Goal: Communication & Community: Share content

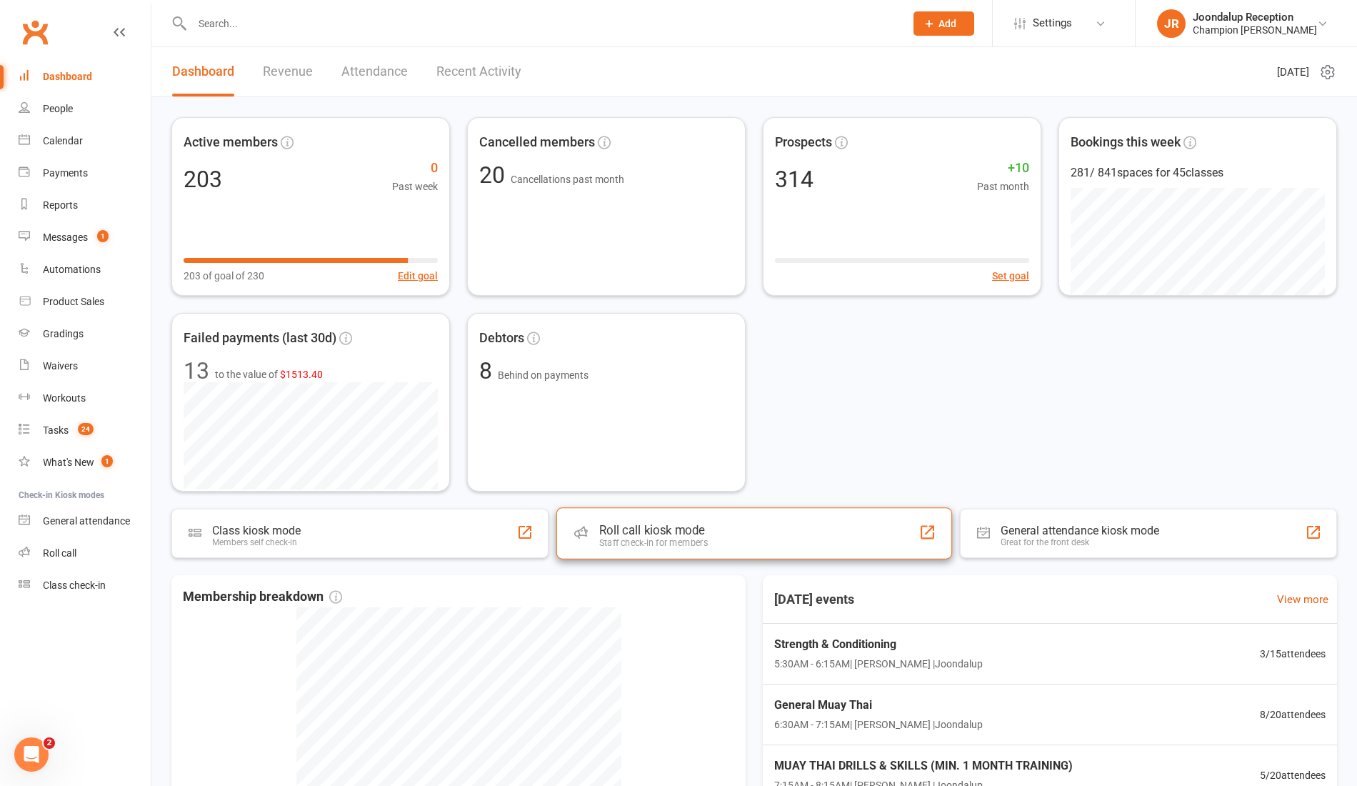
click at [616, 554] on div "Roll call kiosk mode Staff check-in for members" at bounding box center [754, 532] width 396 height 51
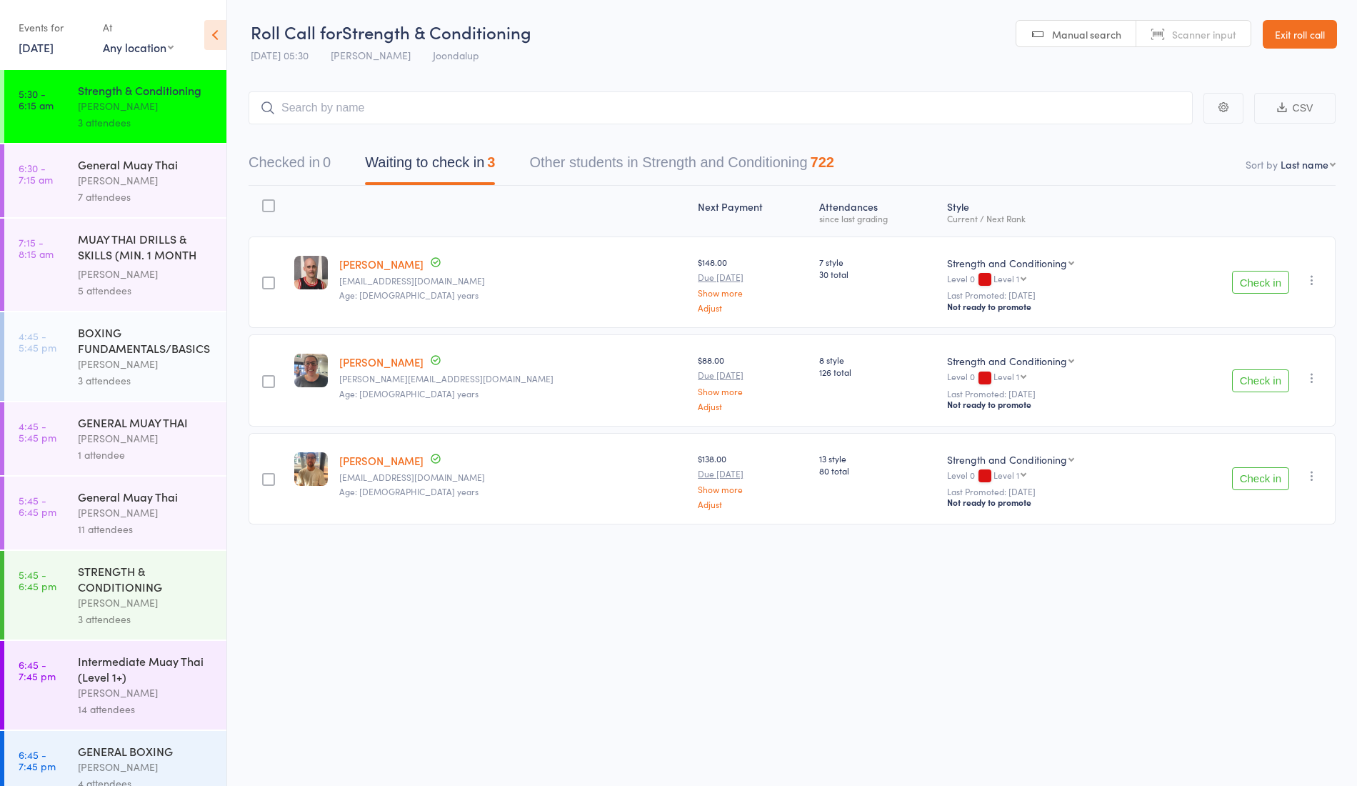
click at [1273, 279] on button "Check in" at bounding box center [1260, 282] width 57 height 23
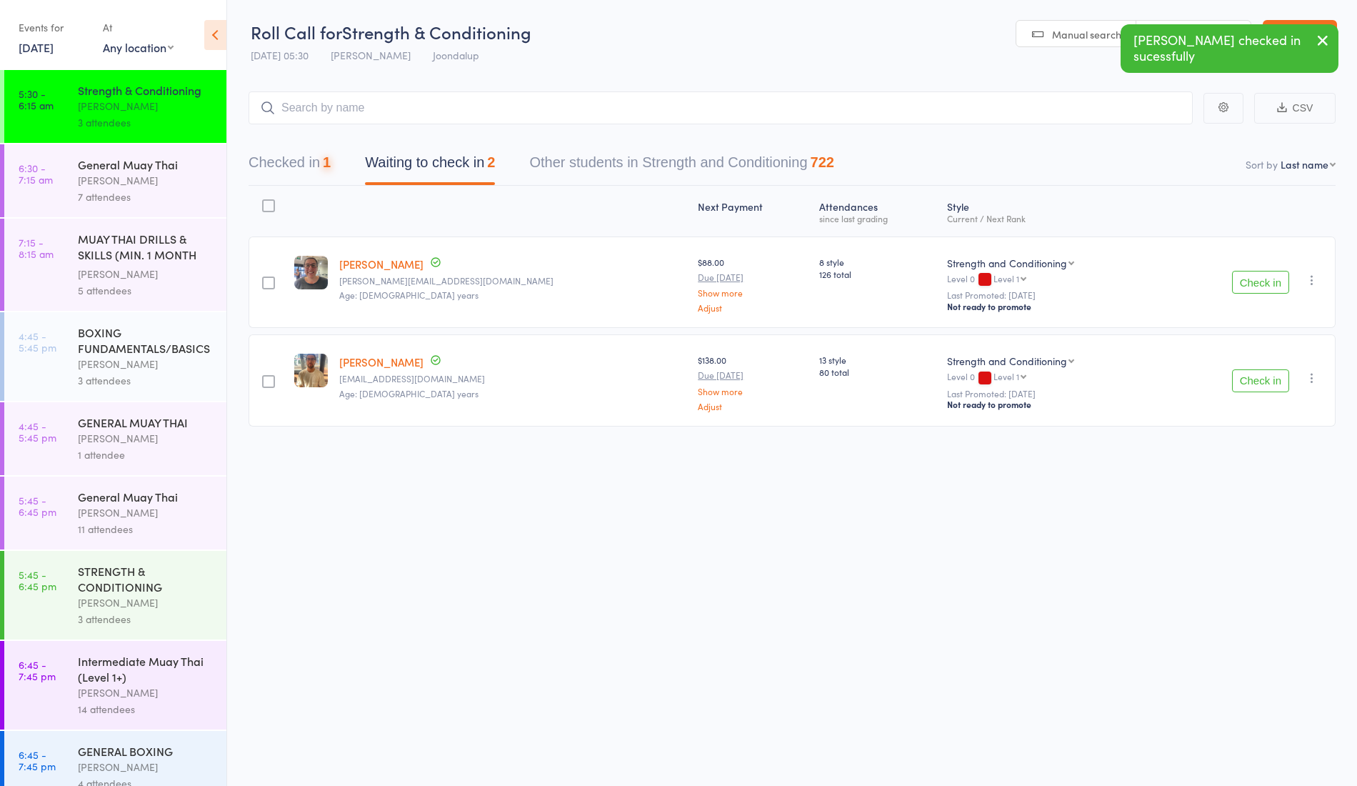
click at [1285, 279] on button "Check in" at bounding box center [1260, 282] width 57 height 23
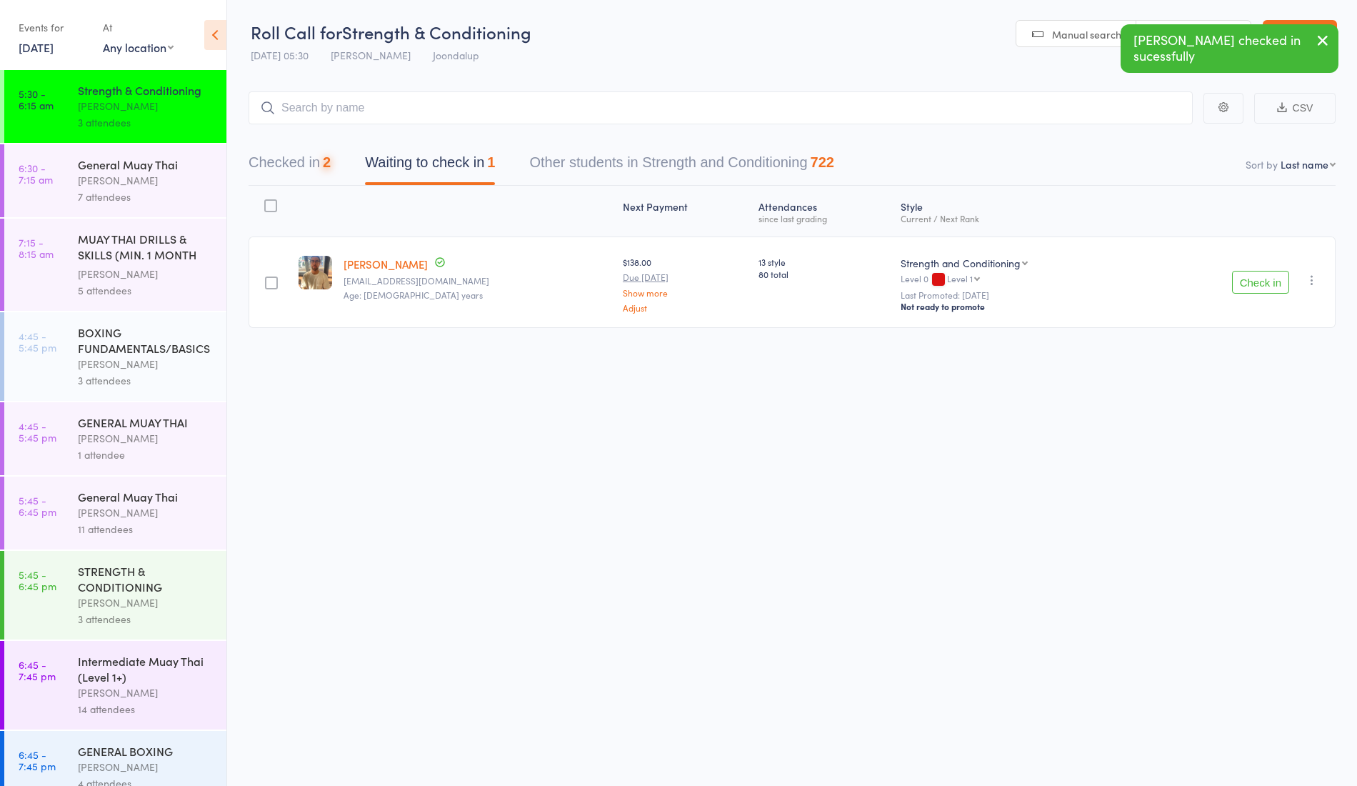
click at [1278, 291] on button "Check in" at bounding box center [1260, 282] width 57 height 23
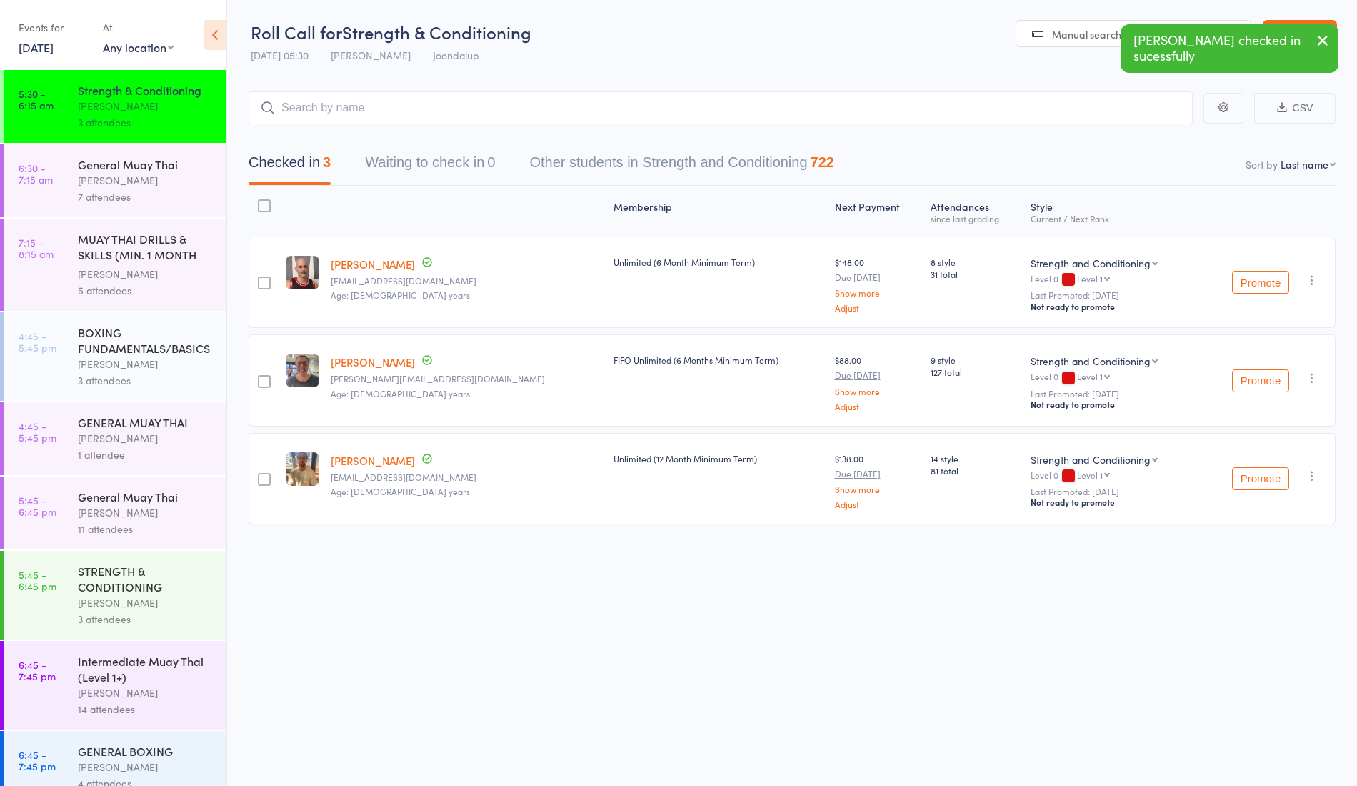
click at [358, 271] on div "Clint Mance clintmance@hotmail.com Age: 41 years" at bounding box center [466, 281] width 283 height 91
click at [358, 261] on link "Clint Mance" at bounding box center [373, 263] width 84 height 15
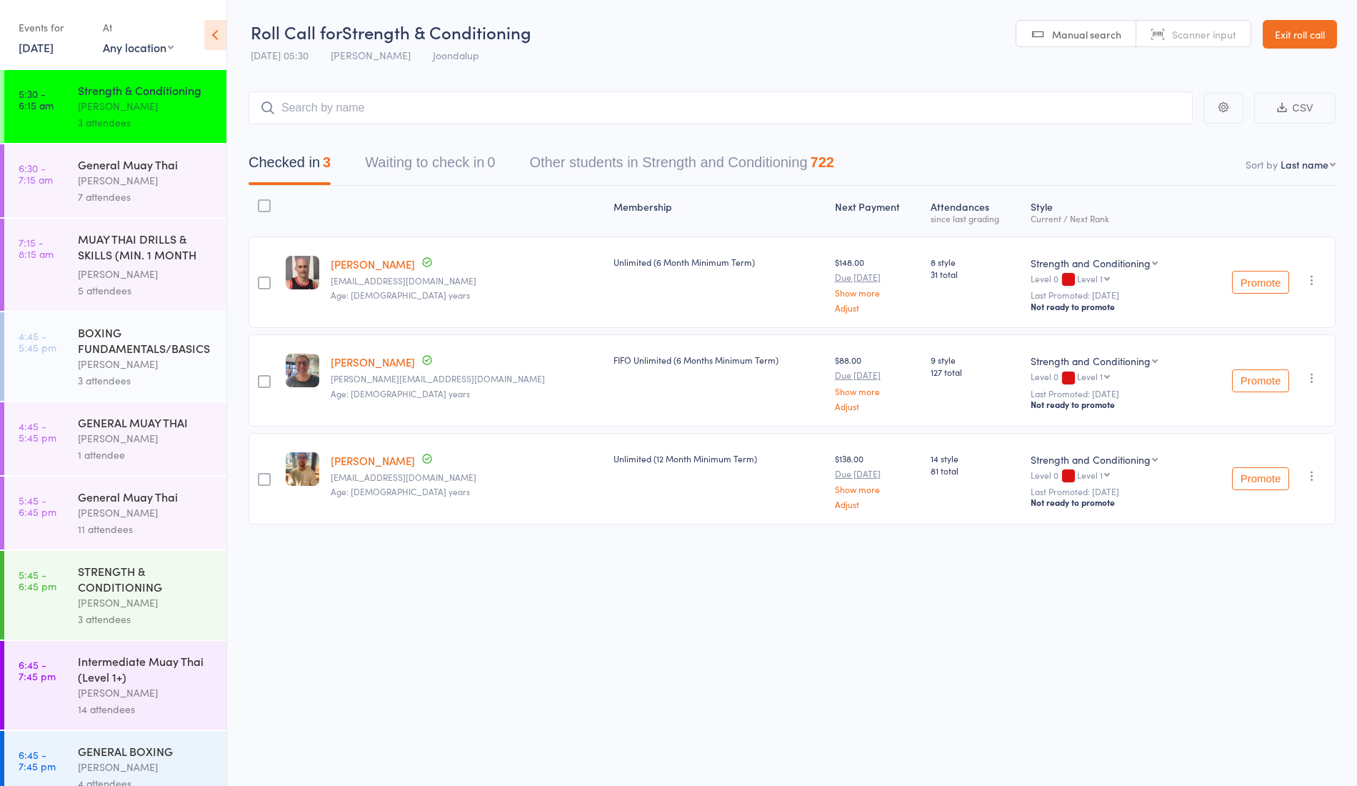
click at [120, 189] on div "Ren Kophamel" at bounding box center [146, 180] width 136 height 16
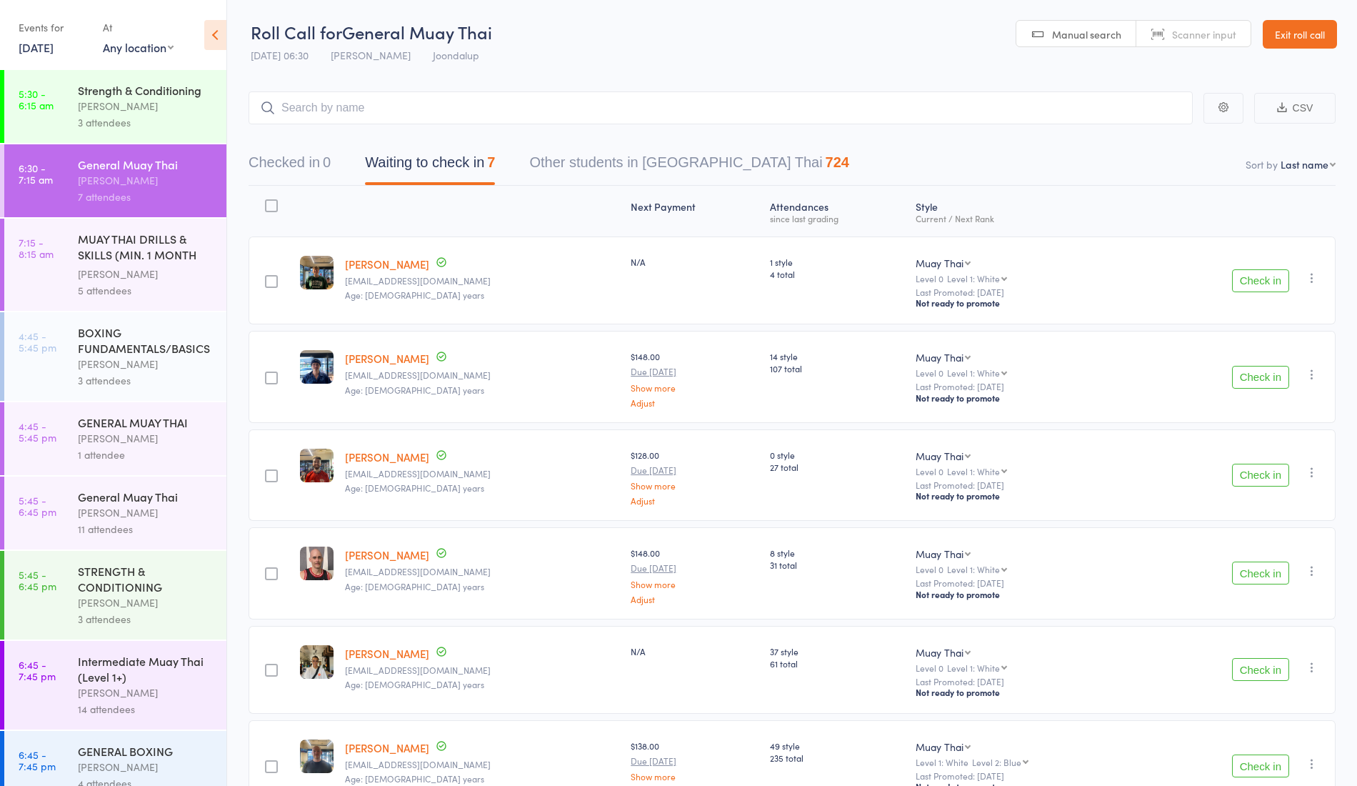
click at [137, 282] on div "Ren Kophamel" at bounding box center [146, 274] width 136 height 16
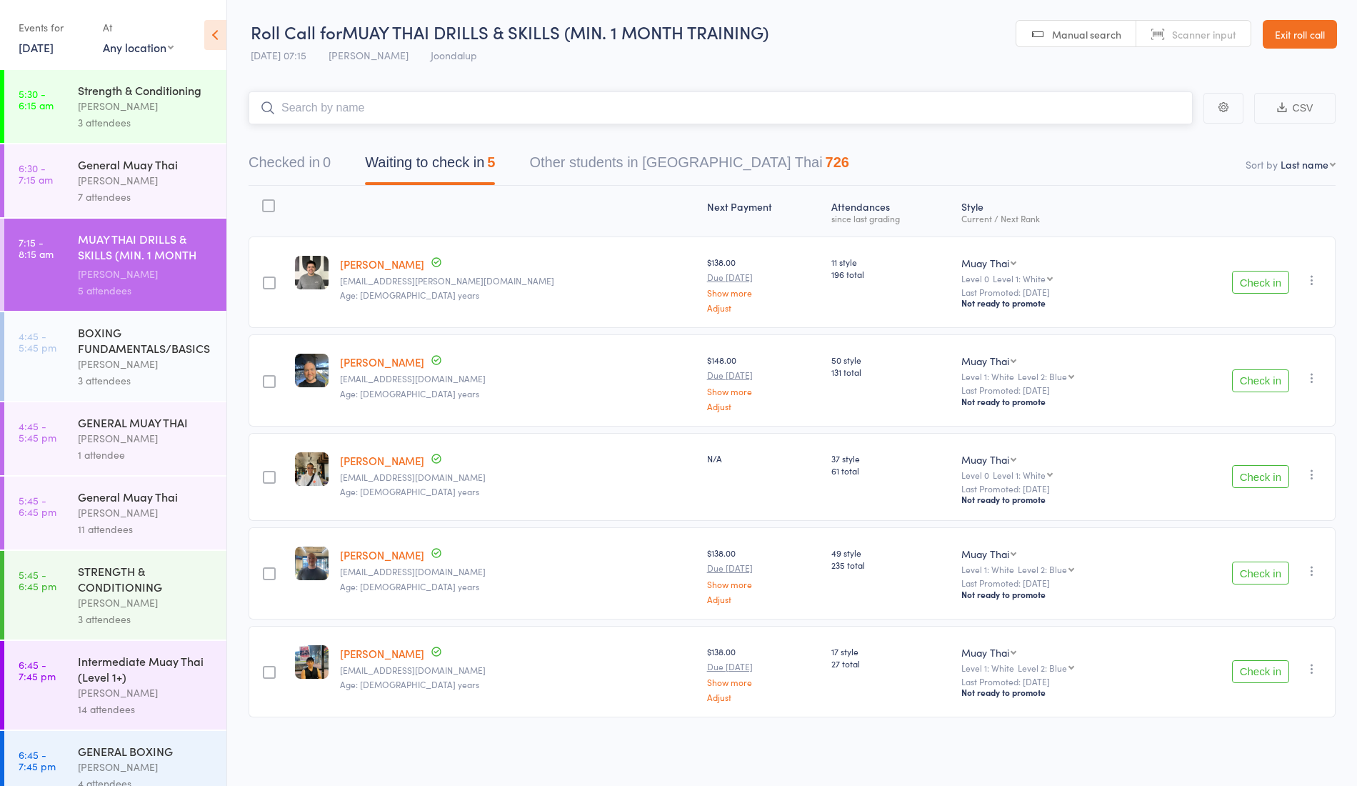
scroll to position [1, 0]
click at [99, 172] on div "General Muay Thai" at bounding box center [146, 164] width 136 height 16
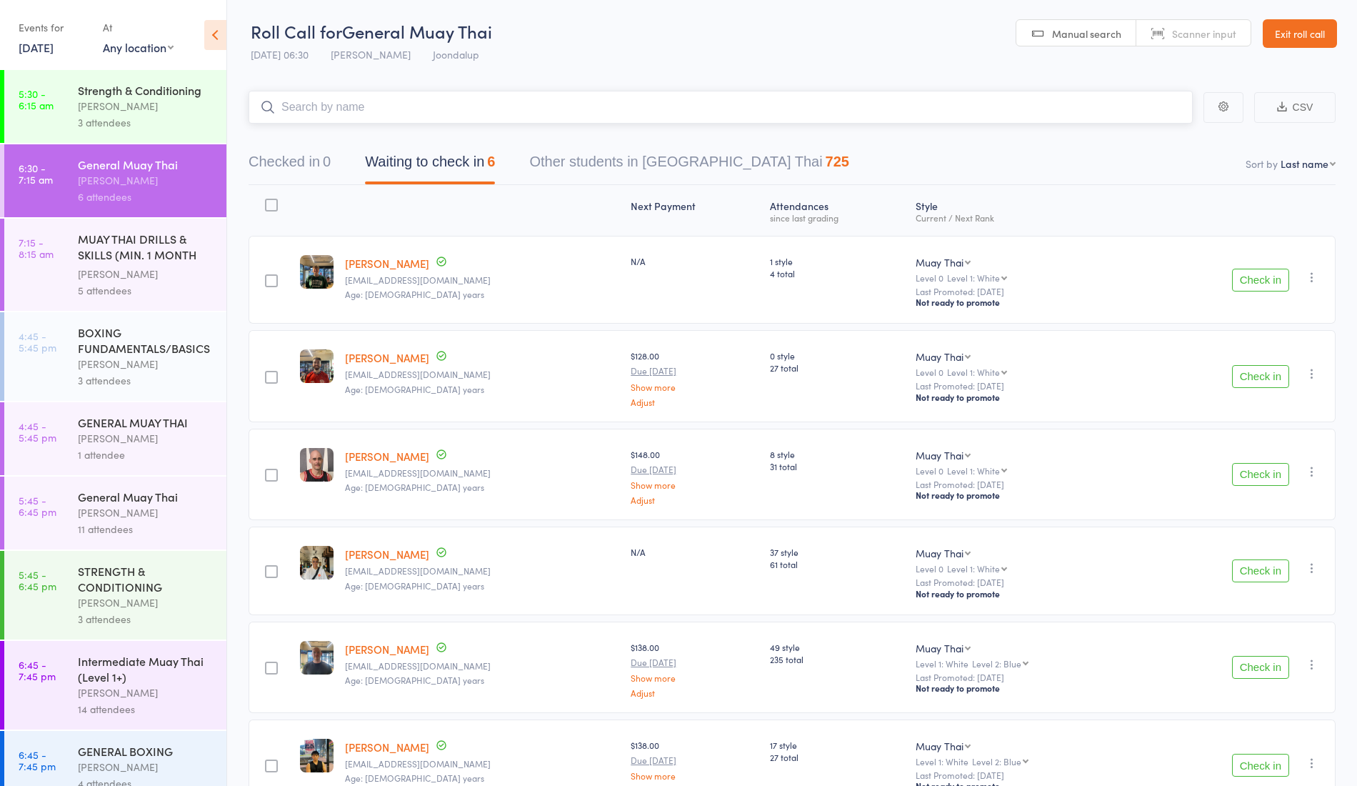
scroll to position [84, 0]
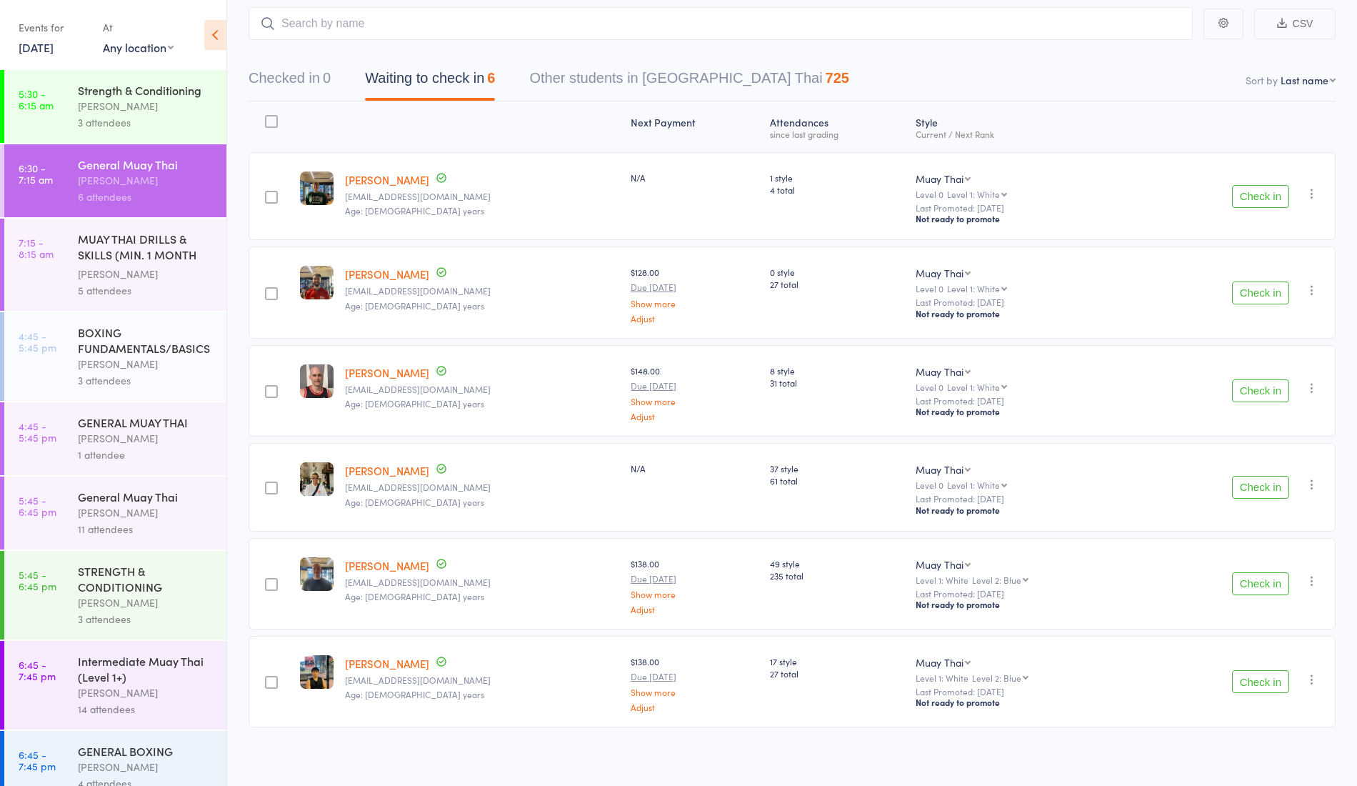
click at [1265, 384] on button "Check in" at bounding box center [1260, 390] width 57 height 23
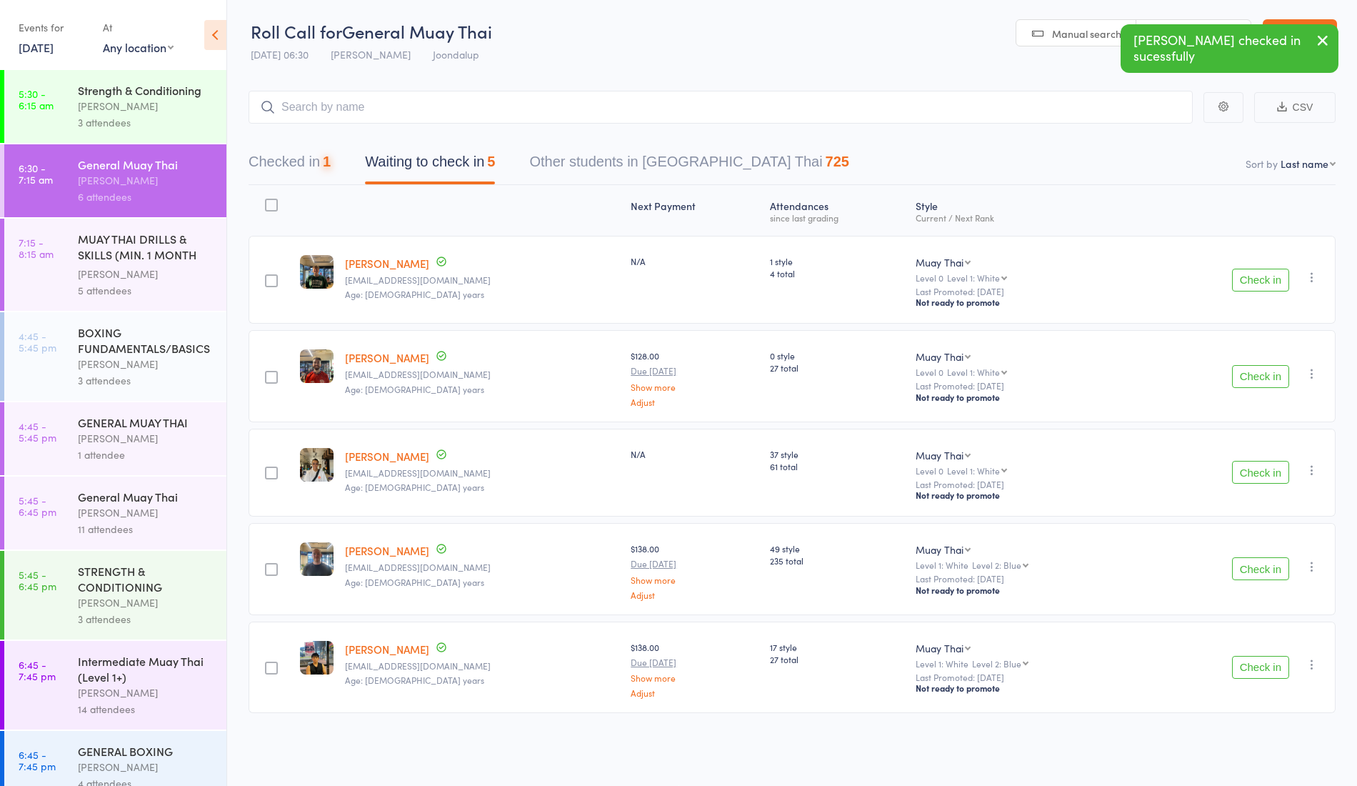
scroll to position [1, 0]
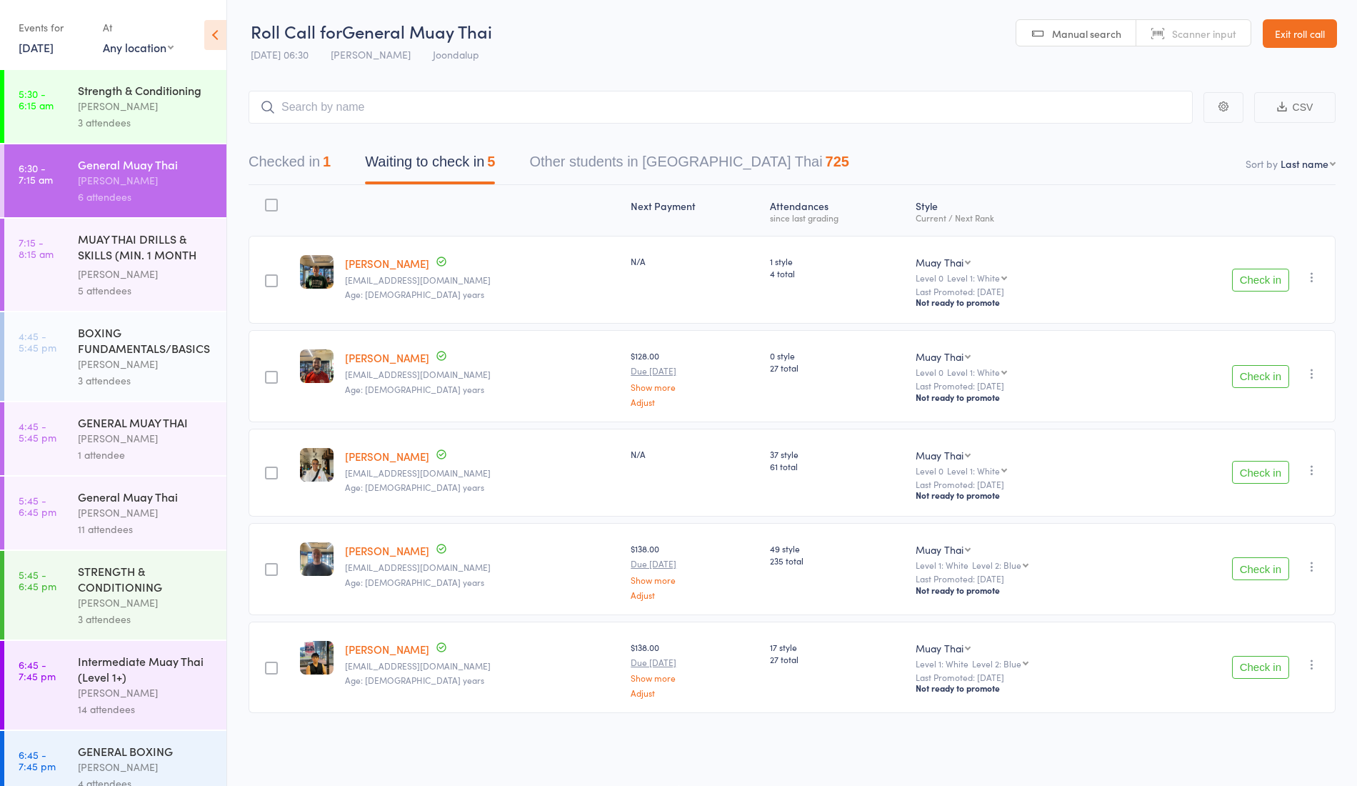
click at [118, 282] on div "Ren Kophamel" at bounding box center [146, 274] width 136 height 16
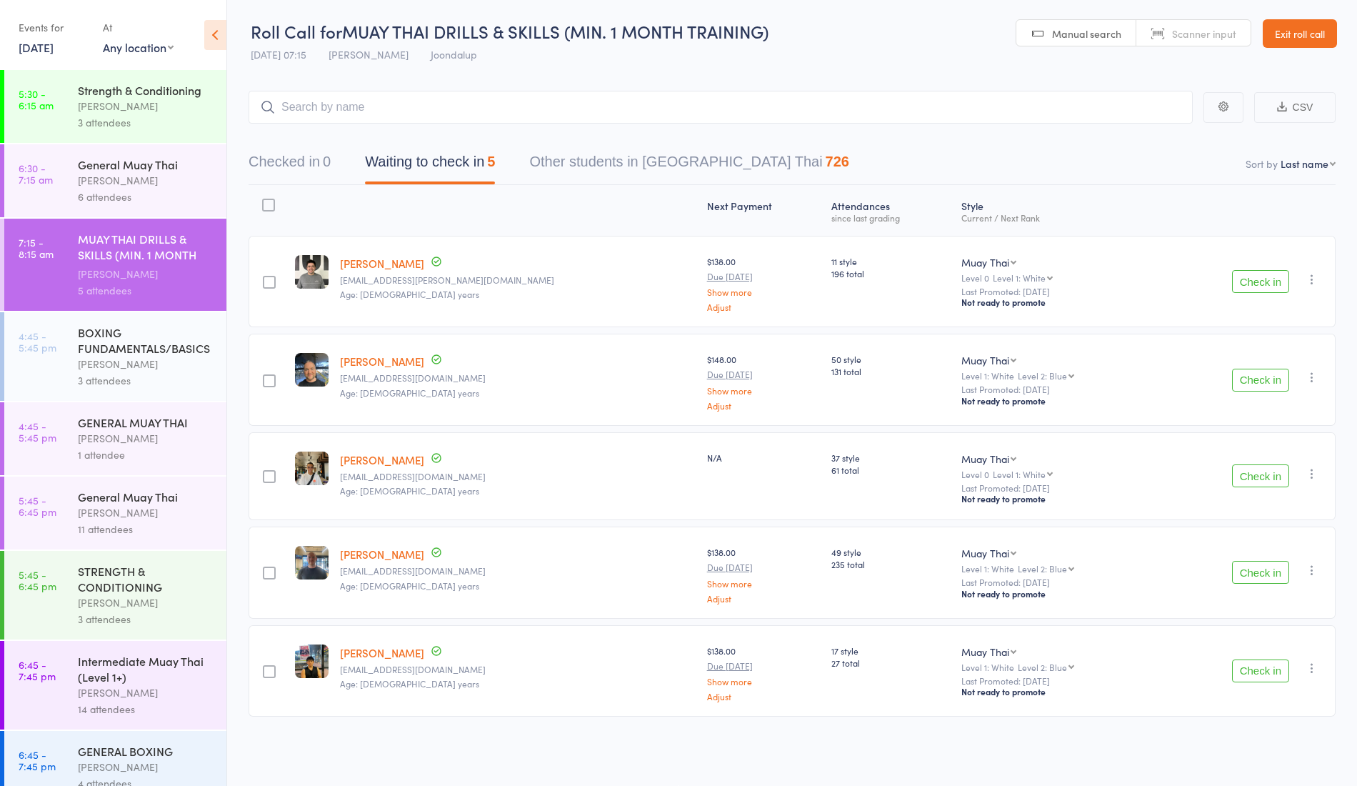
click at [395, 263] on link "Callum Francis" at bounding box center [382, 263] width 84 height 15
click at [116, 189] on div "Ren Kophamel" at bounding box center [146, 180] width 136 height 16
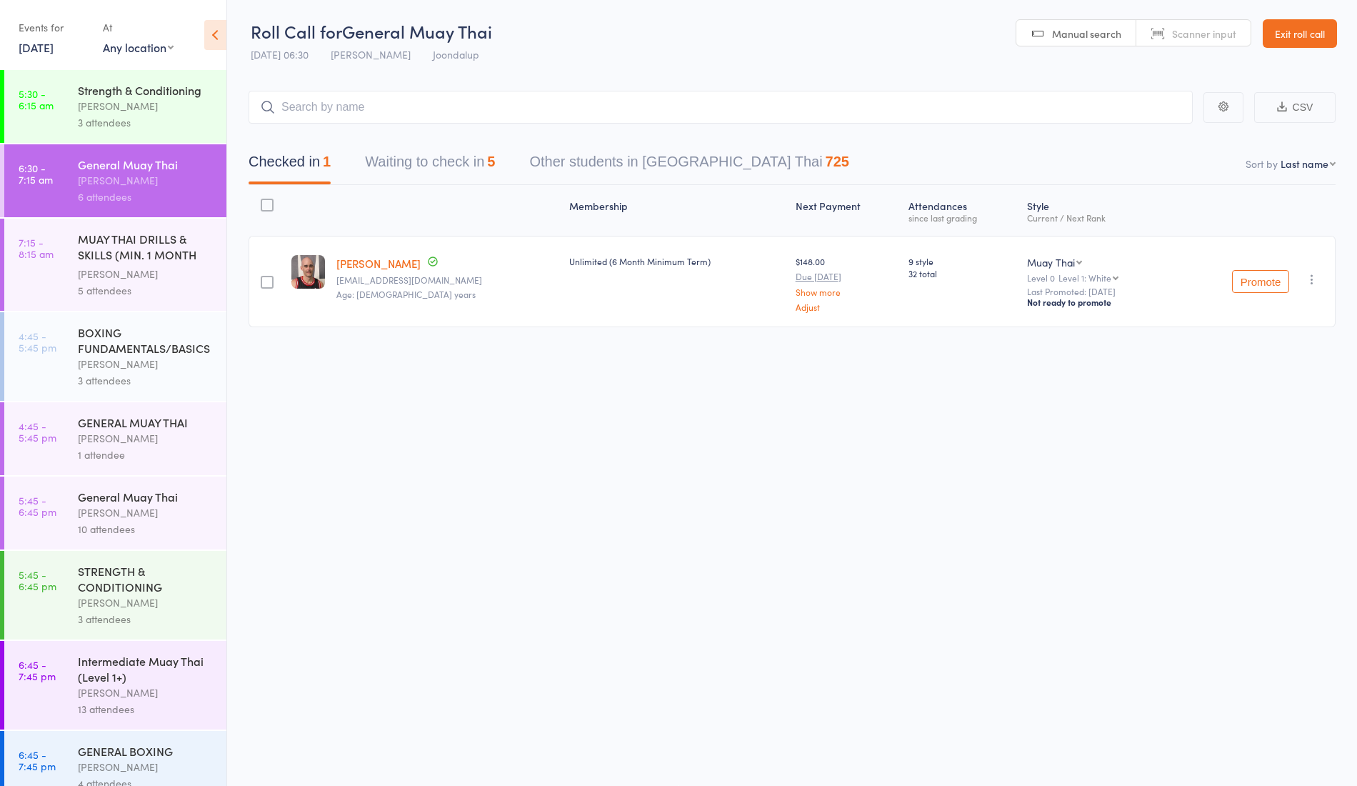
click at [400, 119] on input "search" at bounding box center [721, 107] width 944 height 33
click at [449, 160] on button "Waiting to check in 5" at bounding box center [430, 165] width 130 height 38
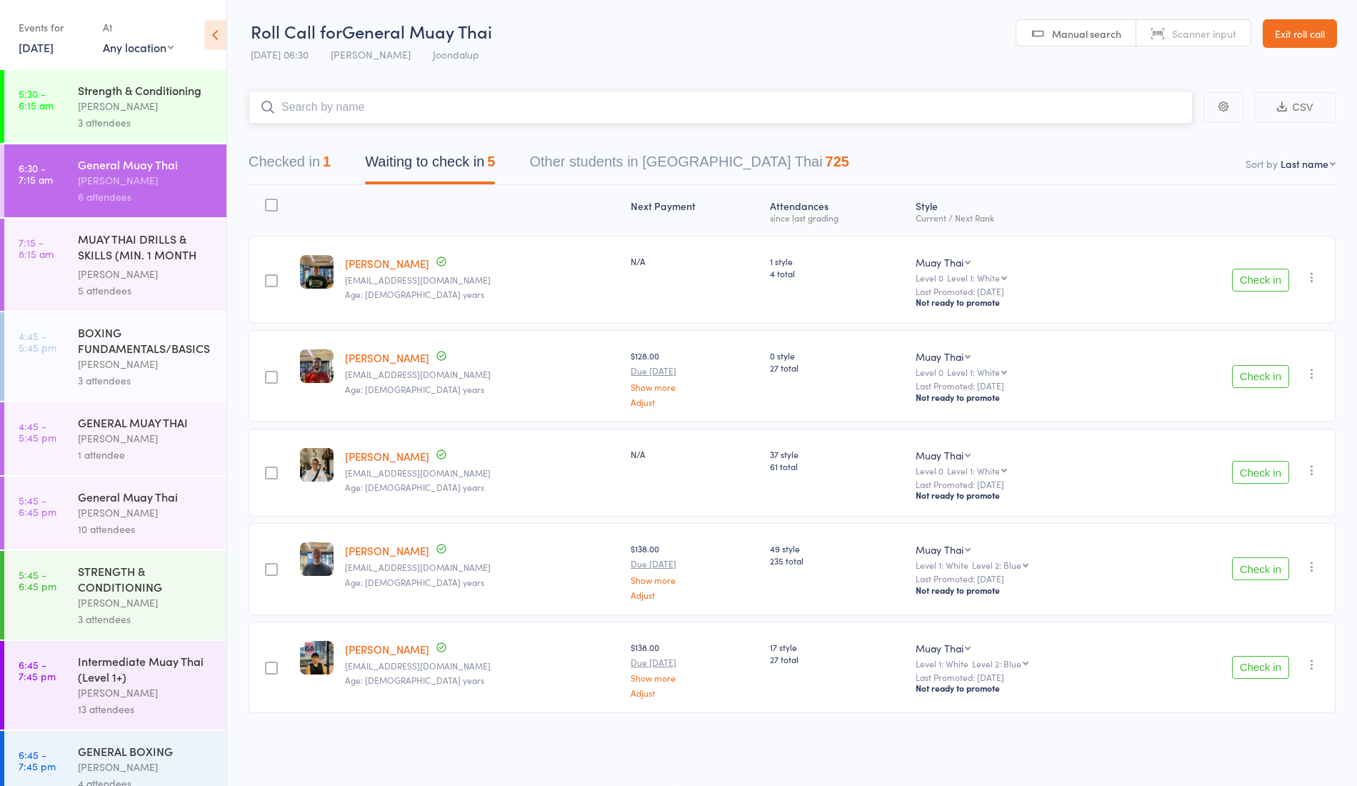
click at [358, 96] on input "search" at bounding box center [721, 107] width 944 height 33
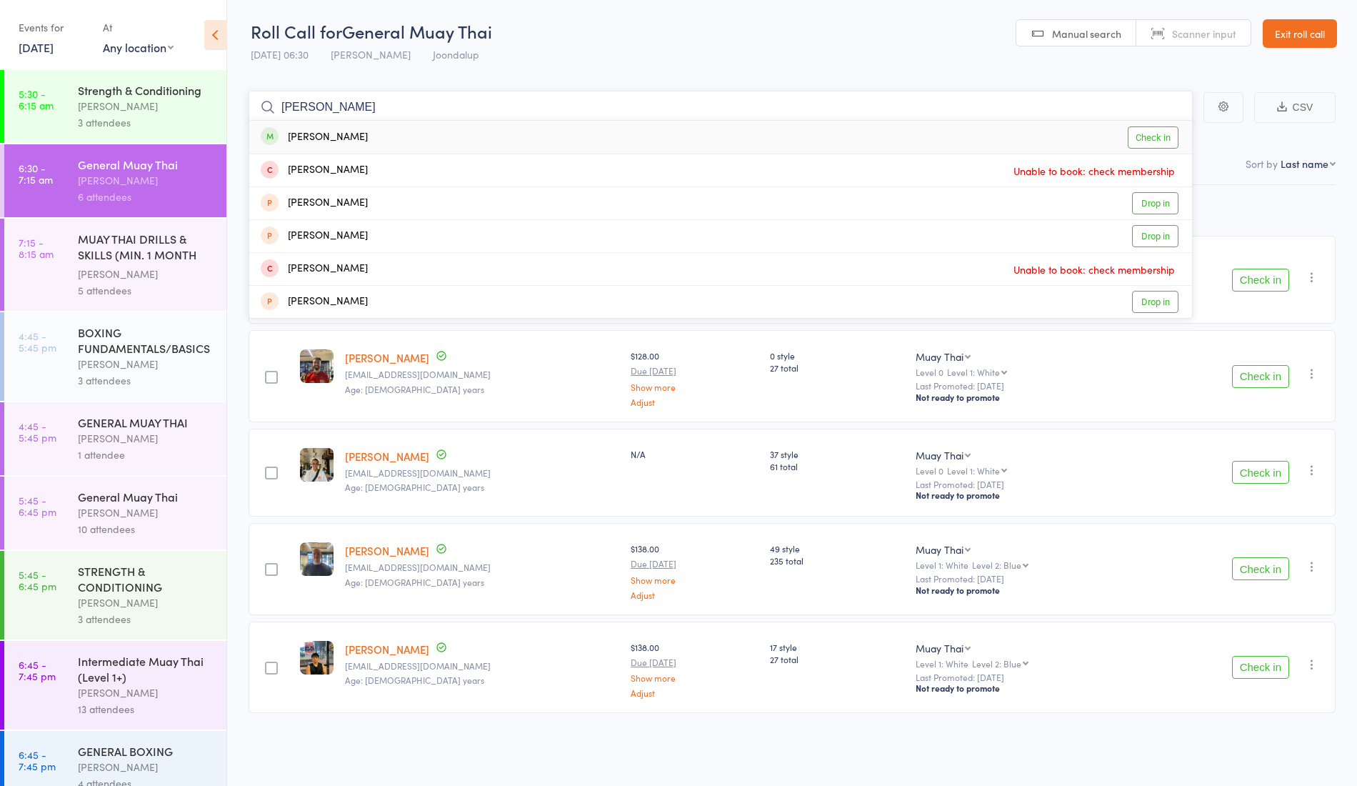
type input "paige"
click at [391, 130] on div "Paige Aitcheson Check in" at bounding box center [720, 137] width 943 height 33
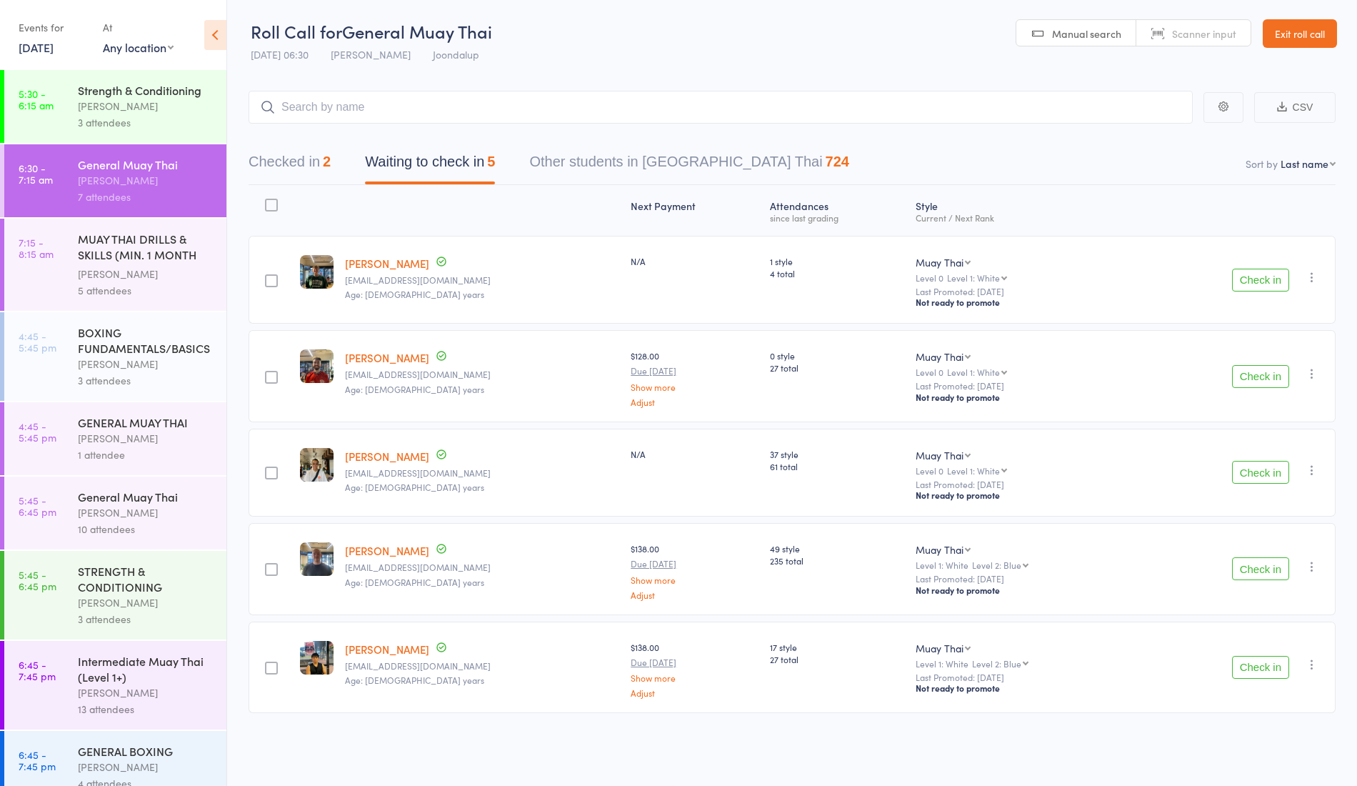
click at [1244, 668] on button "Check in" at bounding box center [1260, 667] width 57 height 23
click at [287, 161] on button "Checked in 3" at bounding box center [290, 165] width 82 height 38
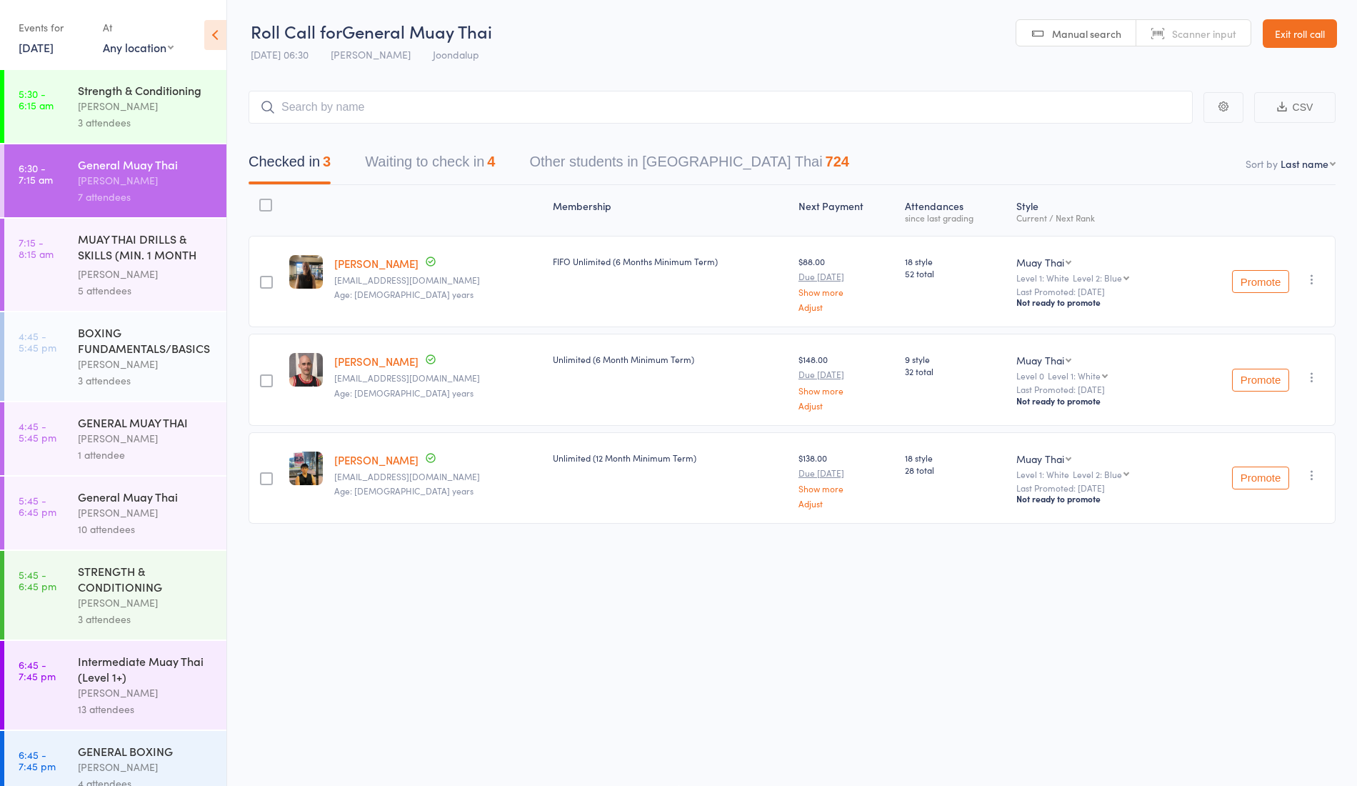
click at [484, 161] on button "Waiting to check in 4" at bounding box center [430, 165] width 130 height 38
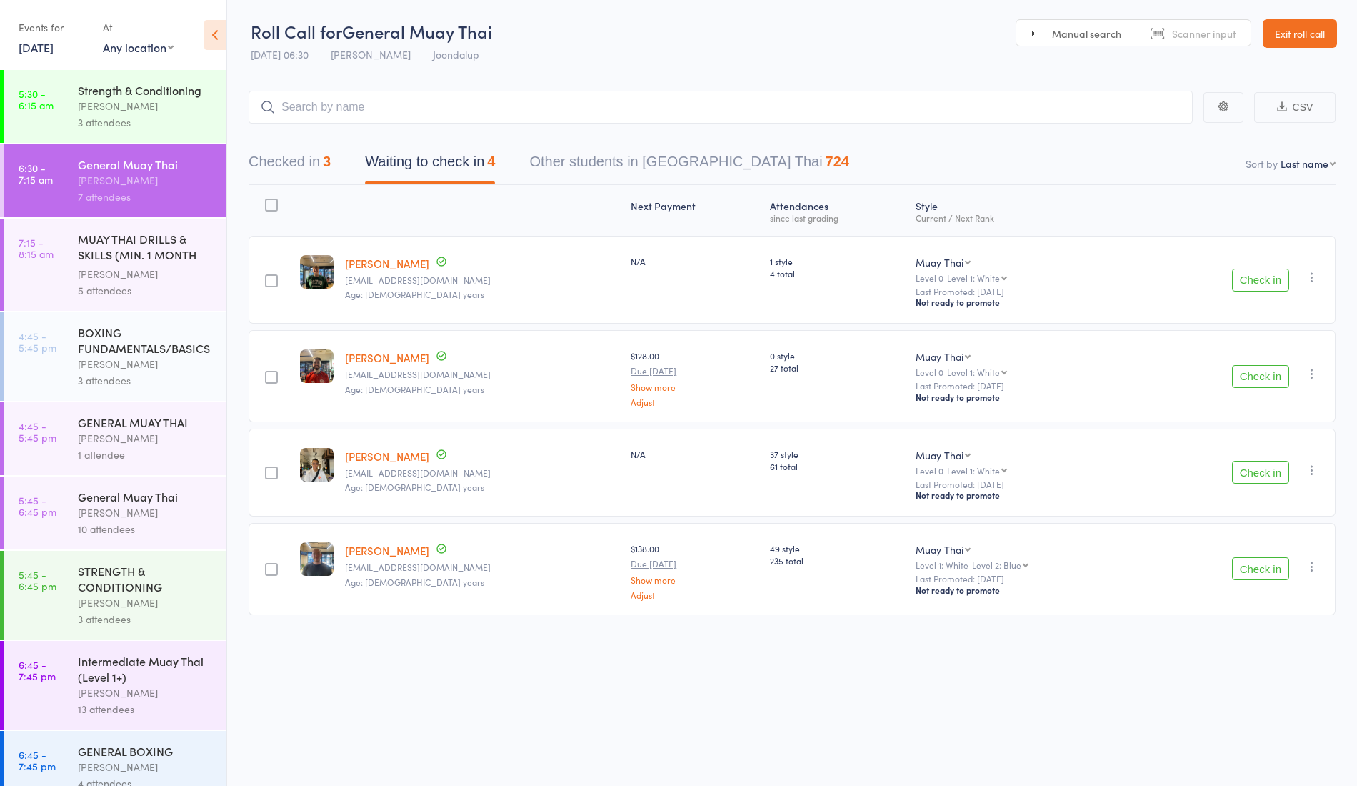
click at [314, 157] on button "Checked in 3" at bounding box center [290, 165] width 82 height 38
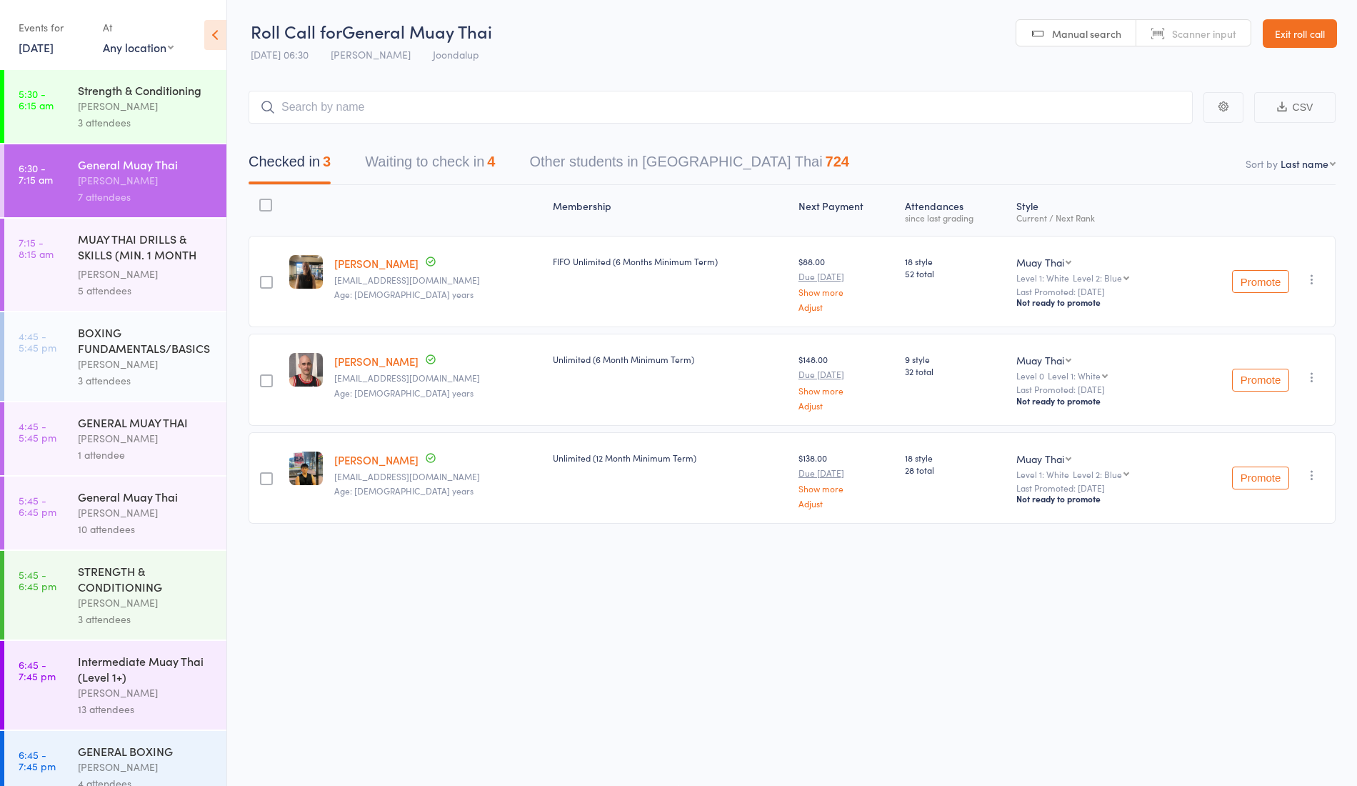
click at [437, 171] on button "Waiting to check in 4" at bounding box center [430, 165] width 130 height 38
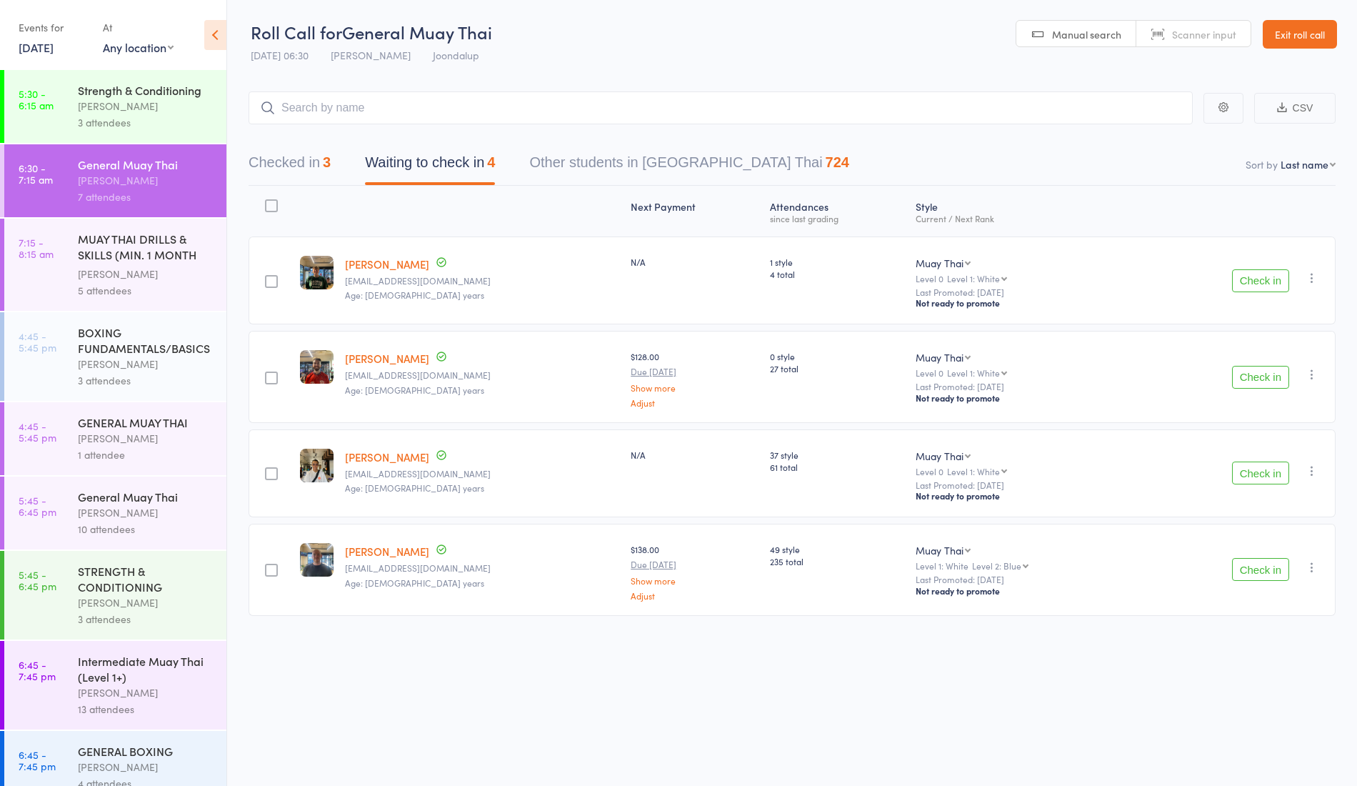
click at [1273, 348] on div "Check in Check in Promote Send message Add Note Add Task Add Flag Remove Mark a…" at bounding box center [1235, 376] width 199 height 91
click at [1257, 376] on button "Check in" at bounding box center [1260, 377] width 57 height 23
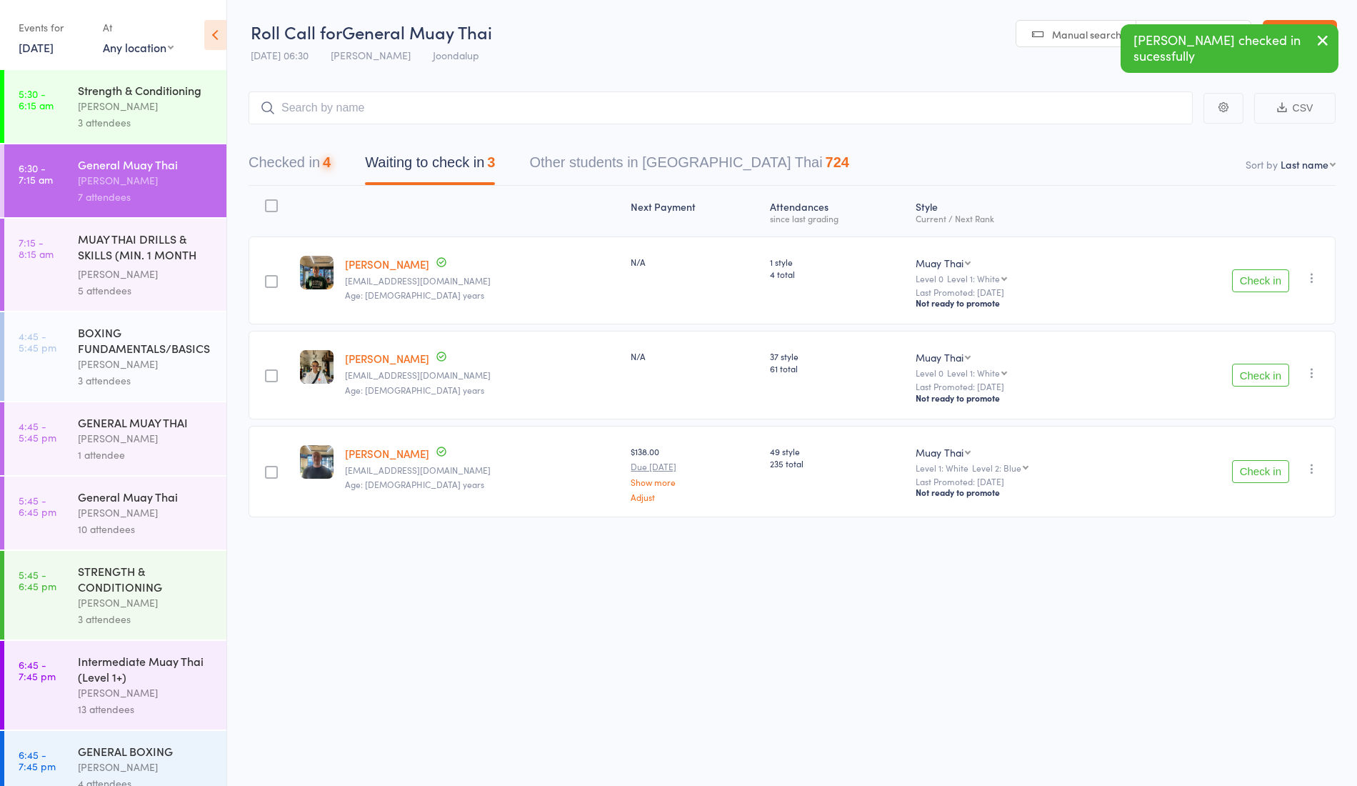
click at [1258, 289] on button "Check in" at bounding box center [1260, 280] width 57 height 23
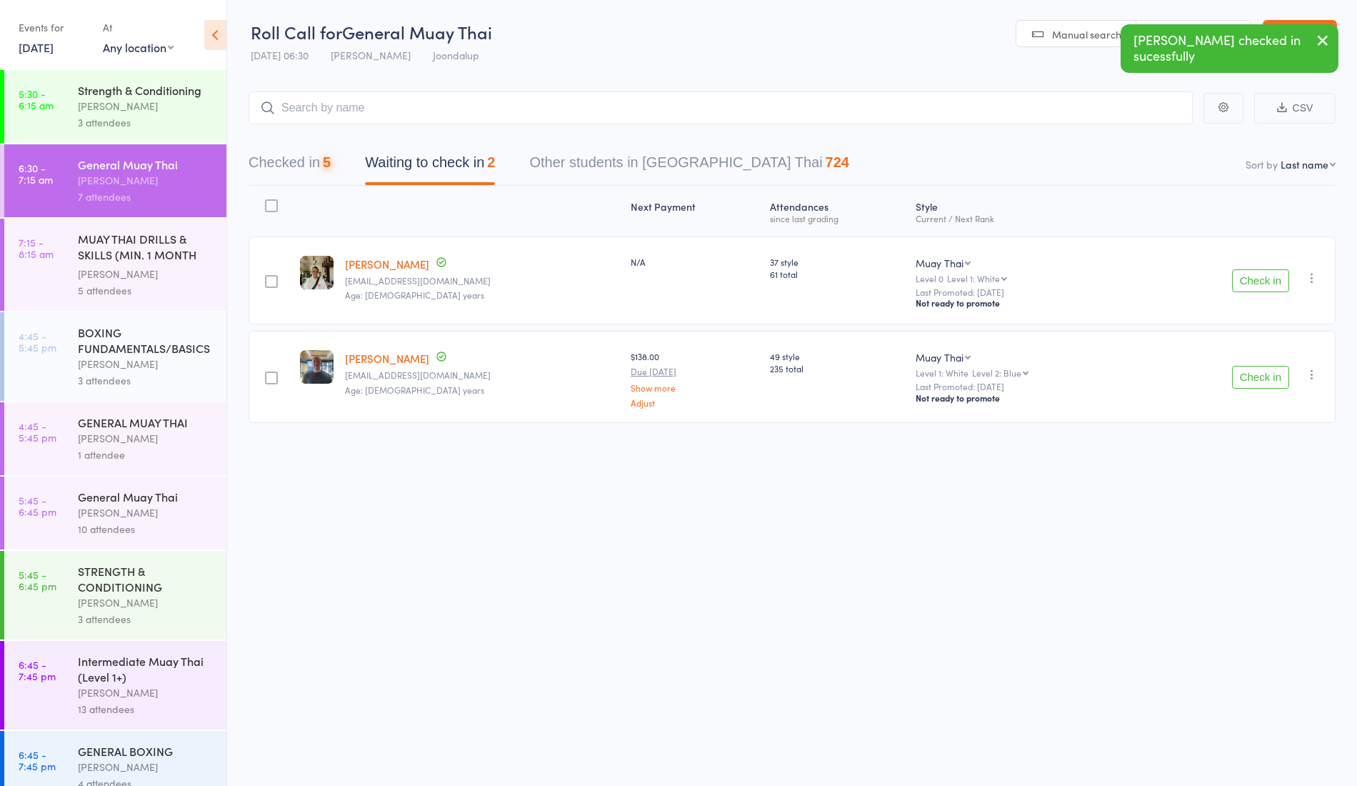
click at [1270, 370] on button "Check in" at bounding box center [1260, 377] width 57 height 23
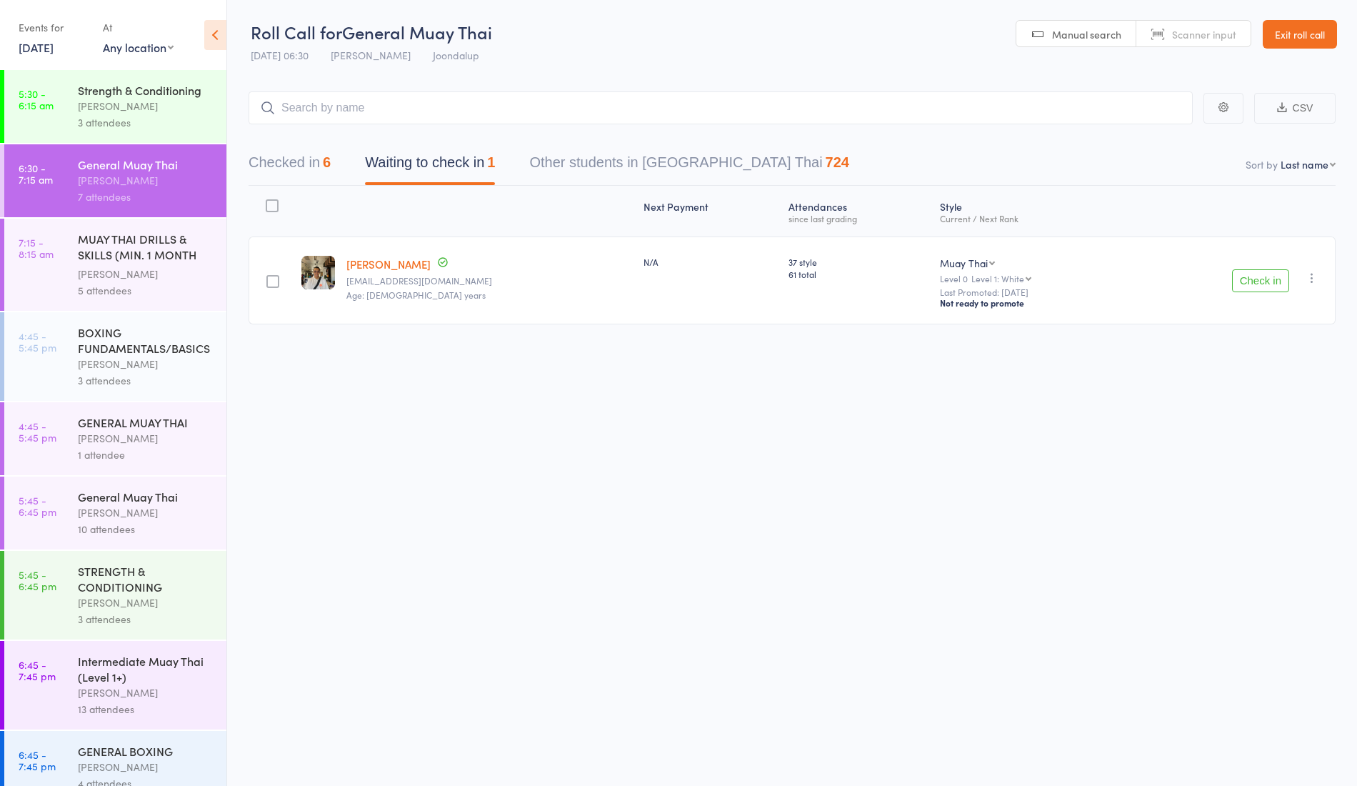
click at [1243, 277] on button "Check in" at bounding box center [1260, 280] width 57 height 23
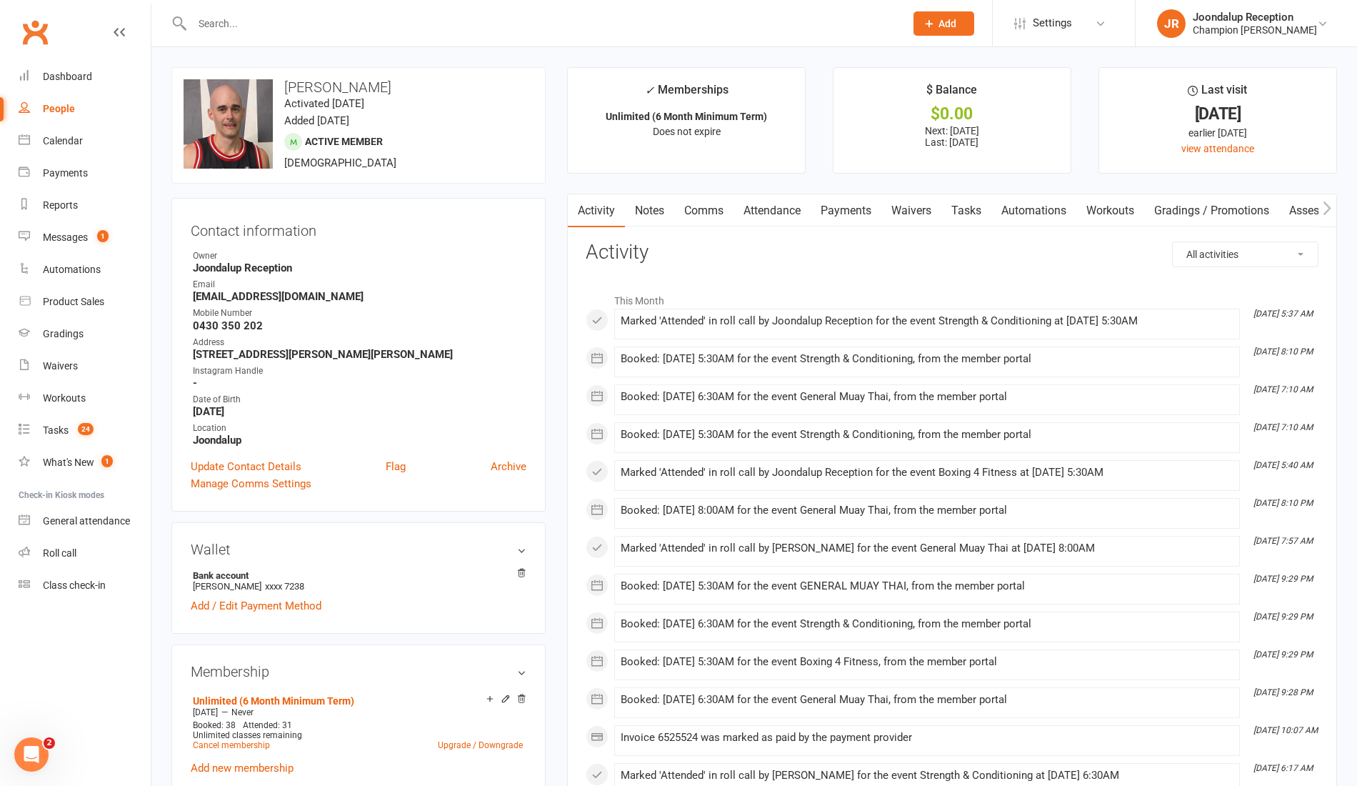
click at [482, 23] on input "text" at bounding box center [541, 24] width 707 height 20
type input "t"
click at [869, 37] on div at bounding box center [532, 23] width 723 height 46
click at [80, 244] on link "Messages 1" at bounding box center [85, 237] width 132 height 32
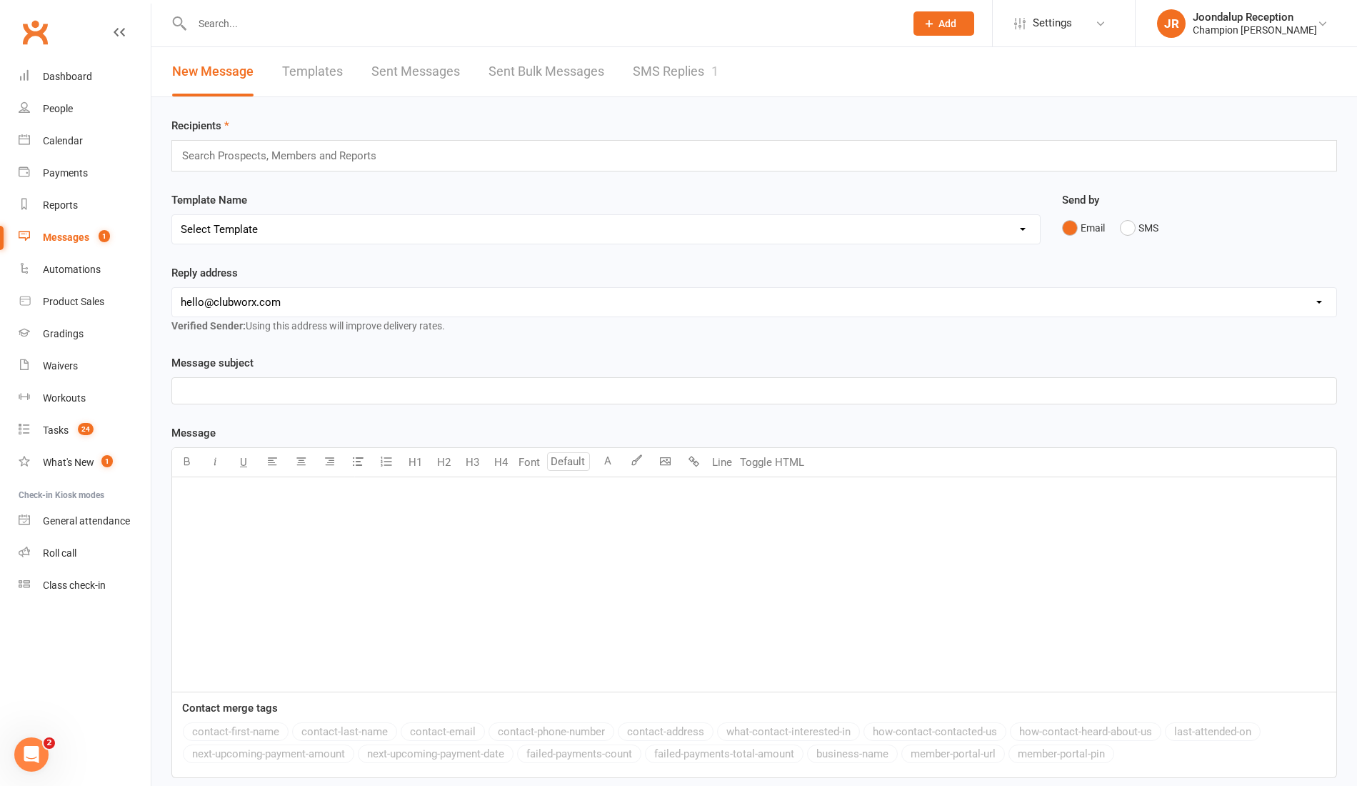
click at [698, 57] on link "SMS Replies 1" at bounding box center [676, 71] width 86 height 49
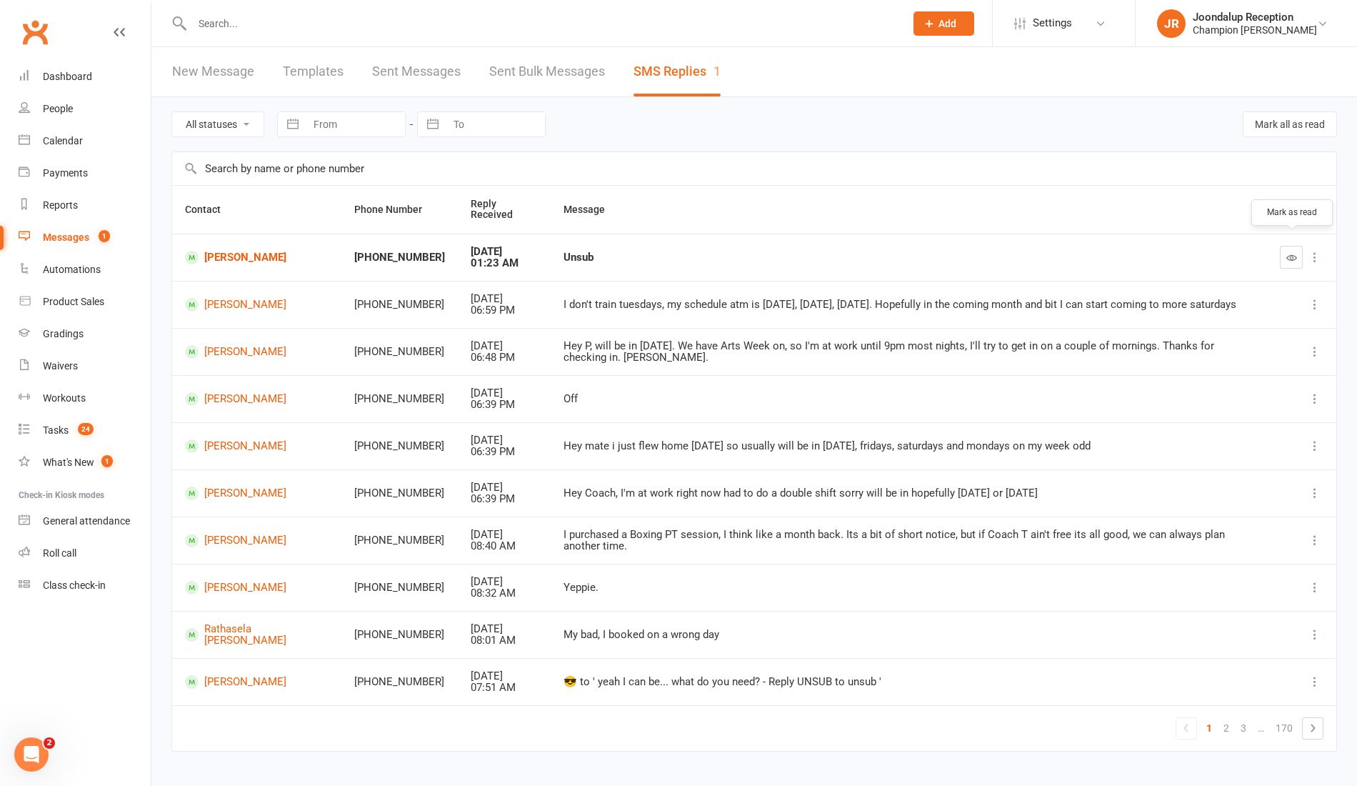
click at [1294, 252] on icon "button" at bounding box center [1291, 257] width 11 height 11
click at [256, 533] on link "[PERSON_NAME]" at bounding box center [258, 540] width 146 height 14
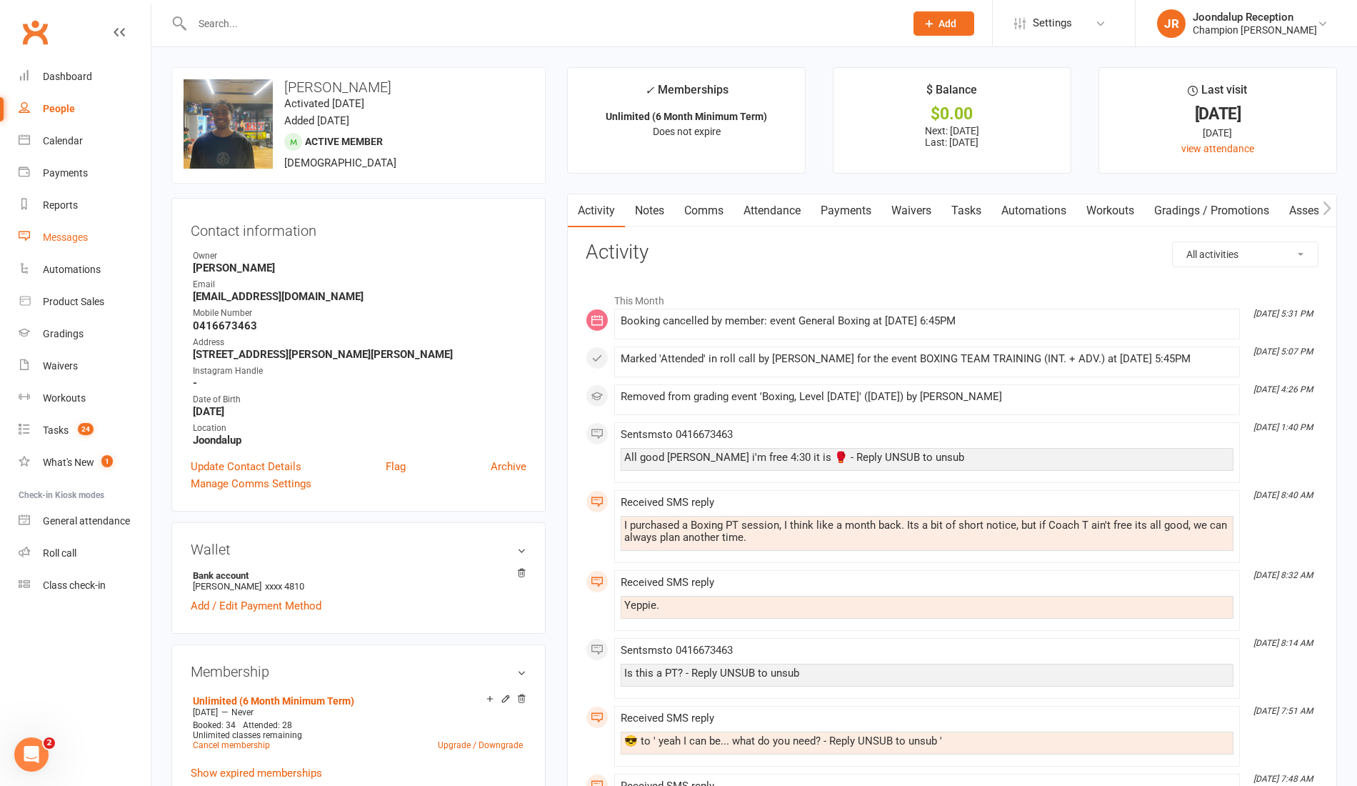
click at [65, 249] on link "Messages" at bounding box center [85, 237] width 132 height 32
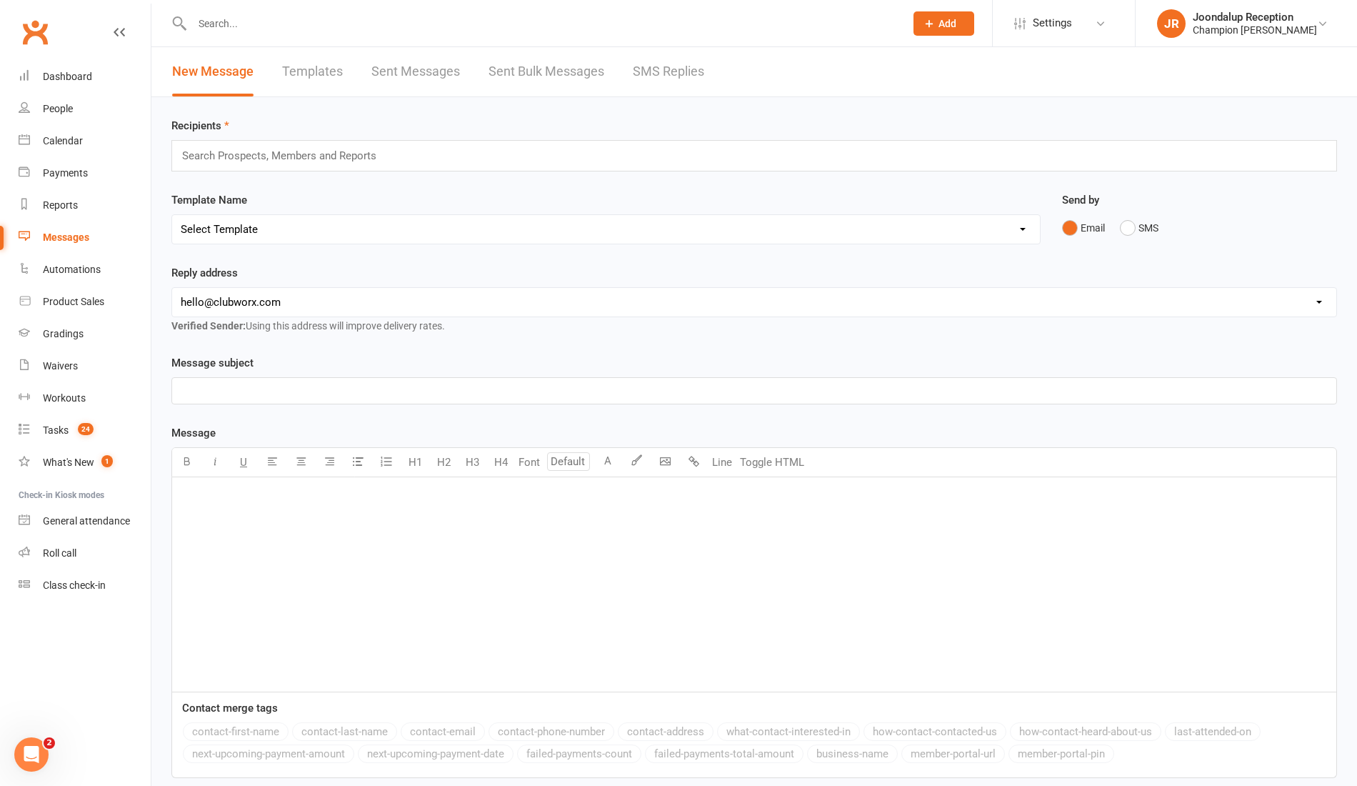
click at [696, 61] on link "SMS Replies" at bounding box center [668, 71] width 71 height 49
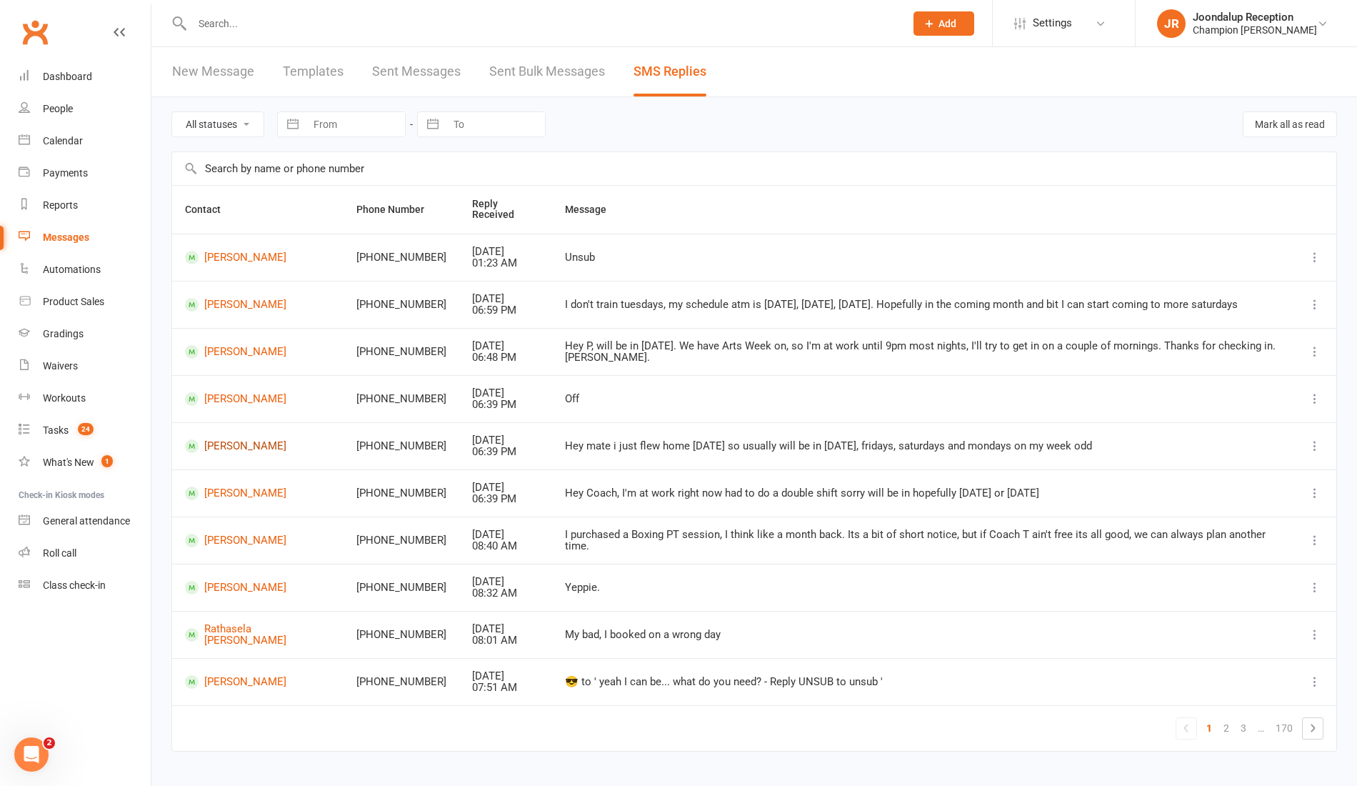
click at [243, 439] on link "[PERSON_NAME]" at bounding box center [258, 446] width 146 height 14
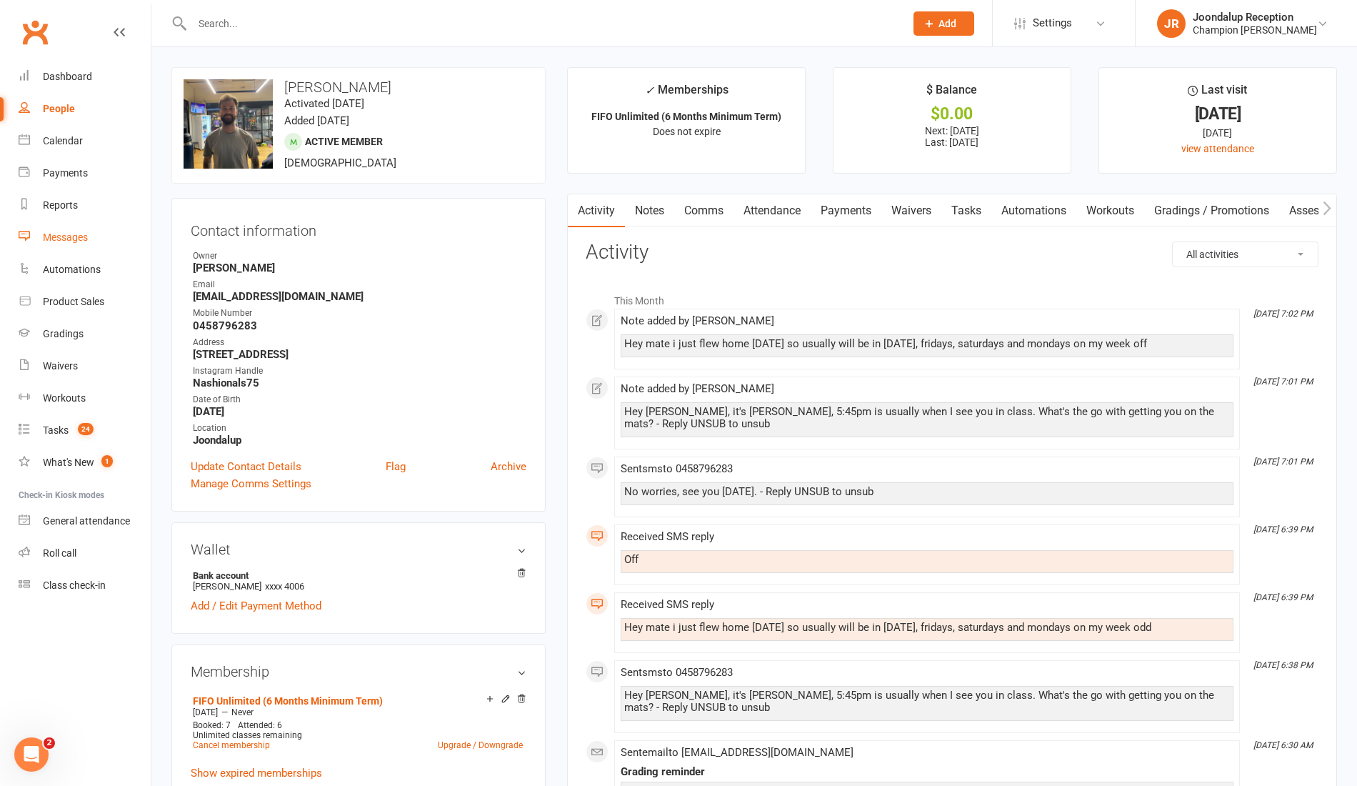
click at [77, 231] on link "Messages" at bounding box center [85, 237] width 132 height 32
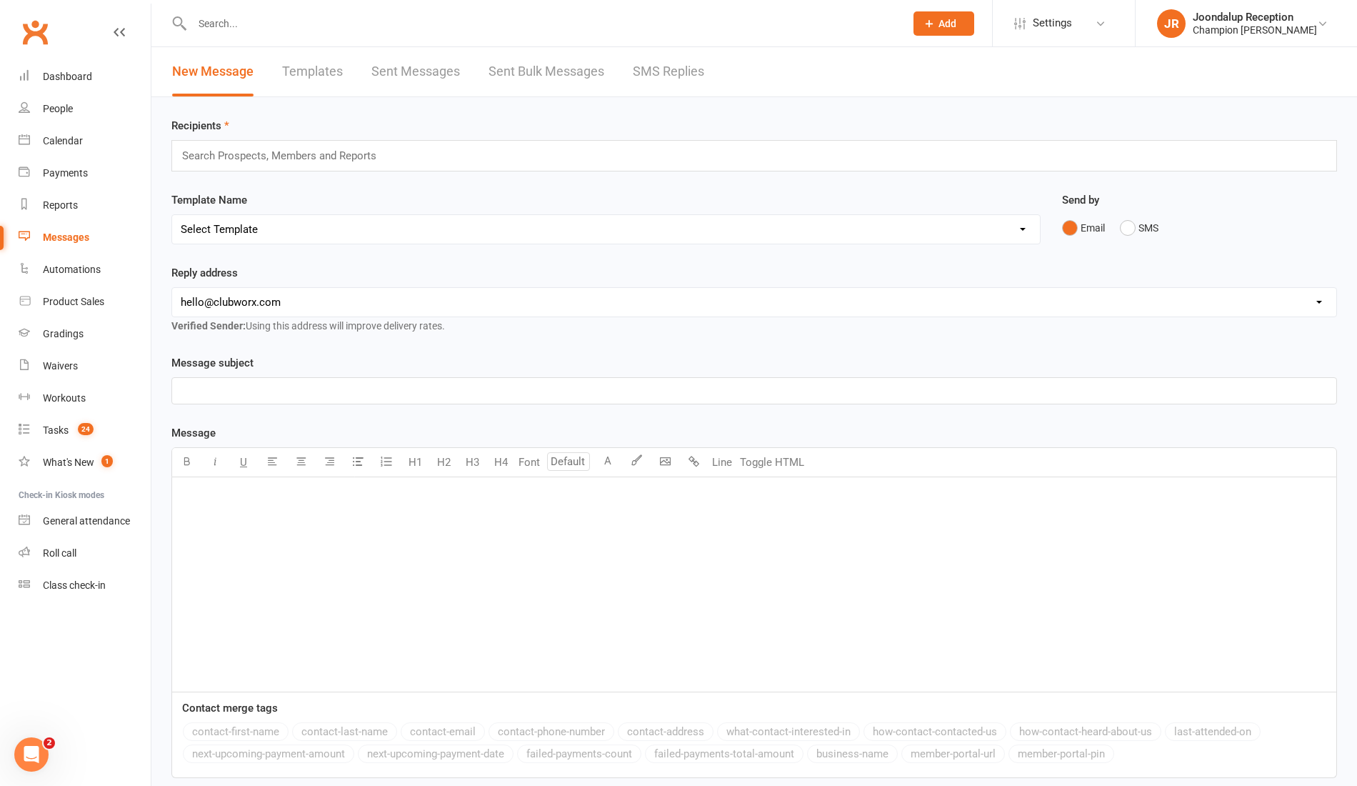
click at [463, 66] on div "New Message Templates Sent Messages Sent Bulk Messages SMS Replies" at bounding box center [437, 71] width 573 height 49
click at [436, 69] on link "Sent Messages" at bounding box center [415, 71] width 89 height 49
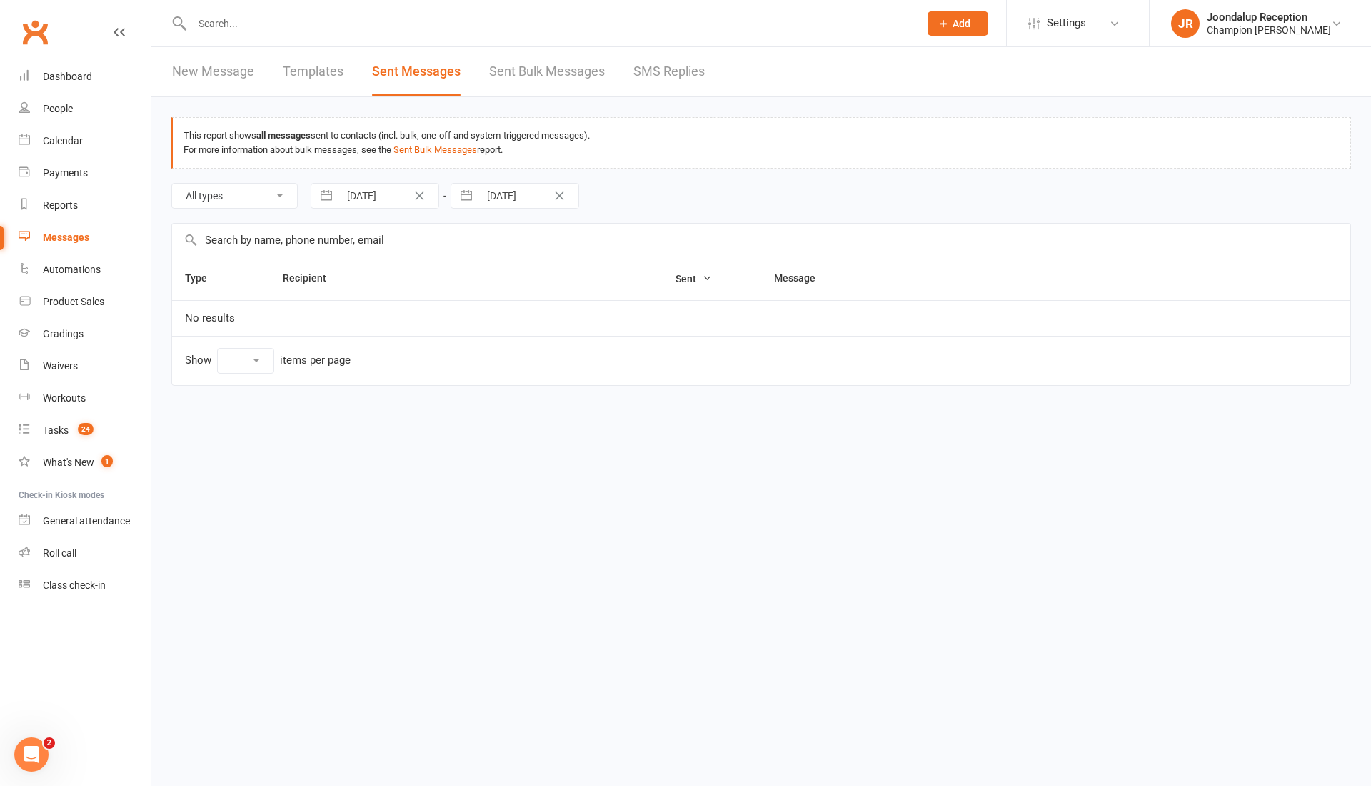
select select "10"
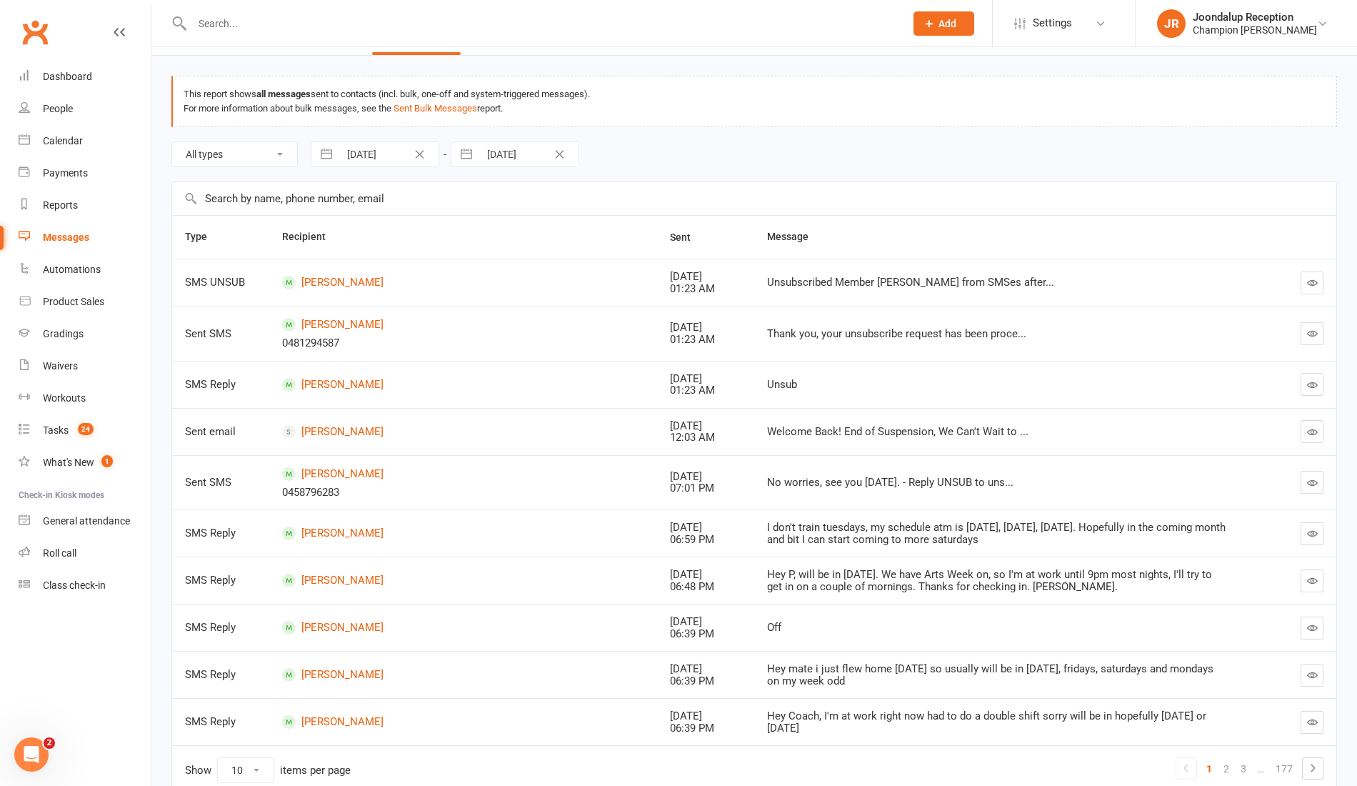
scroll to position [106, 0]
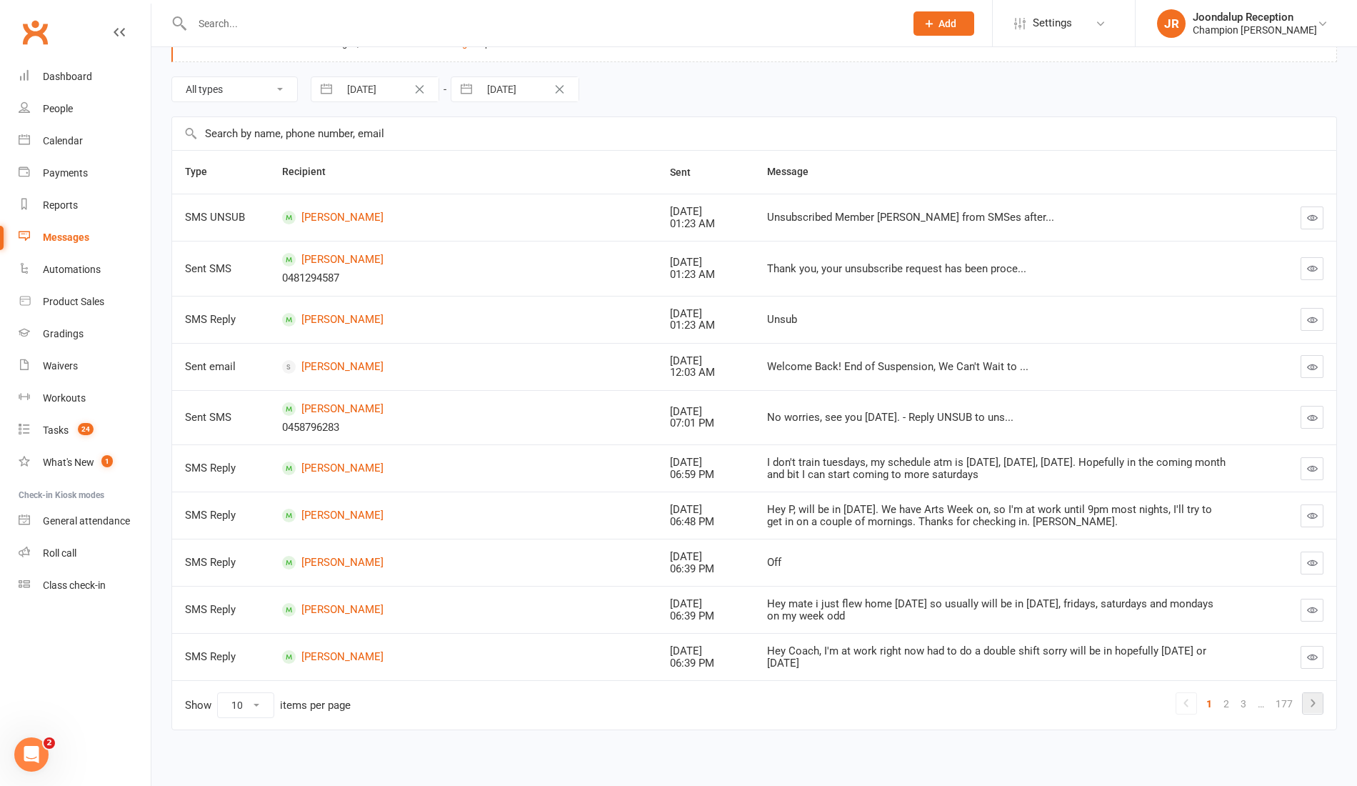
click at [1322, 696] on link at bounding box center [1313, 703] width 20 height 20
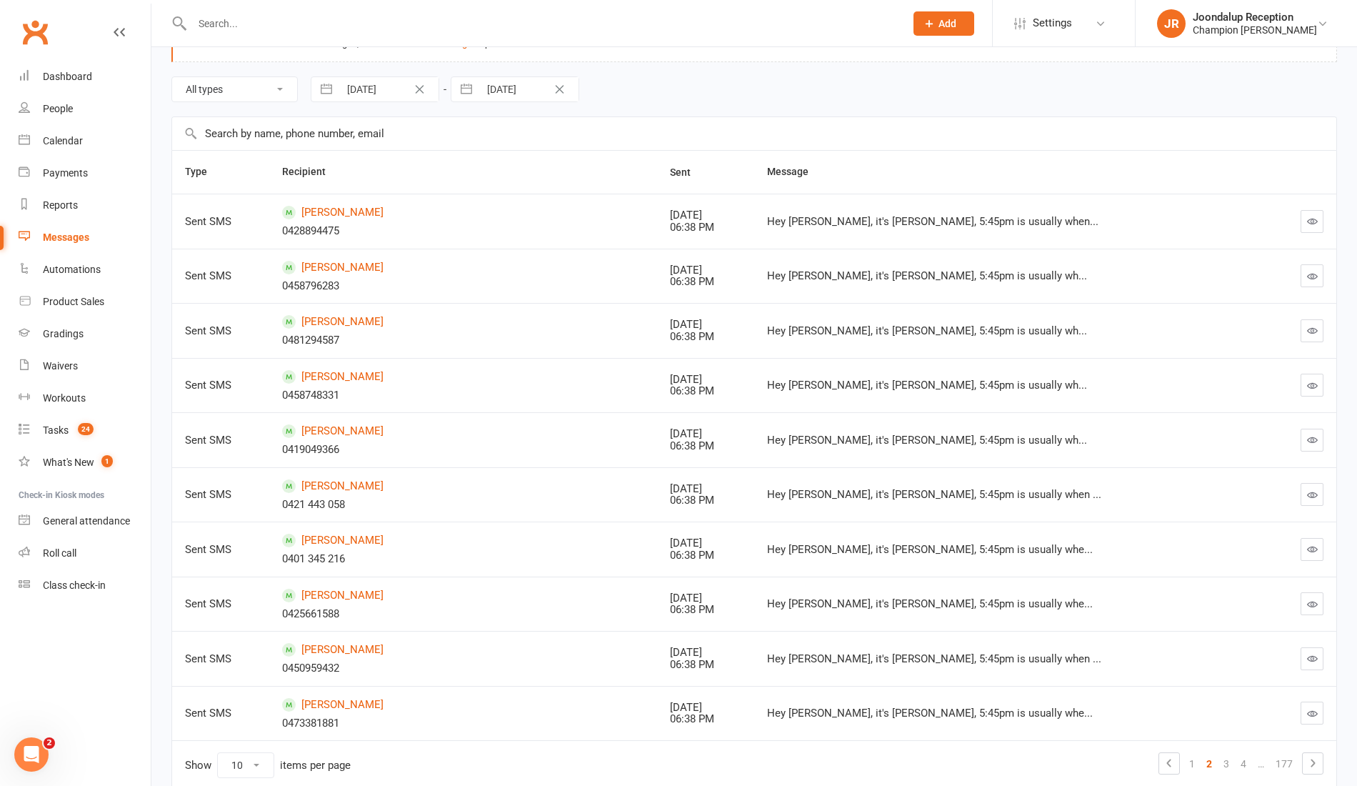
scroll to position [166, 0]
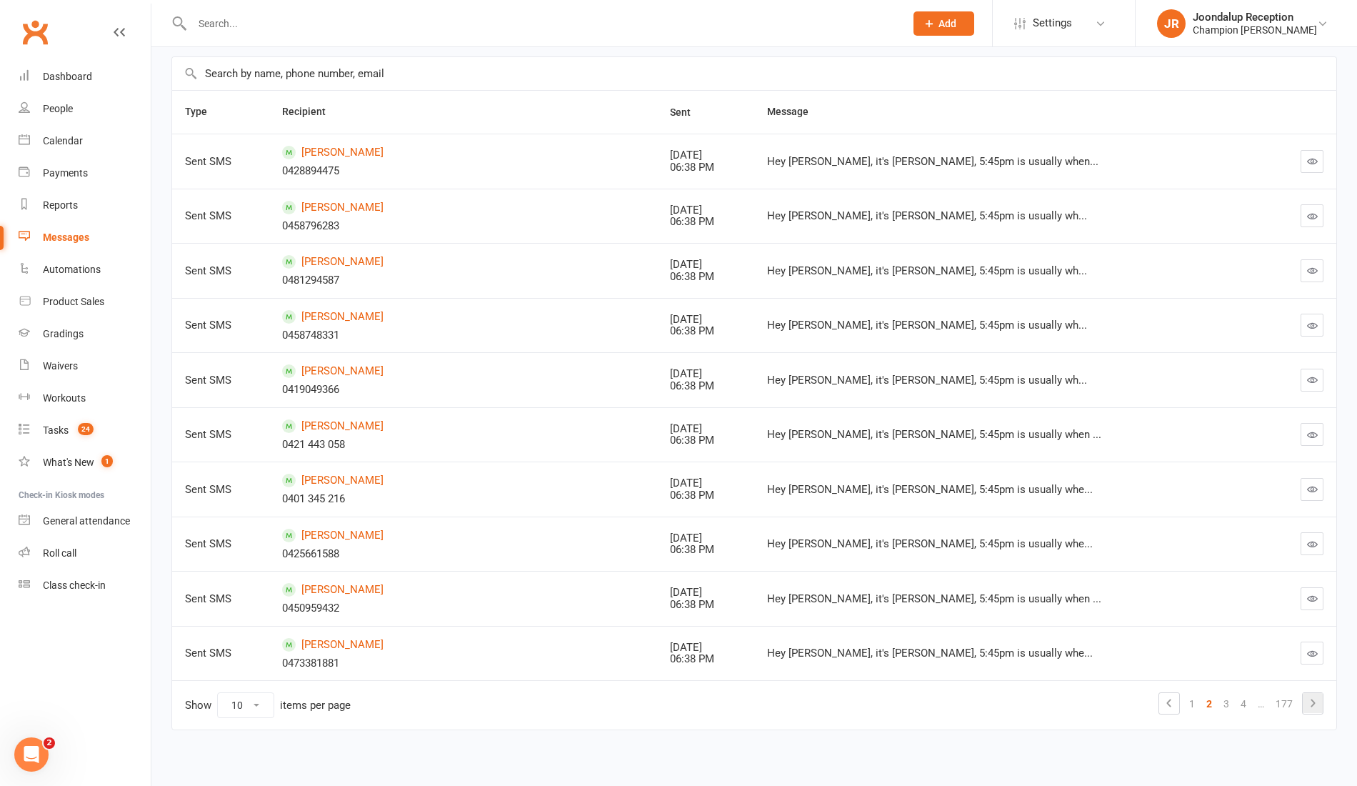
click at [1312, 698] on icon at bounding box center [1312, 702] width 4 height 8
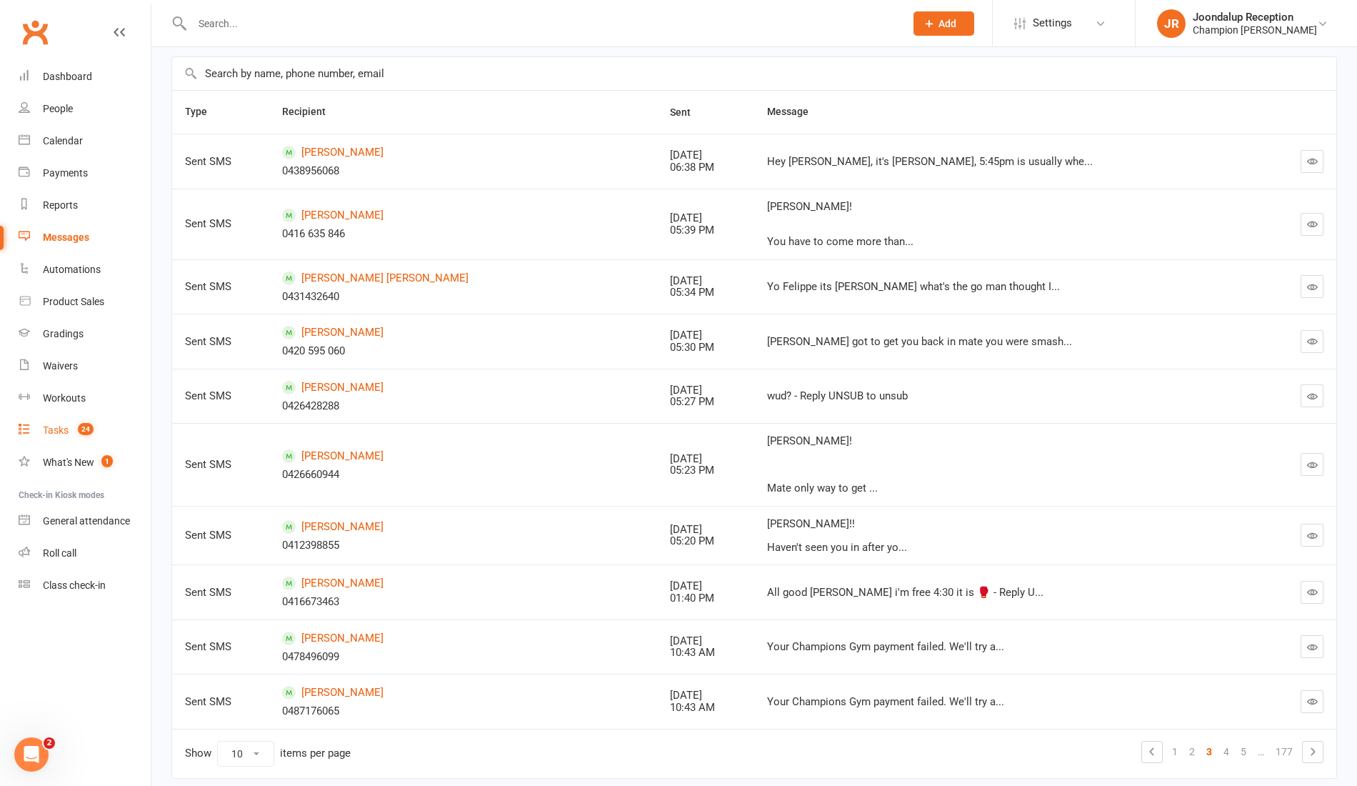
click at [64, 424] on div "Tasks" at bounding box center [56, 429] width 26 height 11
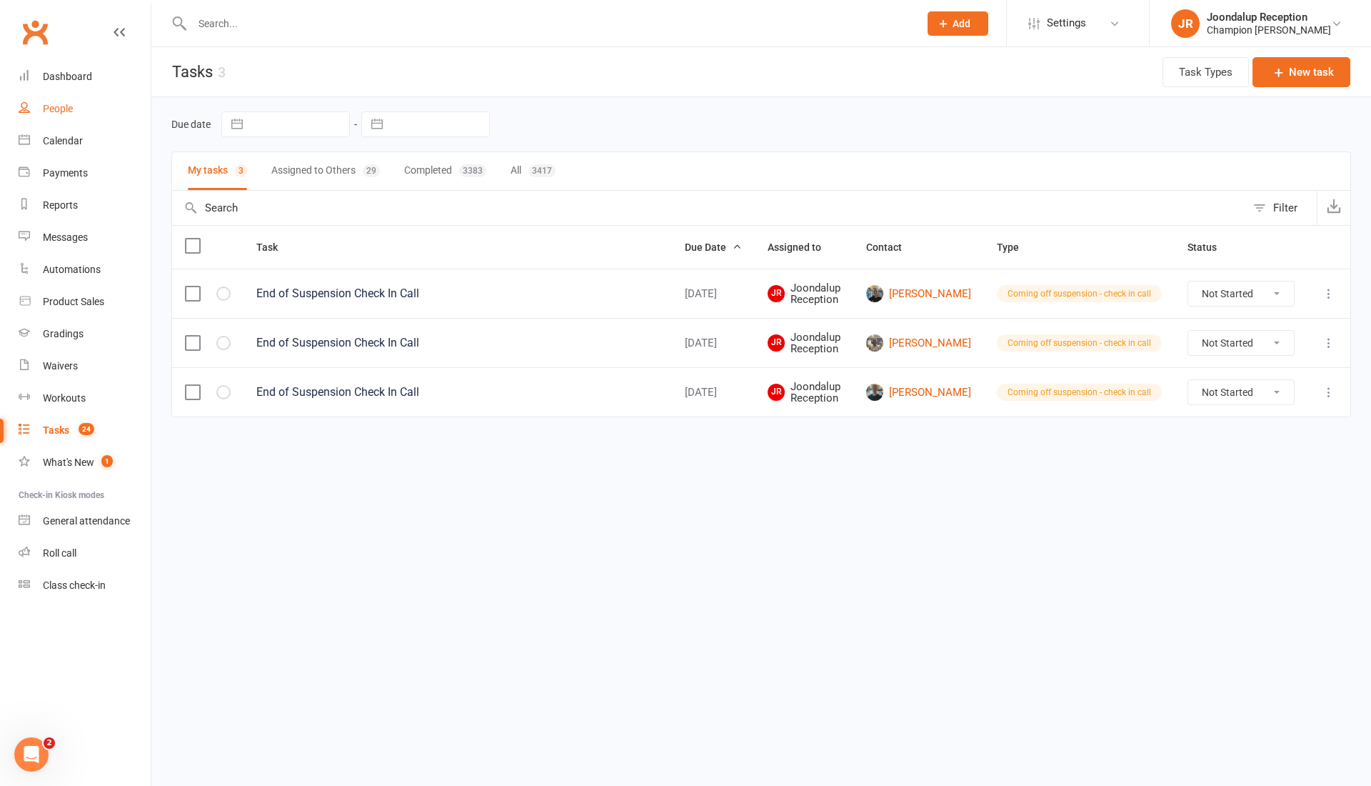
click at [66, 108] on div "People" at bounding box center [58, 108] width 30 height 11
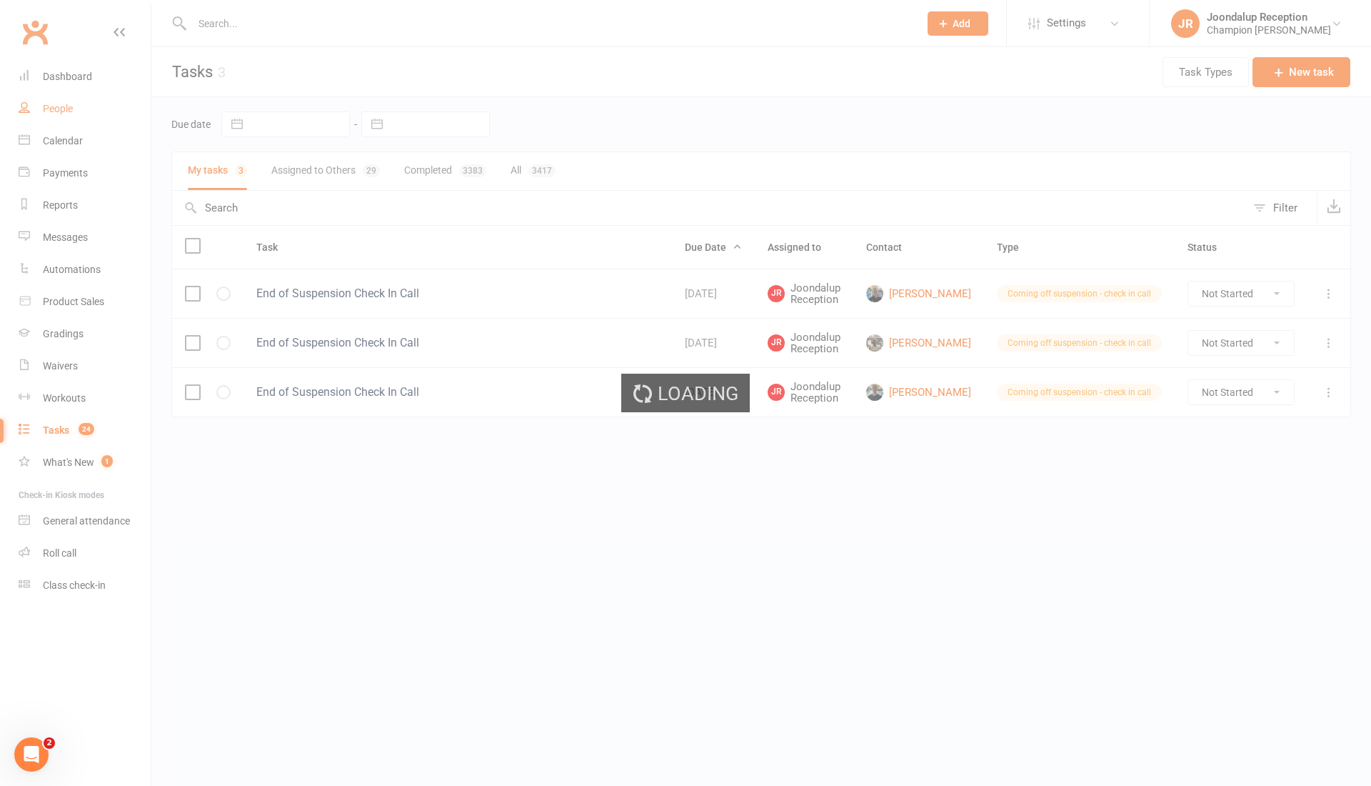
select select "100"
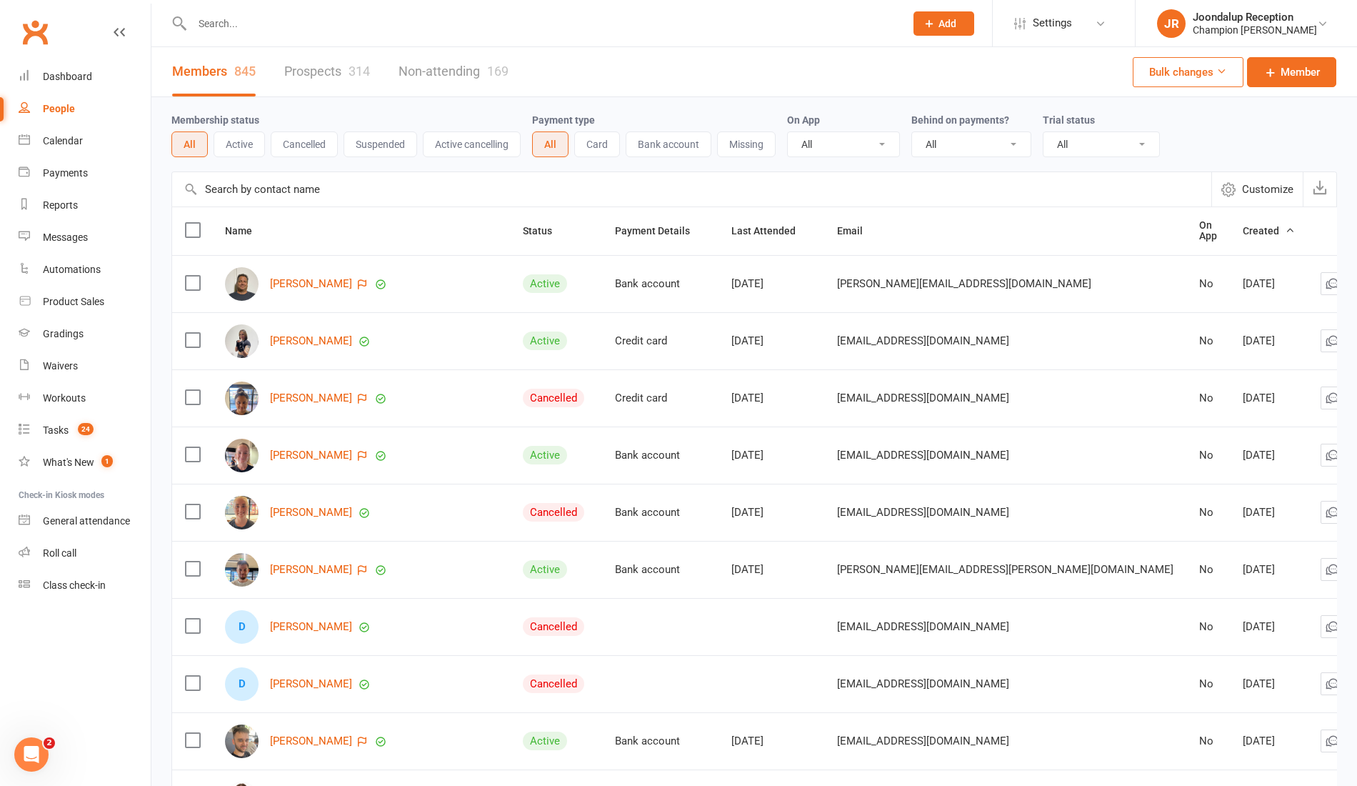
click at [377, 136] on button "Suspended" at bounding box center [380, 144] width 74 height 26
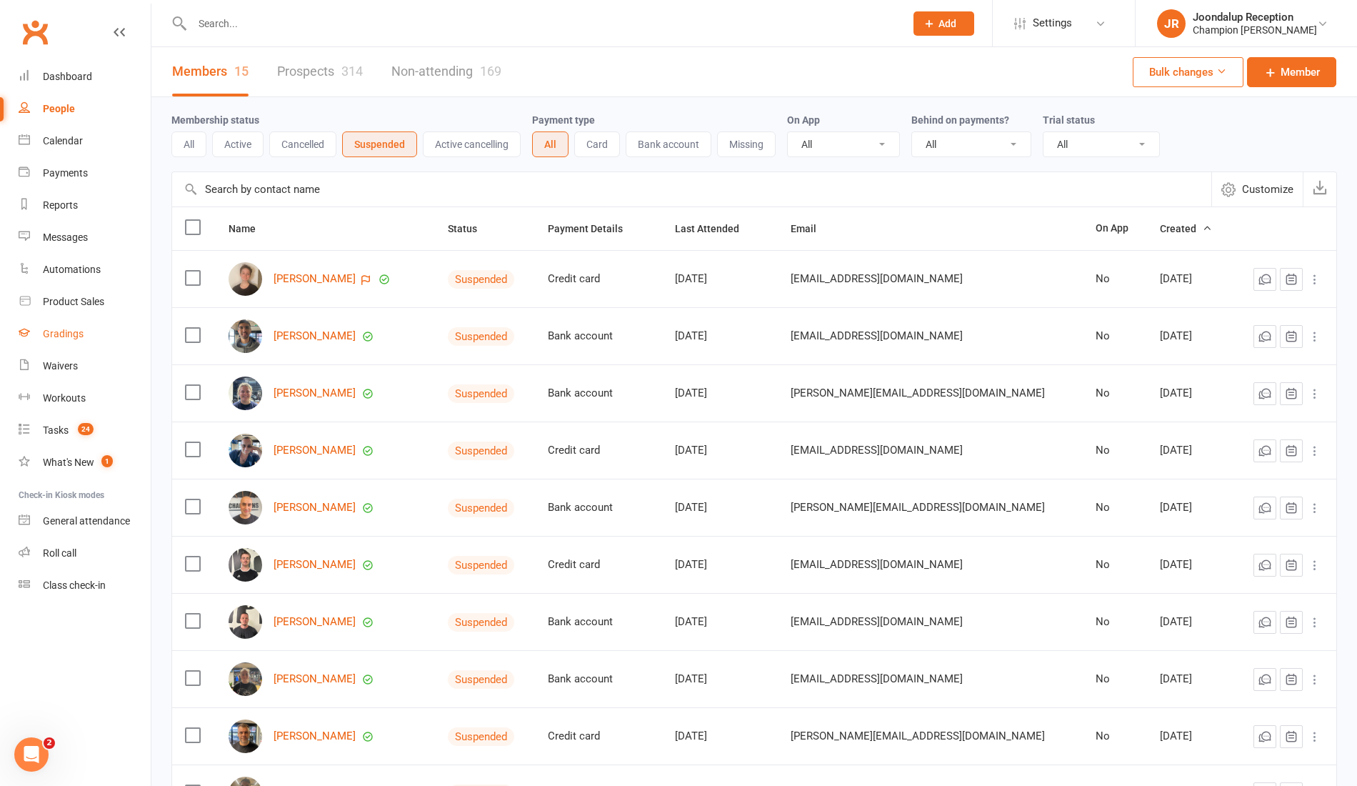
click at [74, 335] on div "Gradings" at bounding box center [63, 333] width 41 height 11
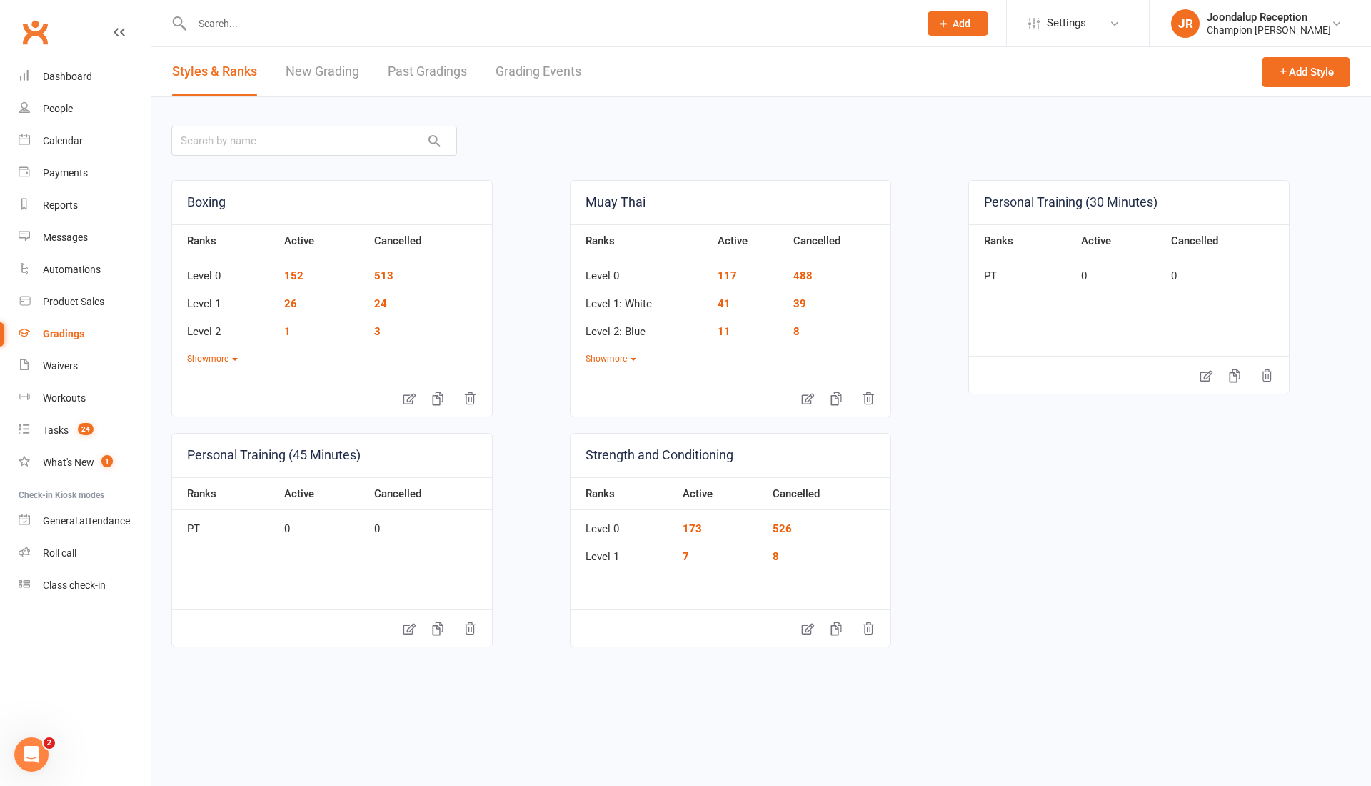
click at [537, 62] on link "Grading Events" at bounding box center [539, 71] width 86 height 49
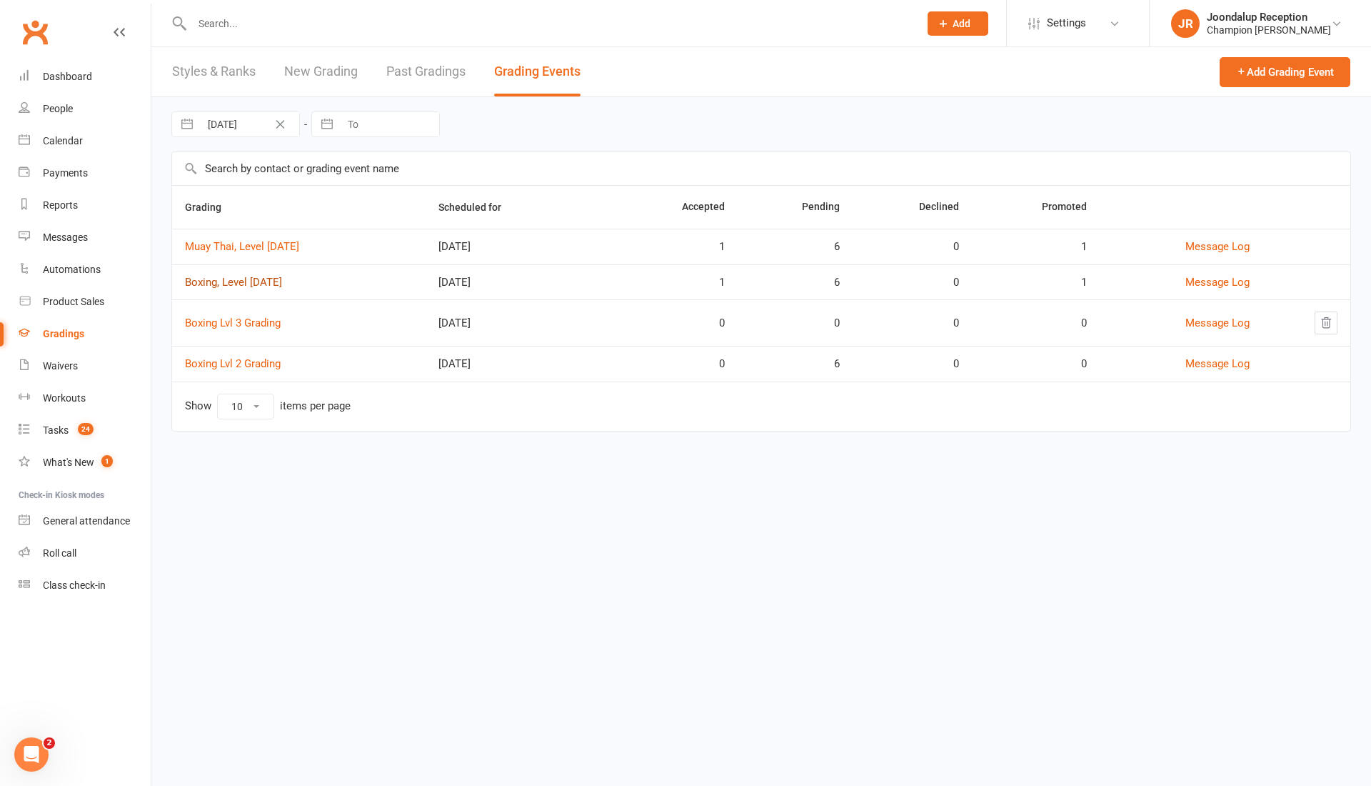
click at [273, 276] on link "Boxing, Level 1- SEPT 2025" at bounding box center [233, 282] width 97 height 13
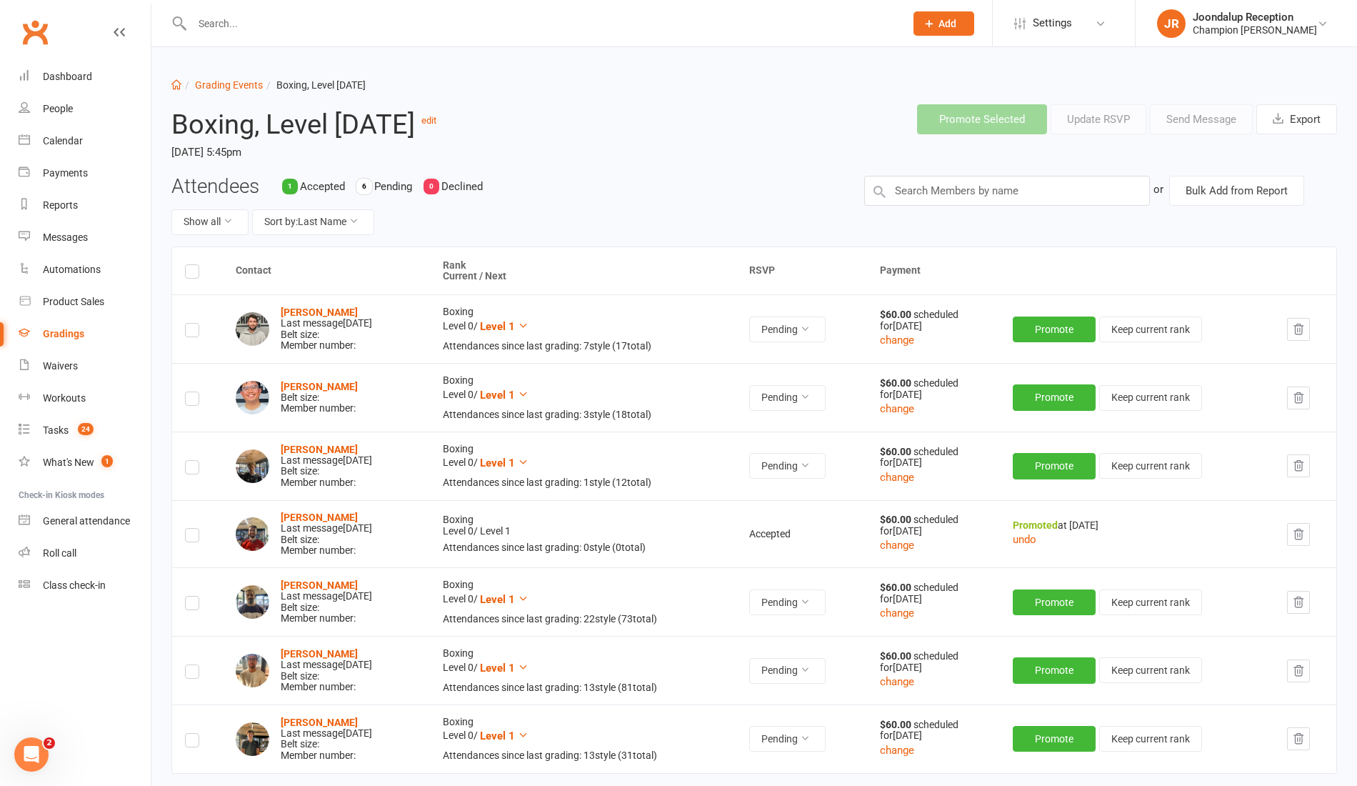
click at [187, 401] on label at bounding box center [192, 401] width 14 height 0
click at [187, 392] on input "checkbox" at bounding box center [192, 392] width 14 height 0
click at [1198, 111] on button "Send Message" at bounding box center [1201, 119] width 103 height 30
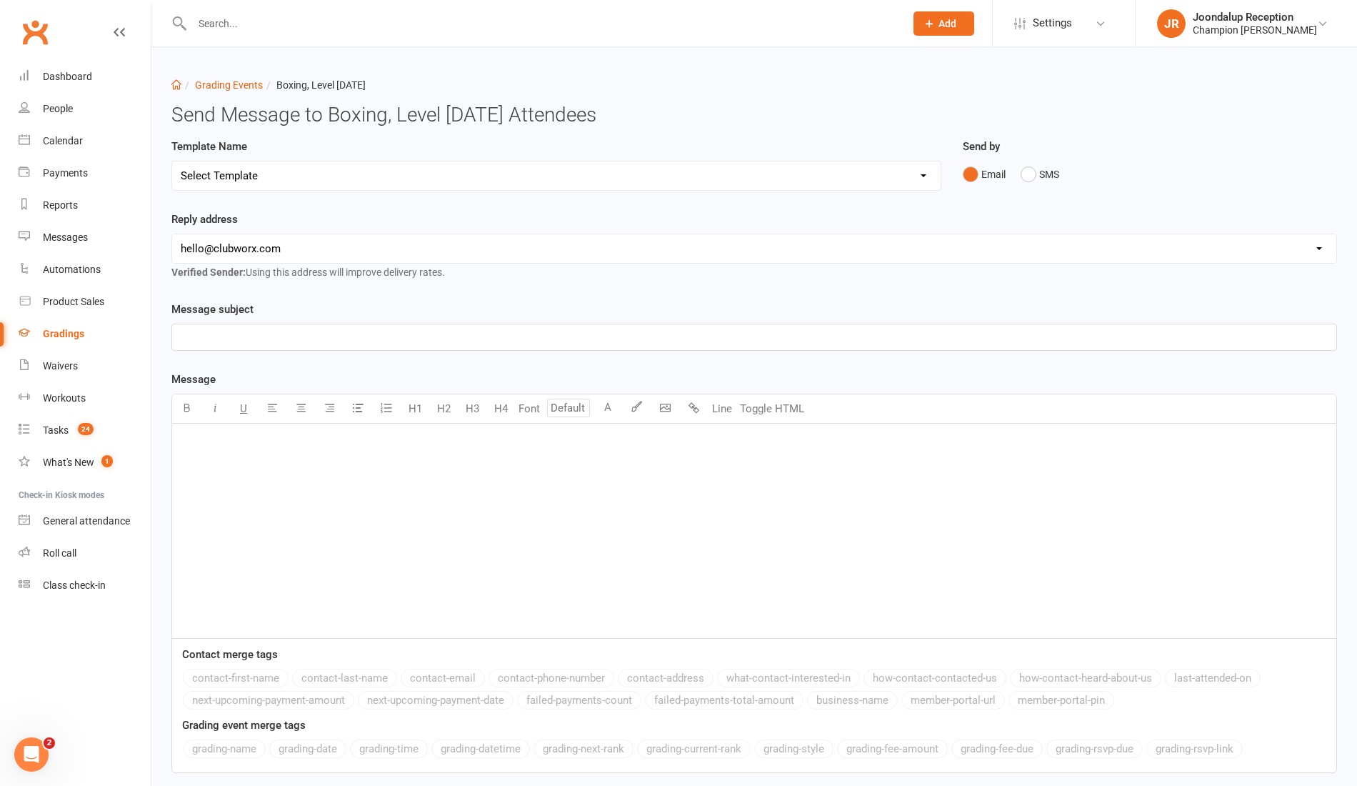
click at [353, 164] on select "Select Template [Email] Confirmation of Successful Grading + Fight Team Handboo…" at bounding box center [556, 175] width 768 height 29
select select "2"
click at [172, 161] on select "Select Template [Email] Confirmation of Successful Grading + Fight Team Handboo…" at bounding box center [556, 175] width 768 height 29
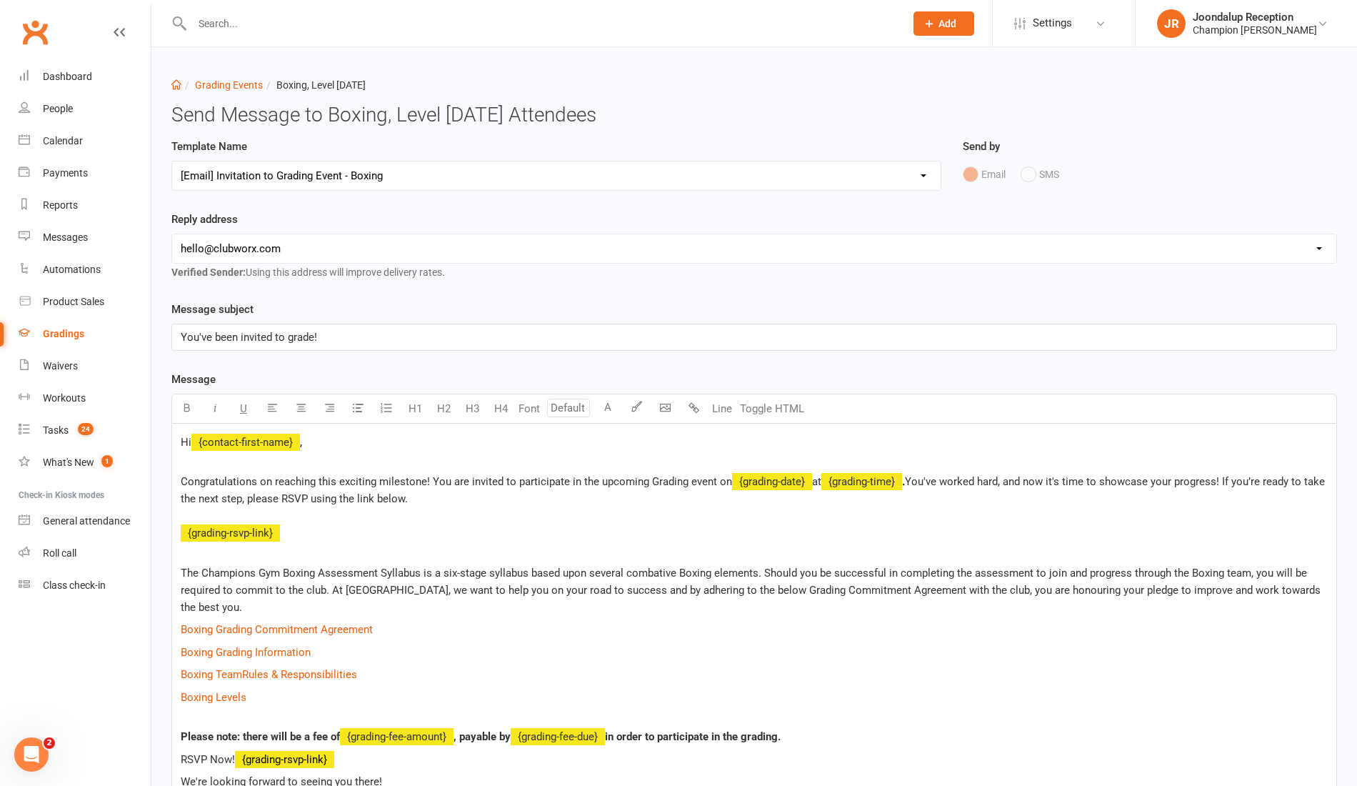
click at [380, 239] on select "hello@clubworx.com joondalup@championsgym.com.au helen@championsgym.com.au admi…" at bounding box center [754, 248] width 1164 height 29
select select "1"
click at [172, 234] on select "hello@clubworx.com joondalup@championsgym.com.au helen@championsgym.com.au admi…" at bounding box center [754, 248] width 1164 height 29
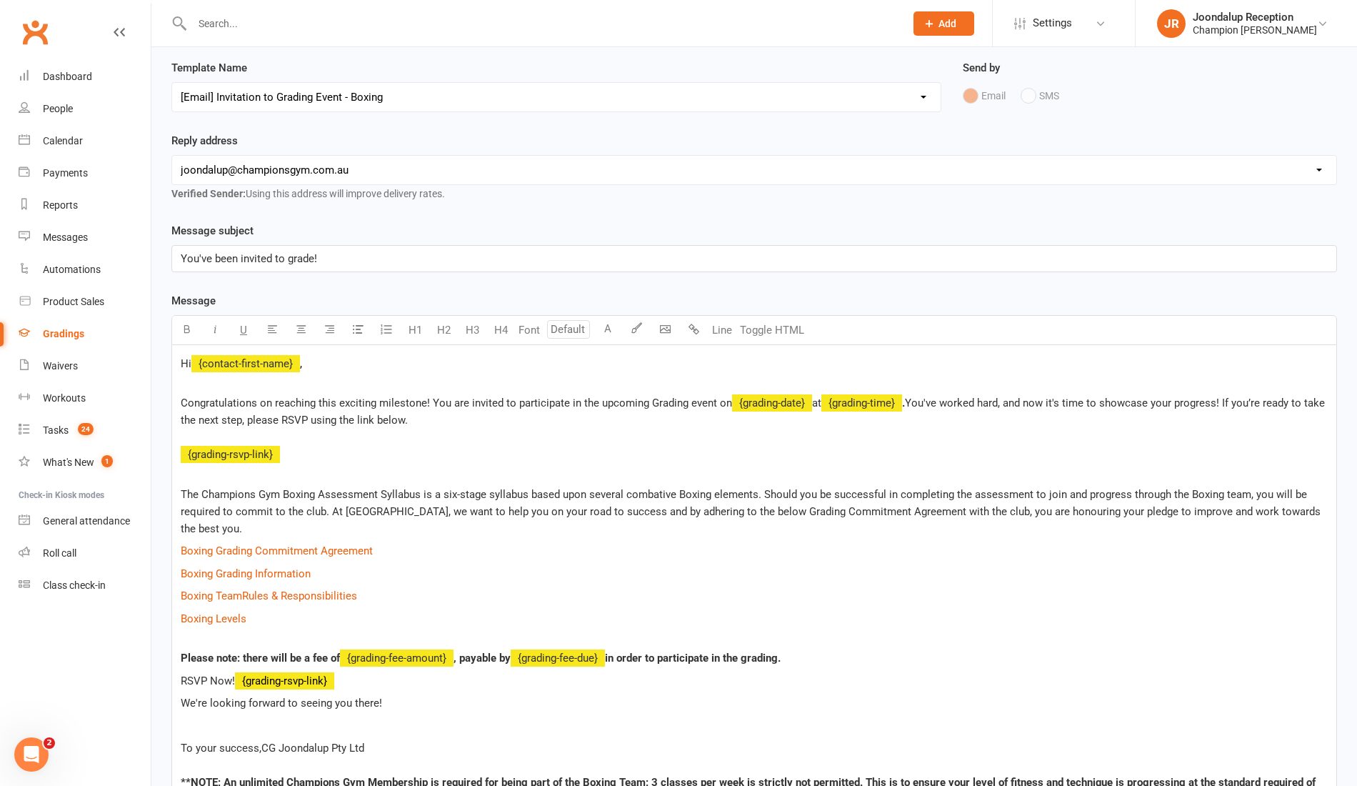
scroll to position [386, 0]
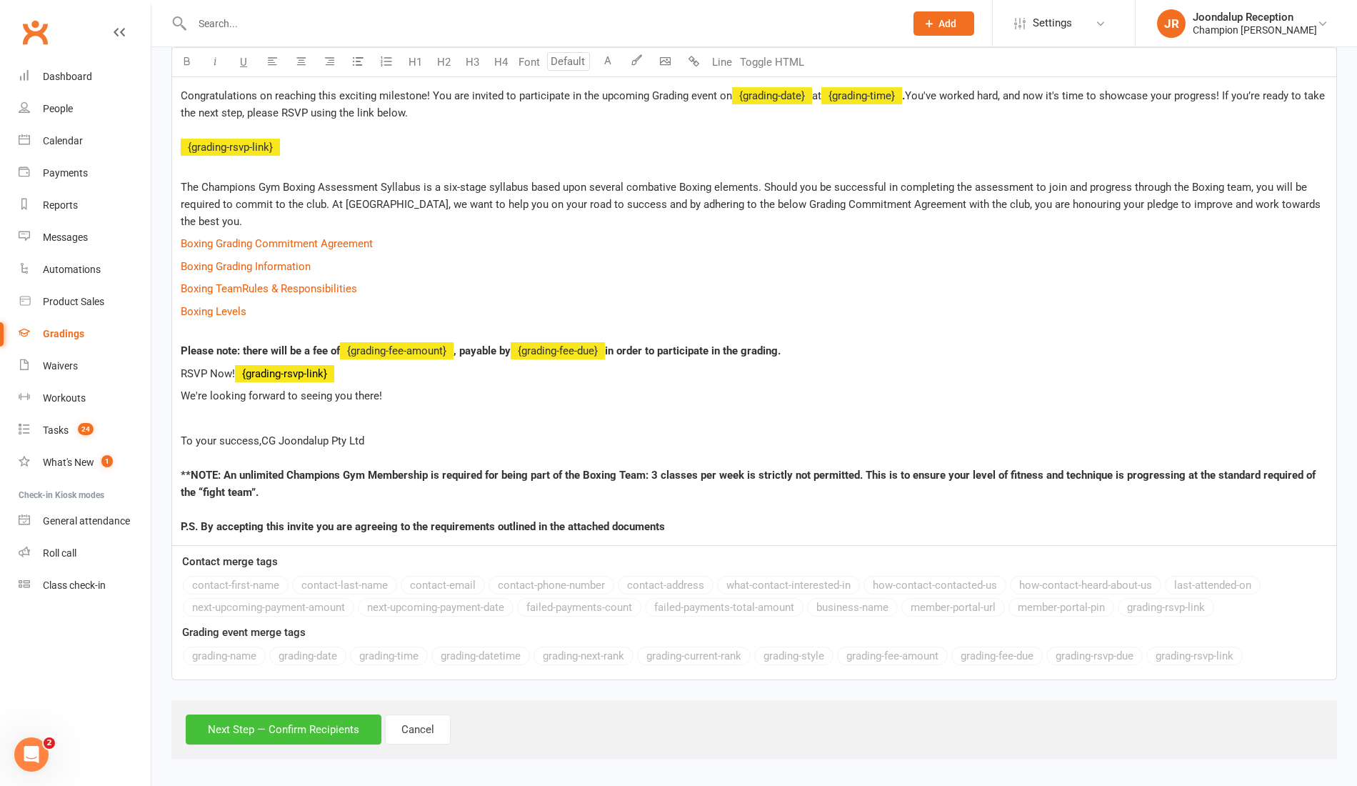
click at [322, 728] on button "Next Step — Confirm Recipients" at bounding box center [284, 729] width 196 height 30
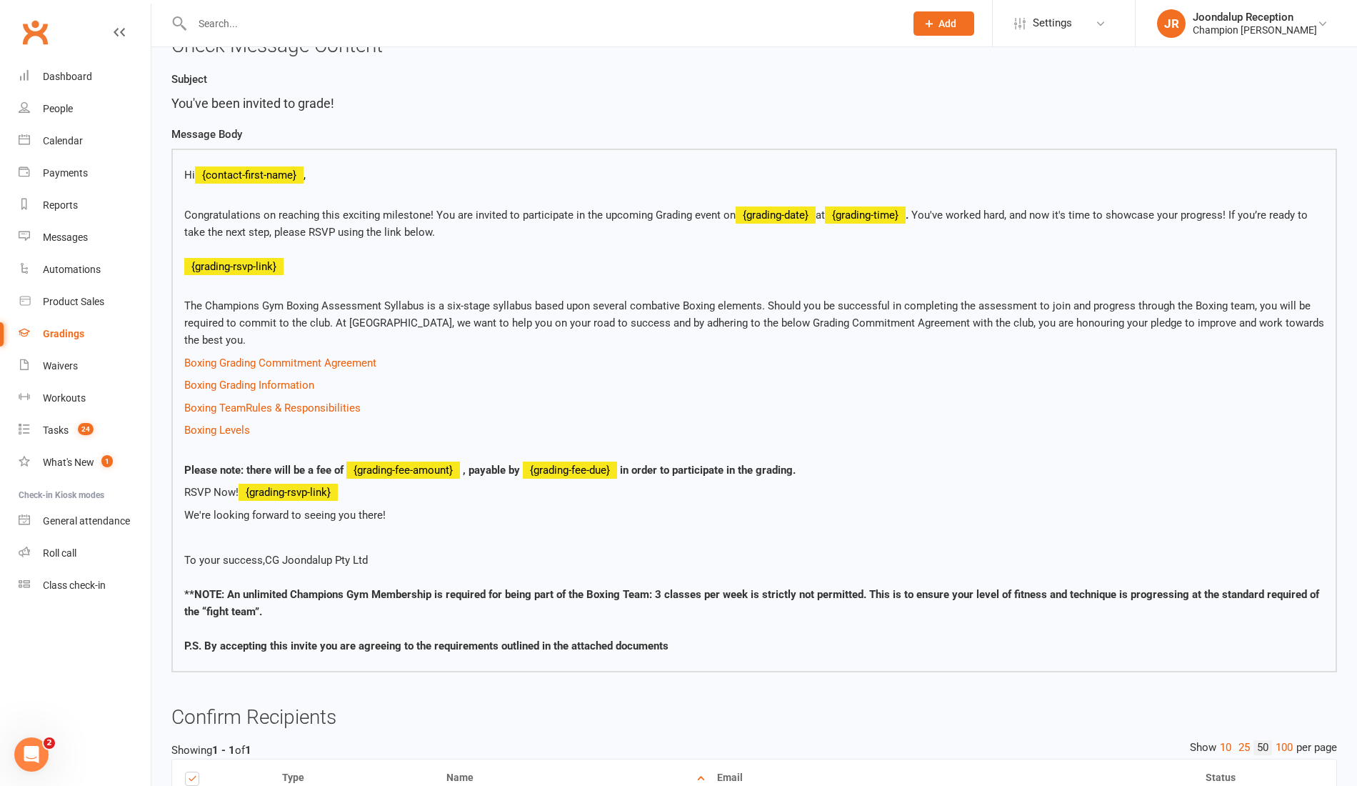
scroll to position [339, 0]
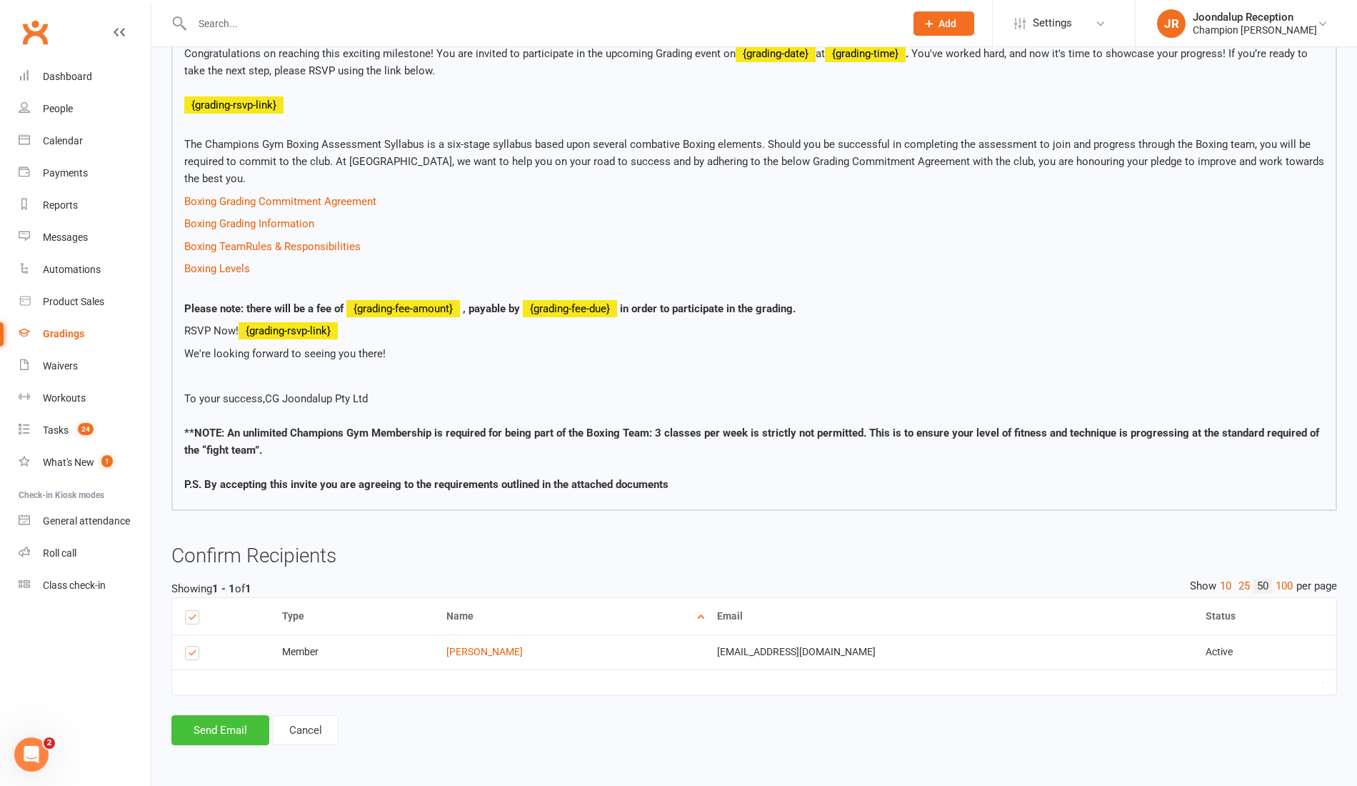
click at [200, 733] on button "Send Email" at bounding box center [220, 730] width 98 height 30
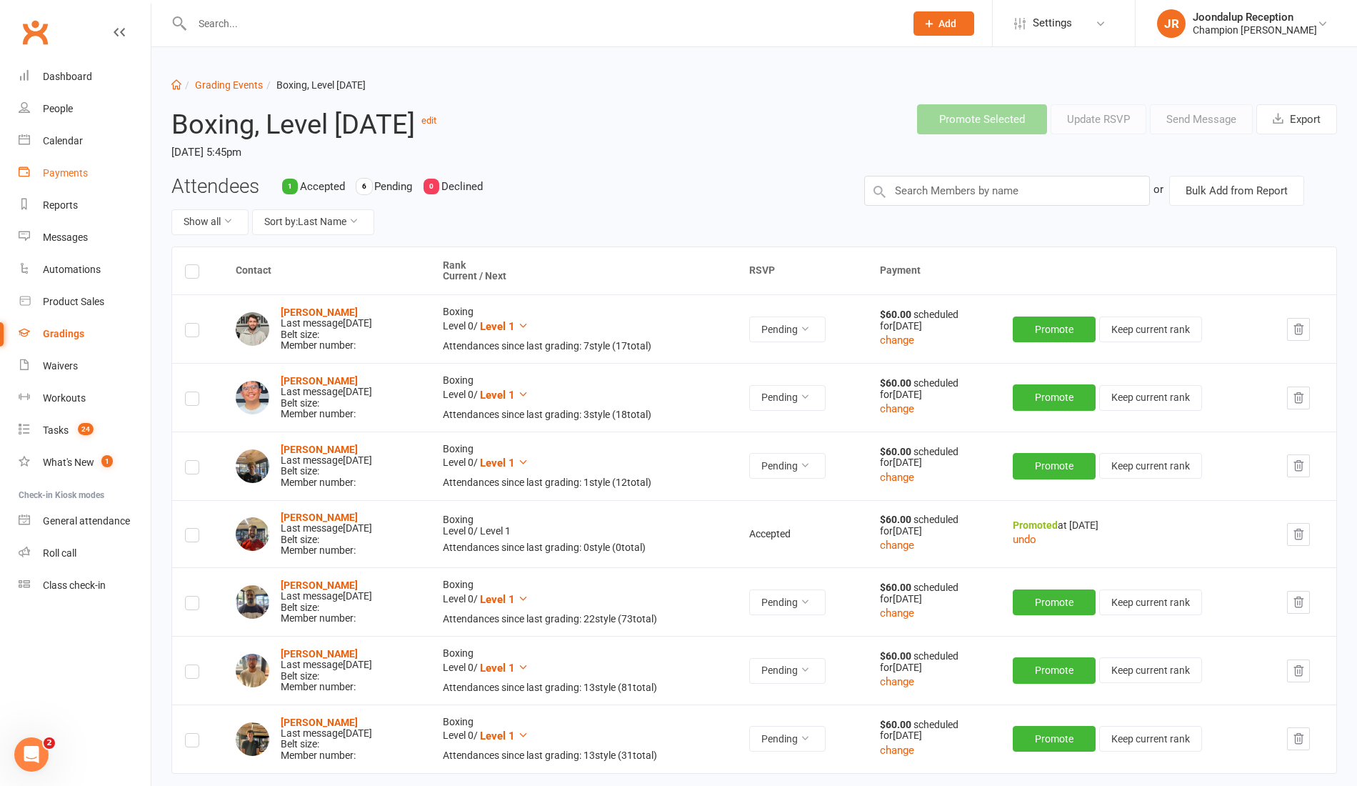
click at [74, 187] on link "Payments" at bounding box center [85, 173] width 132 height 32
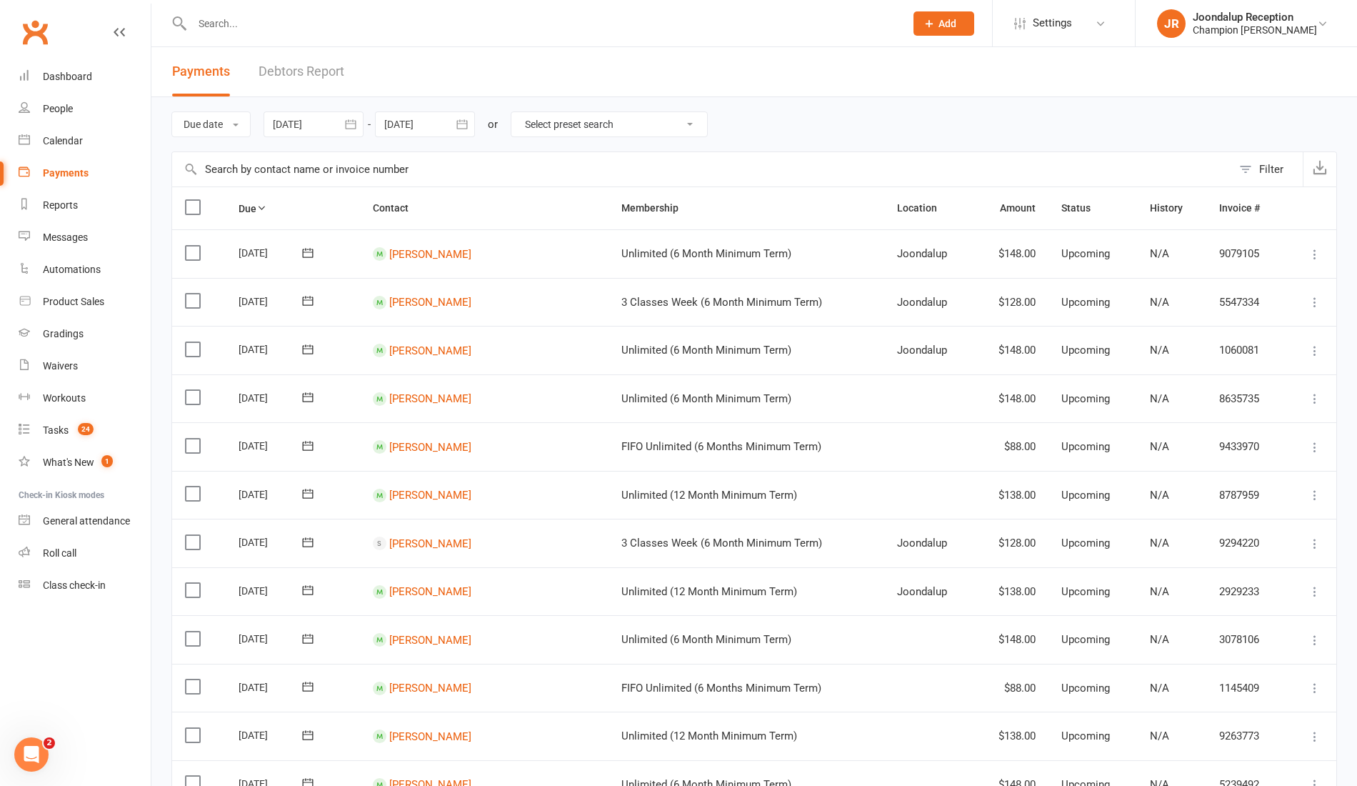
click at [296, 61] on link "Debtors Report" at bounding box center [302, 71] width 86 height 49
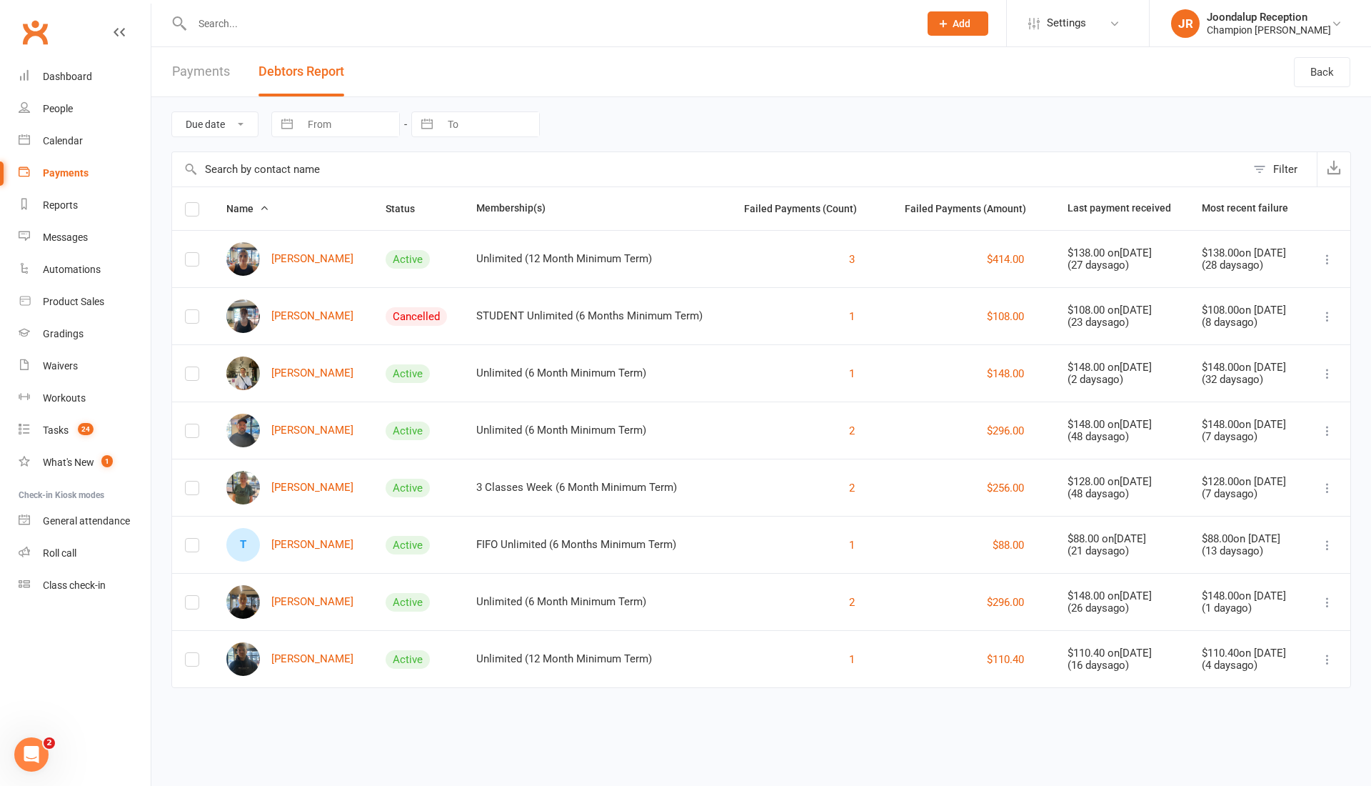
click at [1153, 76] on header "Payments Debtors Report Back" at bounding box center [761, 72] width 1220 height 50
click at [66, 229] on link "Messages" at bounding box center [85, 237] width 132 height 32
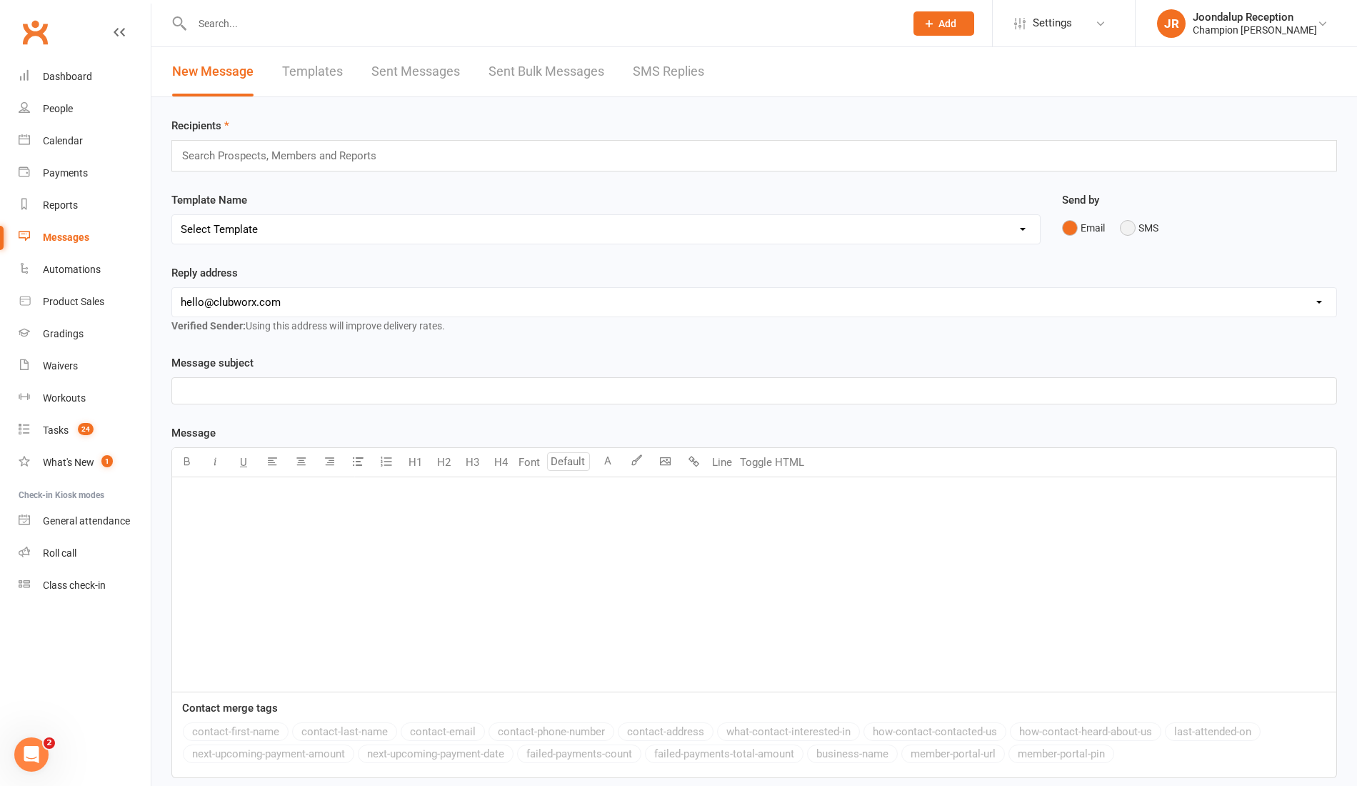
click at [1131, 239] on button "SMS" at bounding box center [1139, 227] width 39 height 27
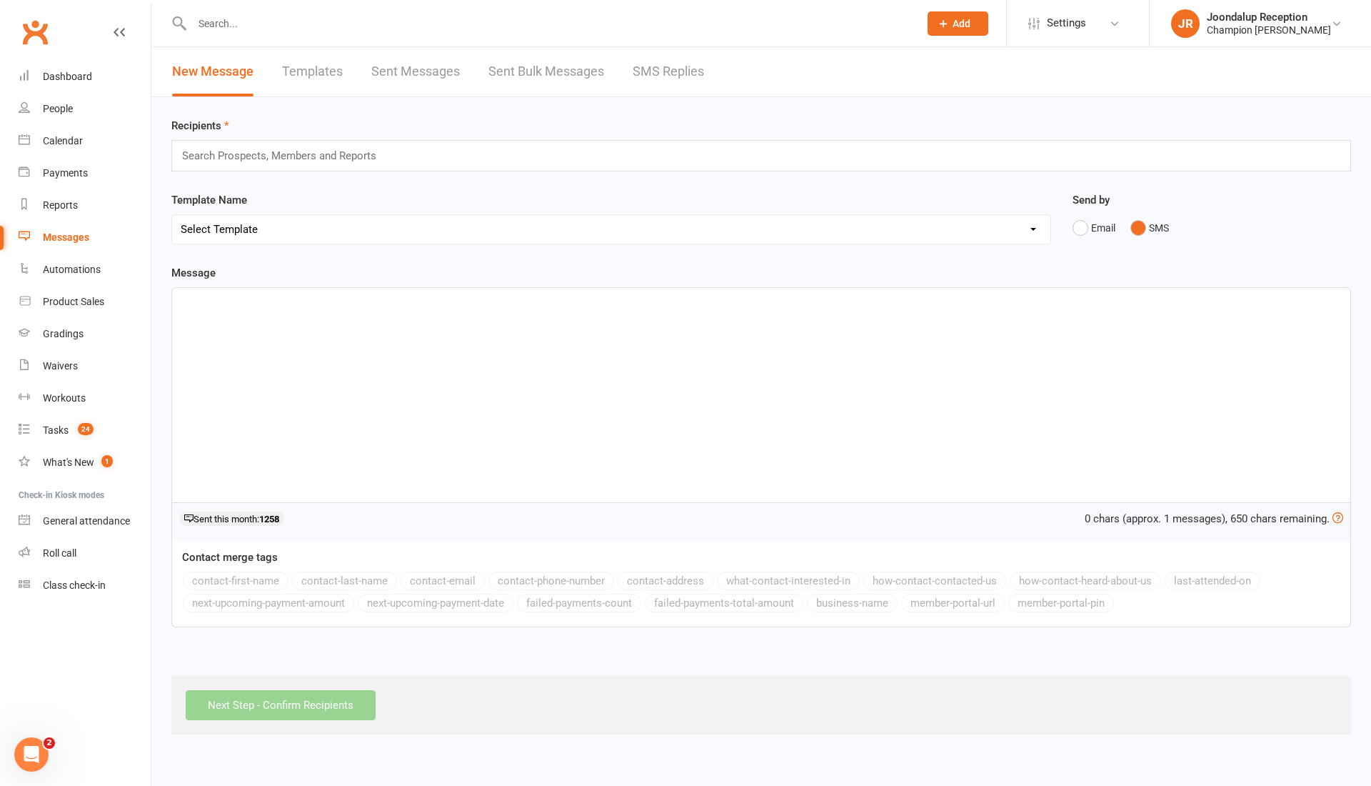
click at [735, 163] on div "Search Prospects, Members and Reports" at bounding box center [761, 155] width 1180 height 31
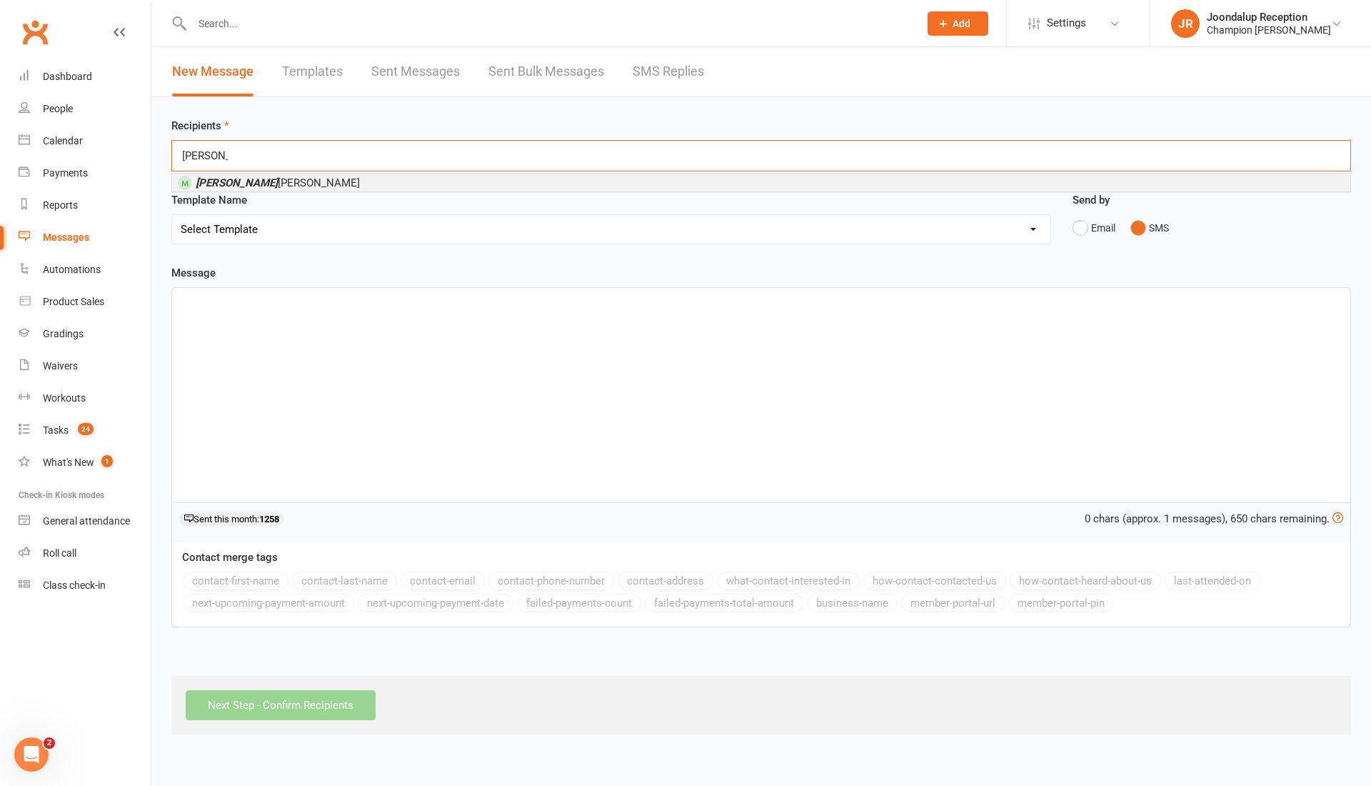
type input "paige"
click at [455, 179] on li "Paige Aitcheson" at bounding box center [761, 183] width 1178 height 18
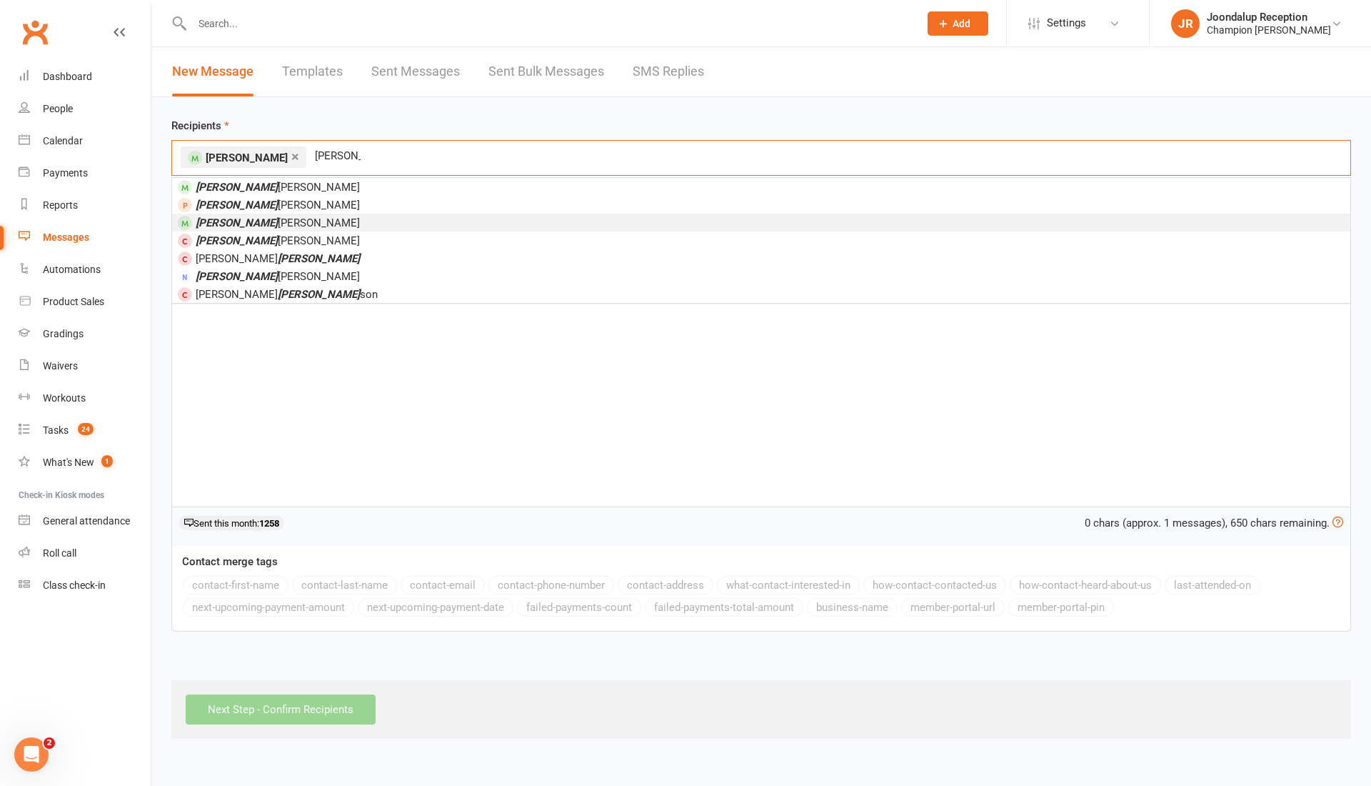
type input "thomas"
click at [261, 224] on span "Thomas Gooding" at bounding box center [278, 222] width 164 height 13
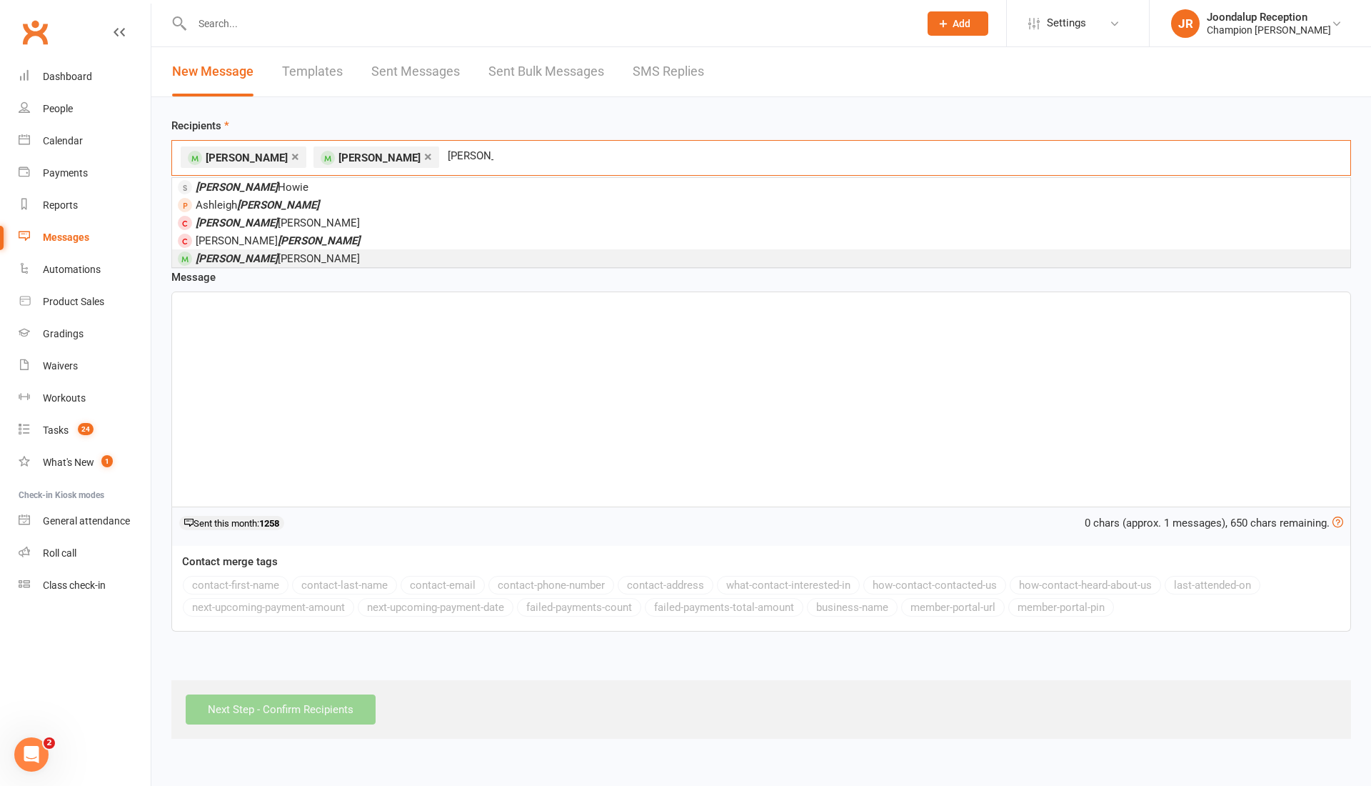
type input "ross"
click at [290, 263] on li "Ross Francis" at bounding box center [761, 258] width 1178 height 18
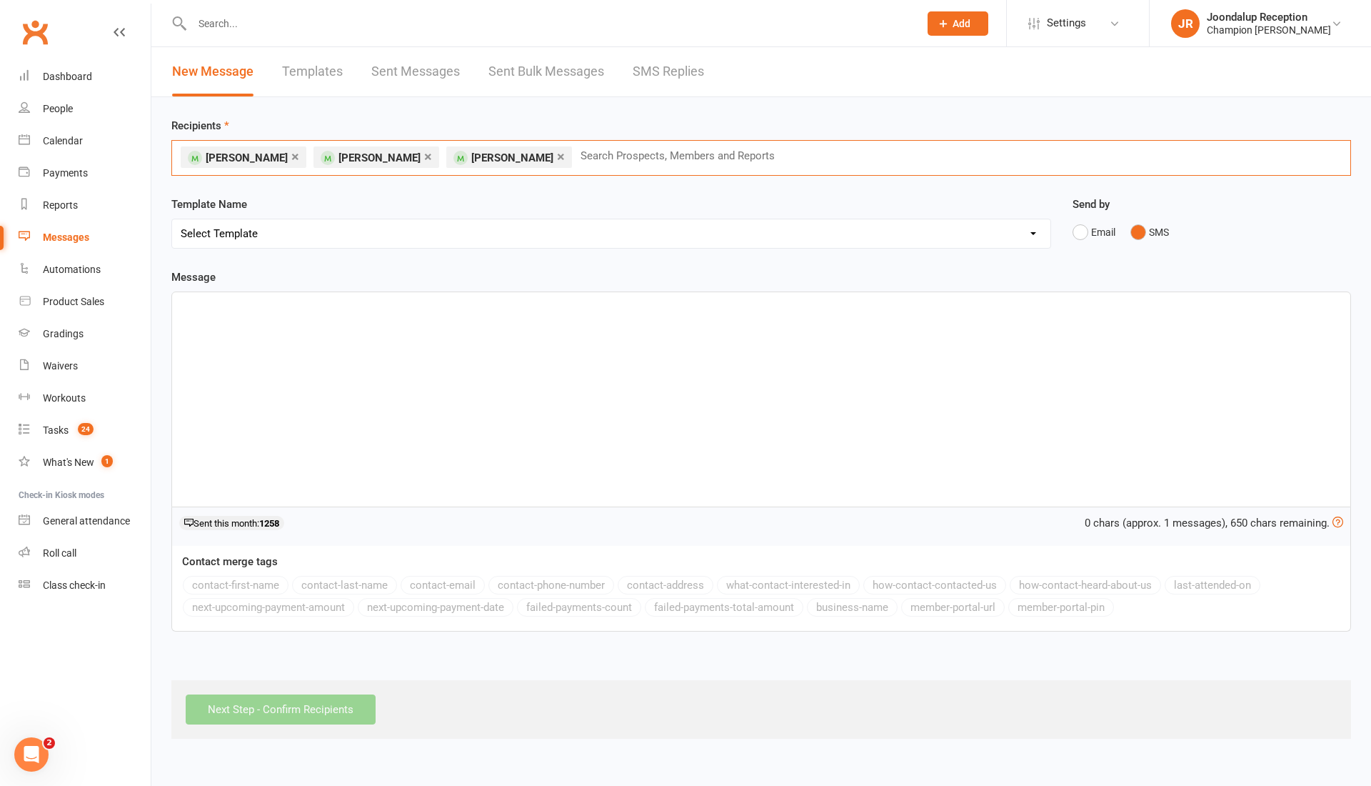
click at [291, 149] on link "×" at bounding box center [295, 156] width 8 height 23
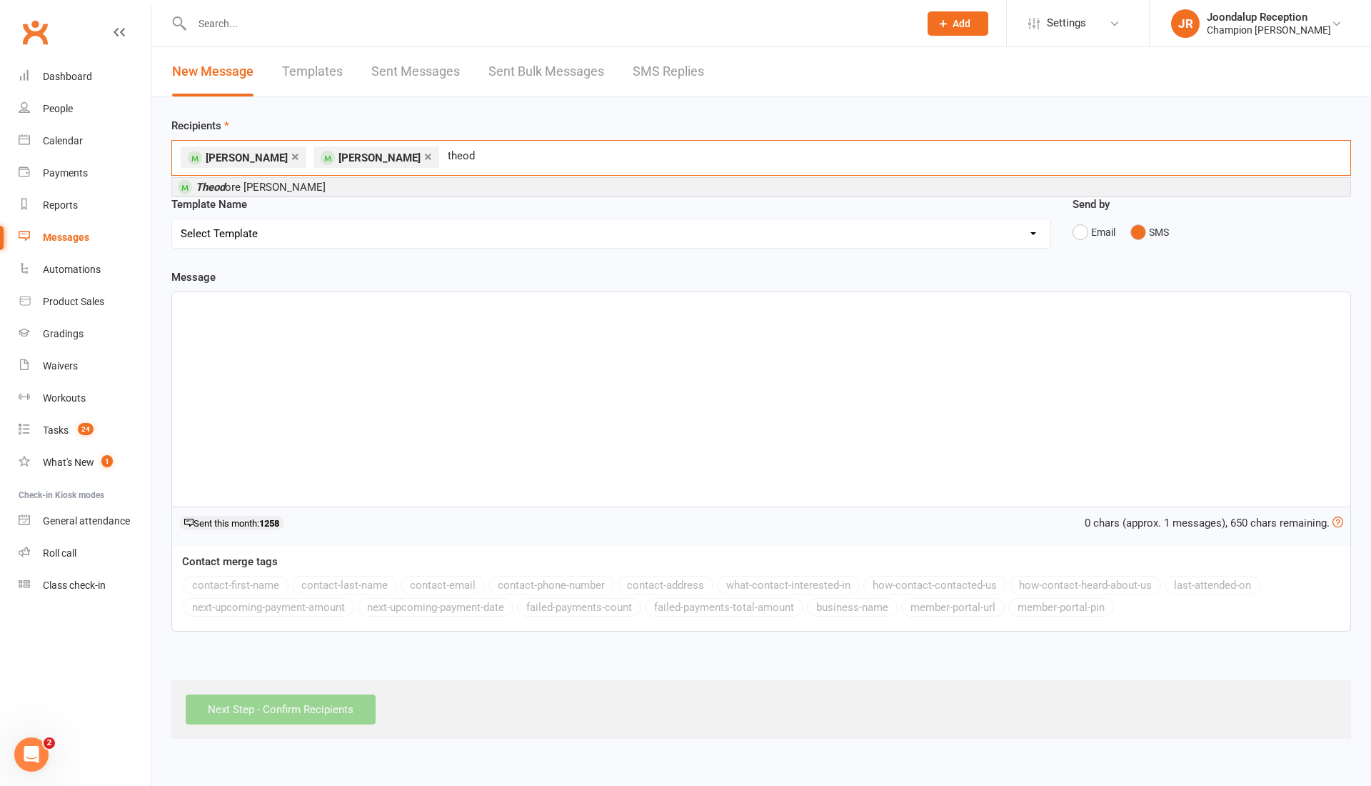
type input "theod"
click at [334, 194] on li "Theod ore McCallum" at bounding box center [761, 187] width 1178 height 18
type input "erin"
click at [298, 181] on li "Erin Robinson" at bounding box center [761, 187] width 1178 height 18
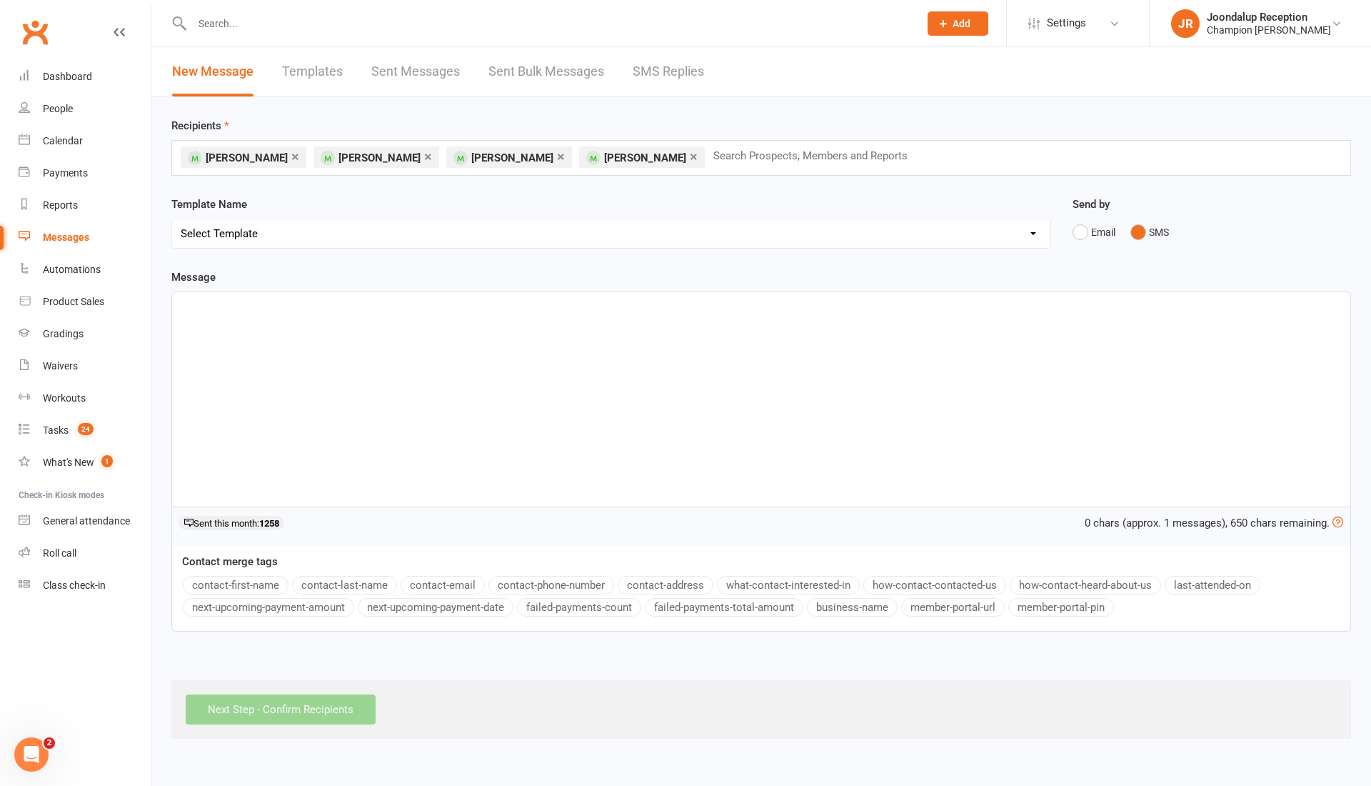
click at [364, 359] on div "﻿" at bounding box center [761, 399] width 1178 height 214
click at [245, 587] on button "contact-first-name" at bounding box center [236, 585] width 106 height 19
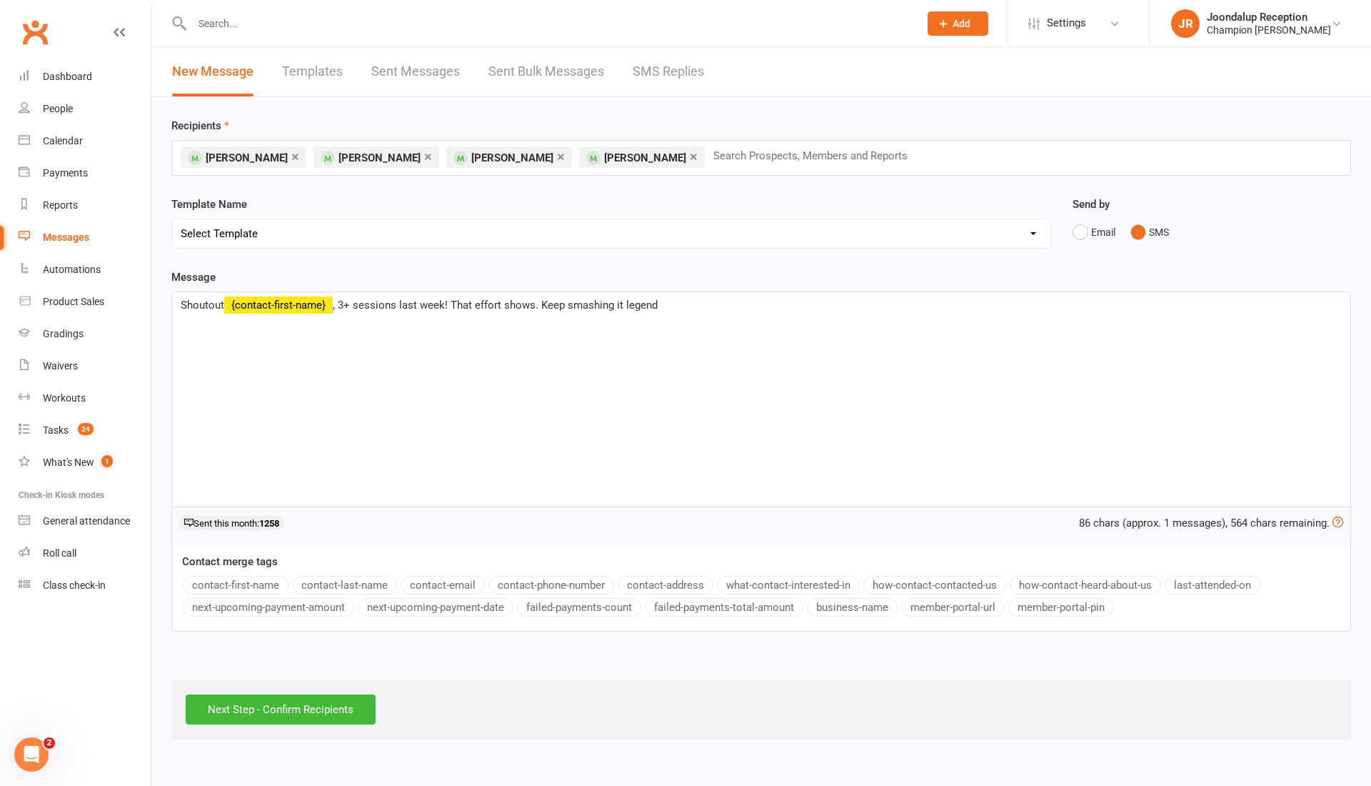
click at [445, 306] on span ", 3+ sessions last week! That effort shows. Keep smashing it legend" at bounding box center [495, 305] width 325 height 13
click at [840, 311] on p "Shoutout ﻿ {contact-first-name} , 3+ sessions last week despite your work commi…" at bounding box center [761, 304] width 1161 height 17
click at [289, 708] on input "Next Step - Confirm Recipients" at bounding box center [281, 709] width 190 height 30
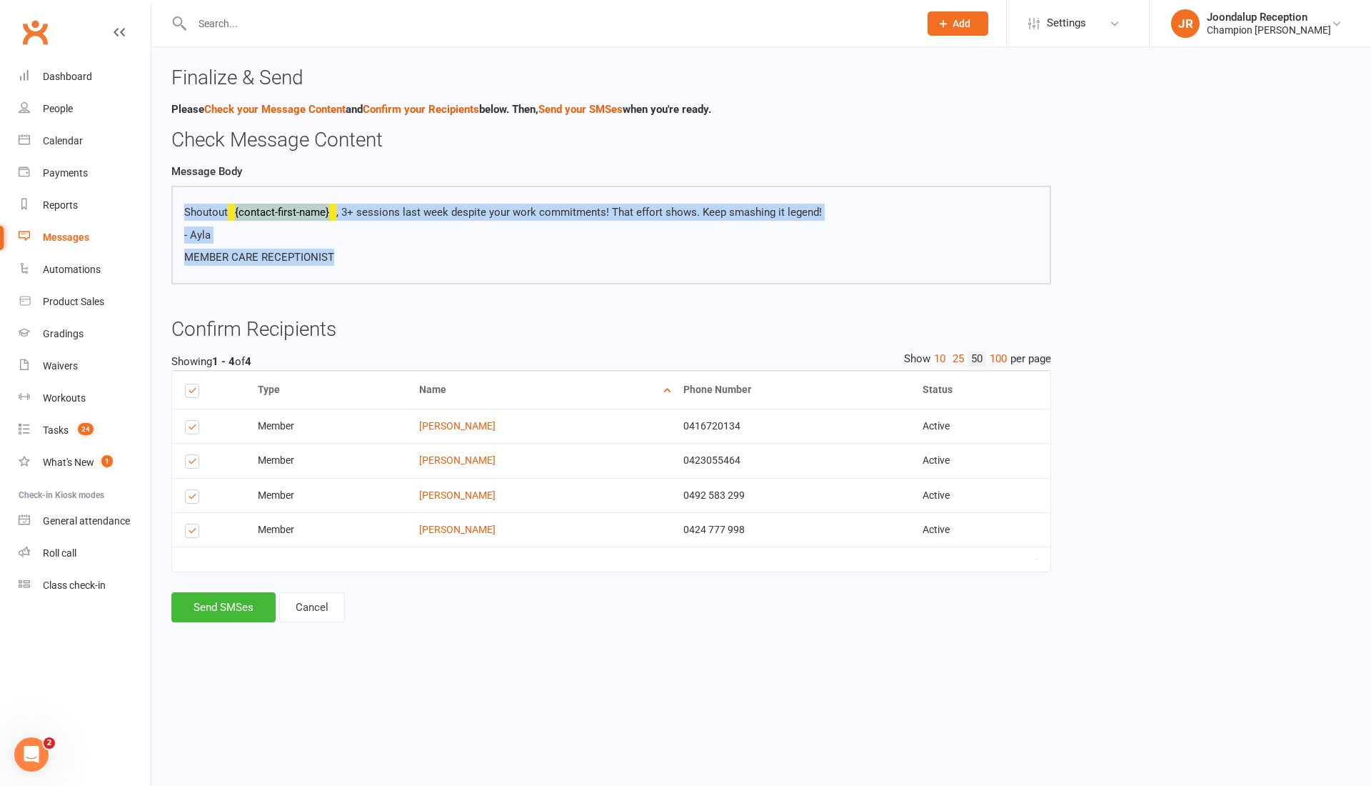
drag, startPoint x: 340, startPoint y: 254, endPoint x: 175, endPoint y: 211, distance: 170.3
click at [175, 211] on div "Shoutout {contact-first-name} , 3+ sessions last week despite your work commitm…" at bounding box center [611, 235] width 880 height 99
copy div "Shoutout {contact-first-name} , 3+ sessions last week despite your work commitm…"
click at [546, 236] on p "- Ayla" at bounding box center [611, 234] width 854 height 17
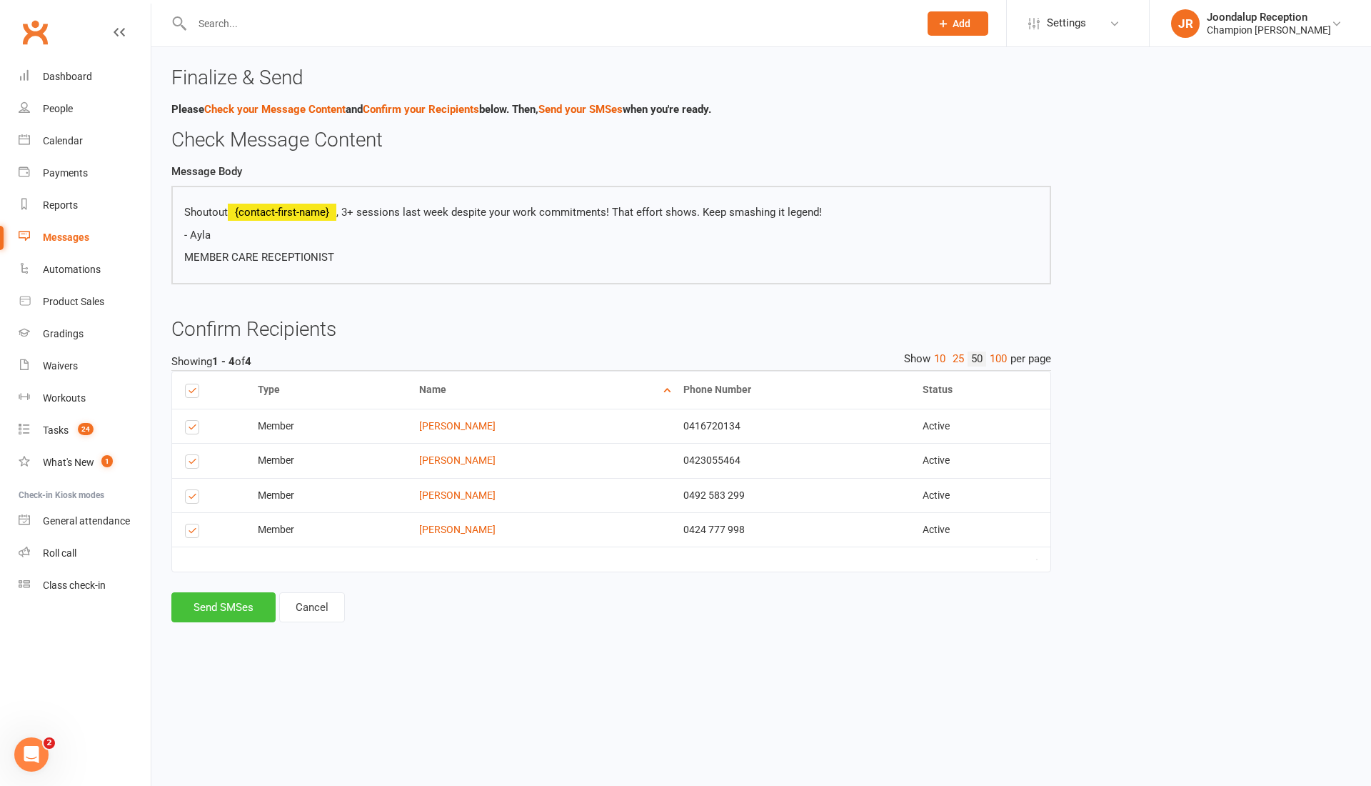
click at [234, 622] on button "Send SMSes" at bounding box center [223, 607] width 104 height 30
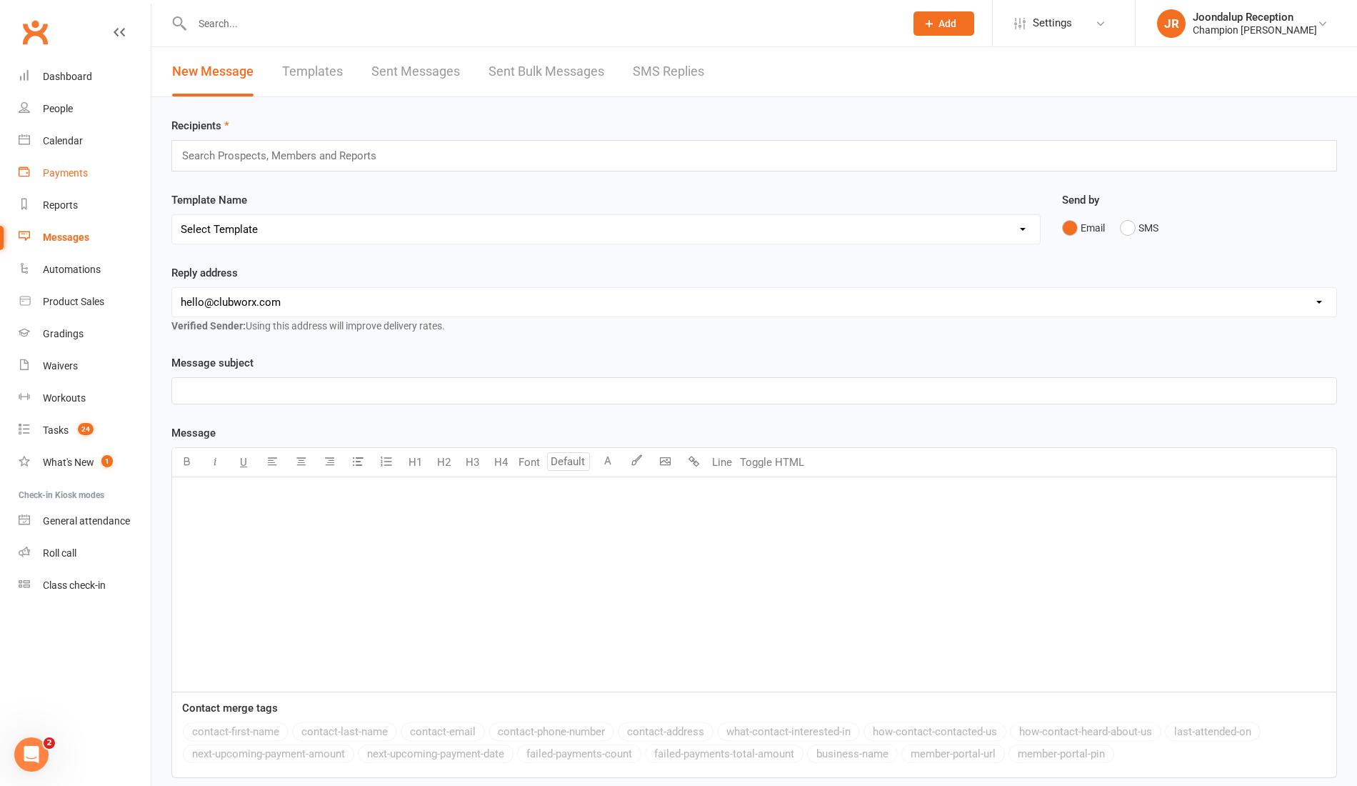
click at [76, 166] on link "Payments" at bounding box center [85, 173] width 132 height 32
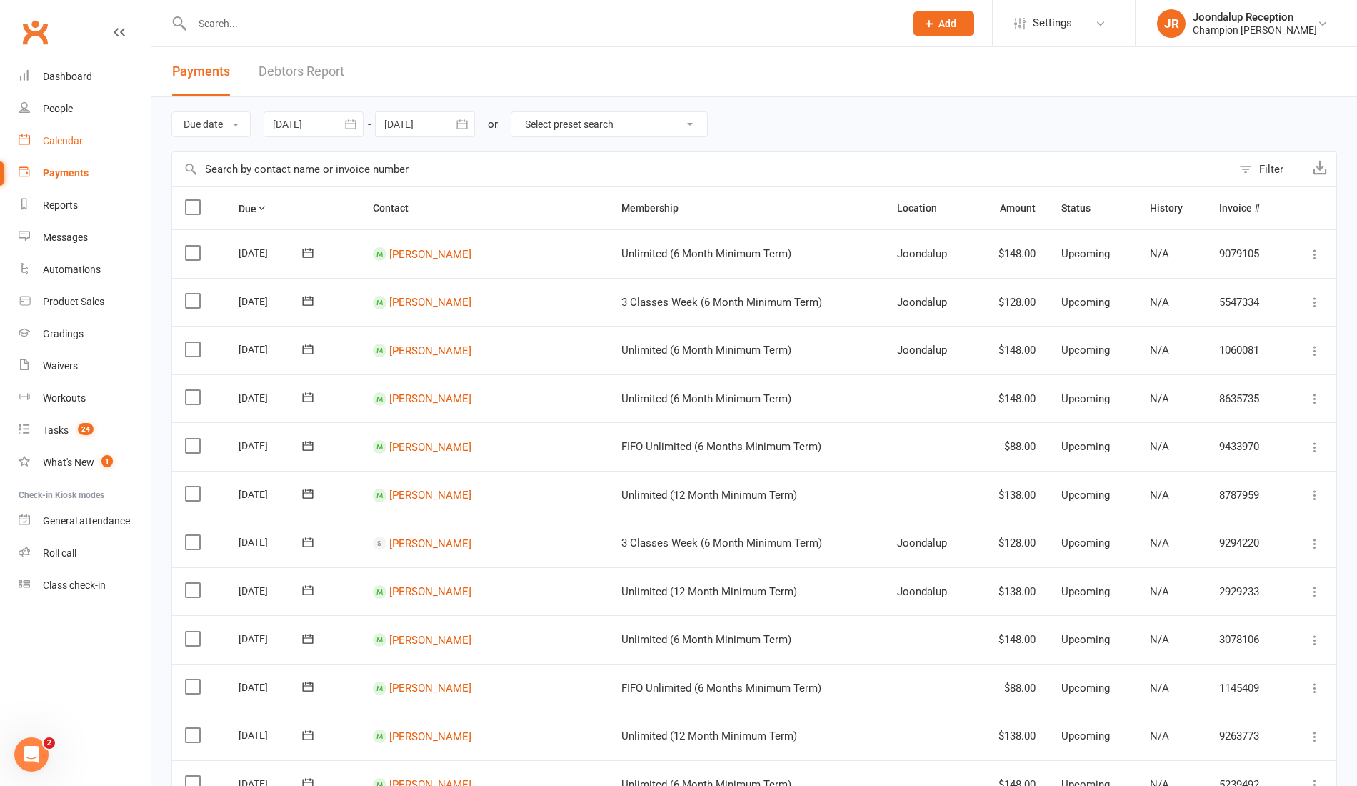
click at [66, 156] on link "Calendar" at bounding box center [85, 141] width 132 height 32
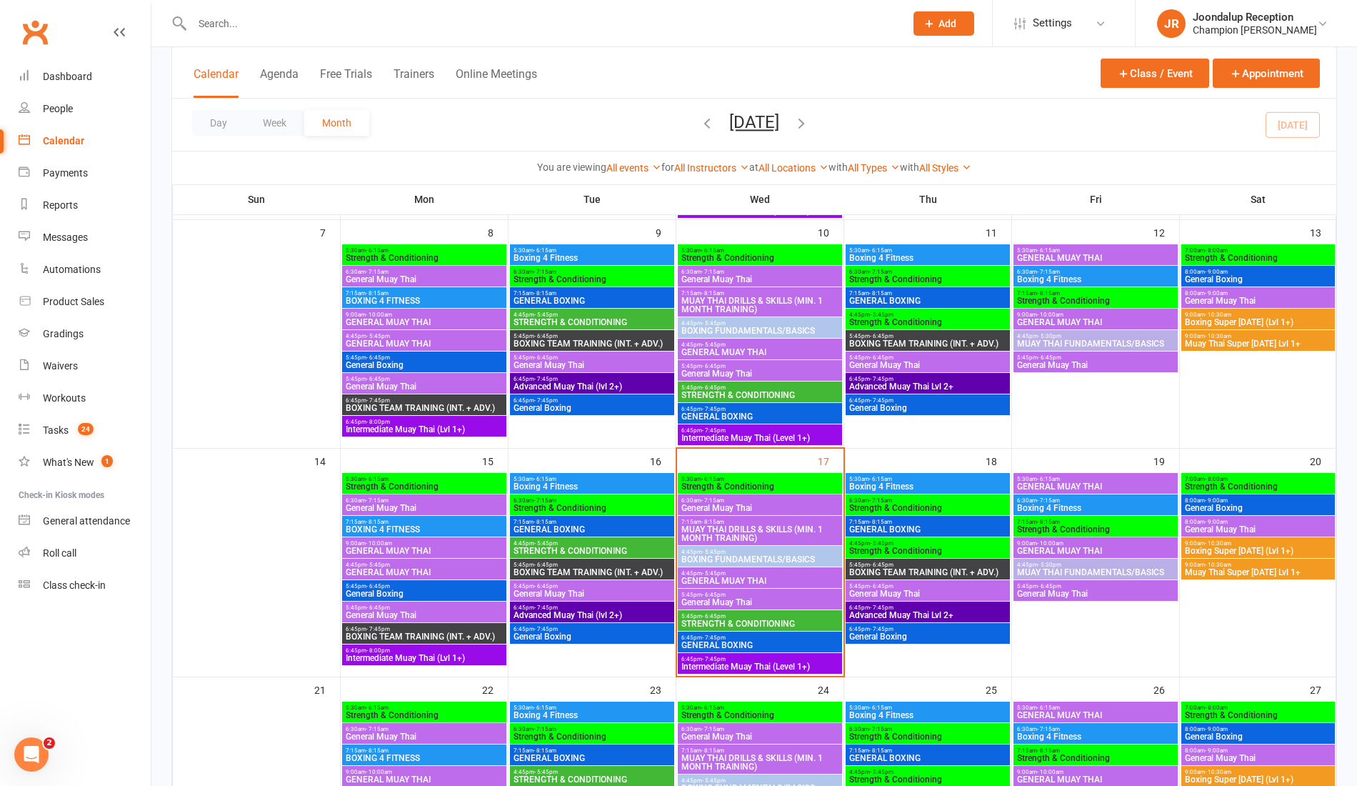
scroll to position [289, 0]
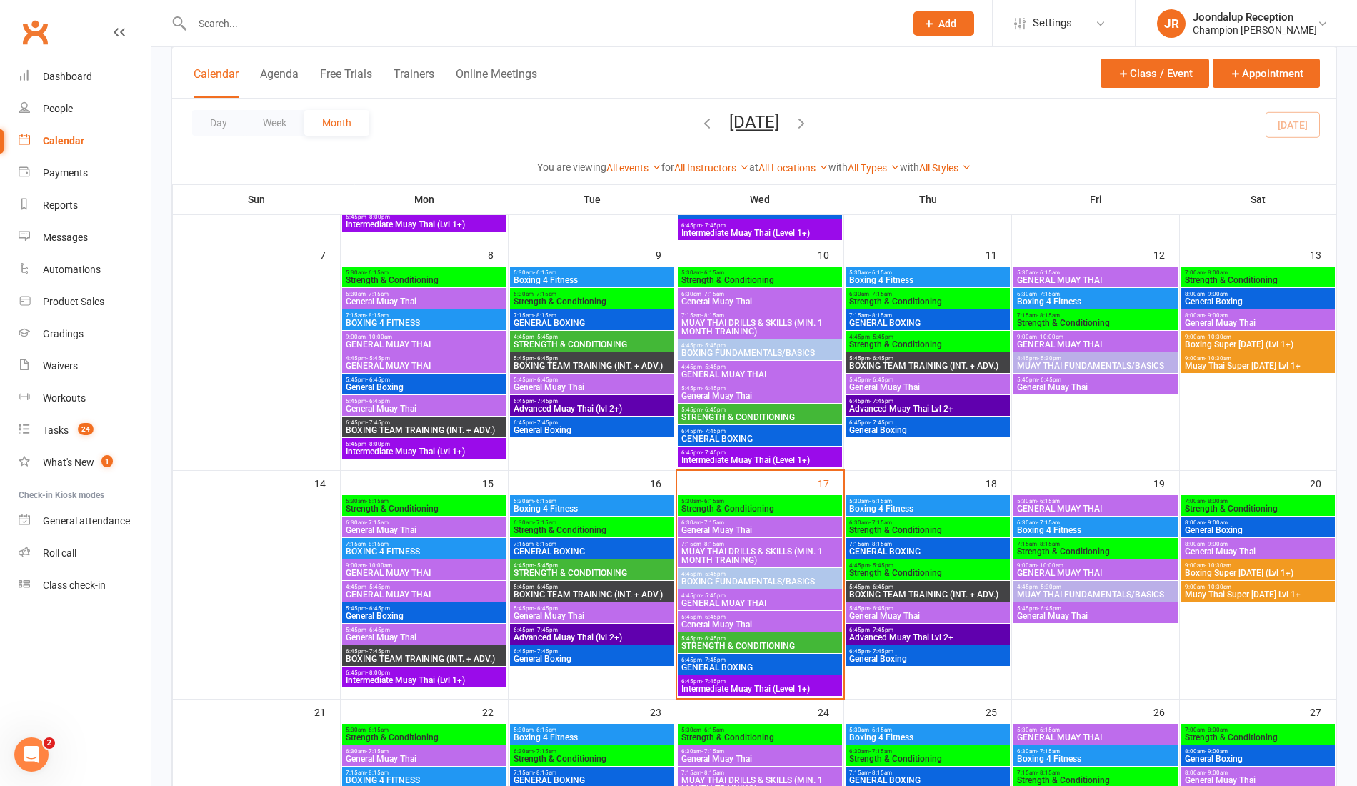
click at [734, 367] on span "4:45pm - 5:45pm" at bounding box center [760, 366] width 159 height 6
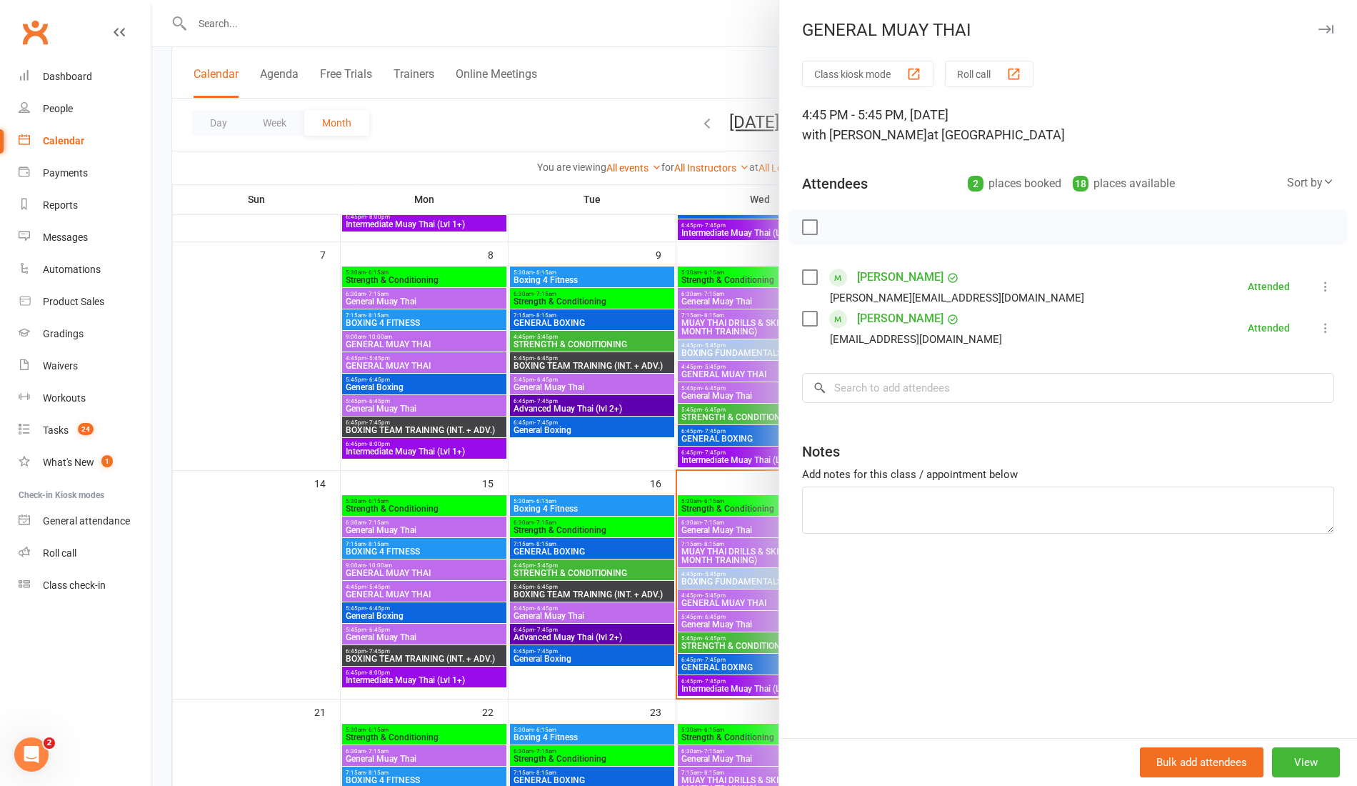
click at [732, 396] on div at bounding box center [753, 393] width 1205 height 786
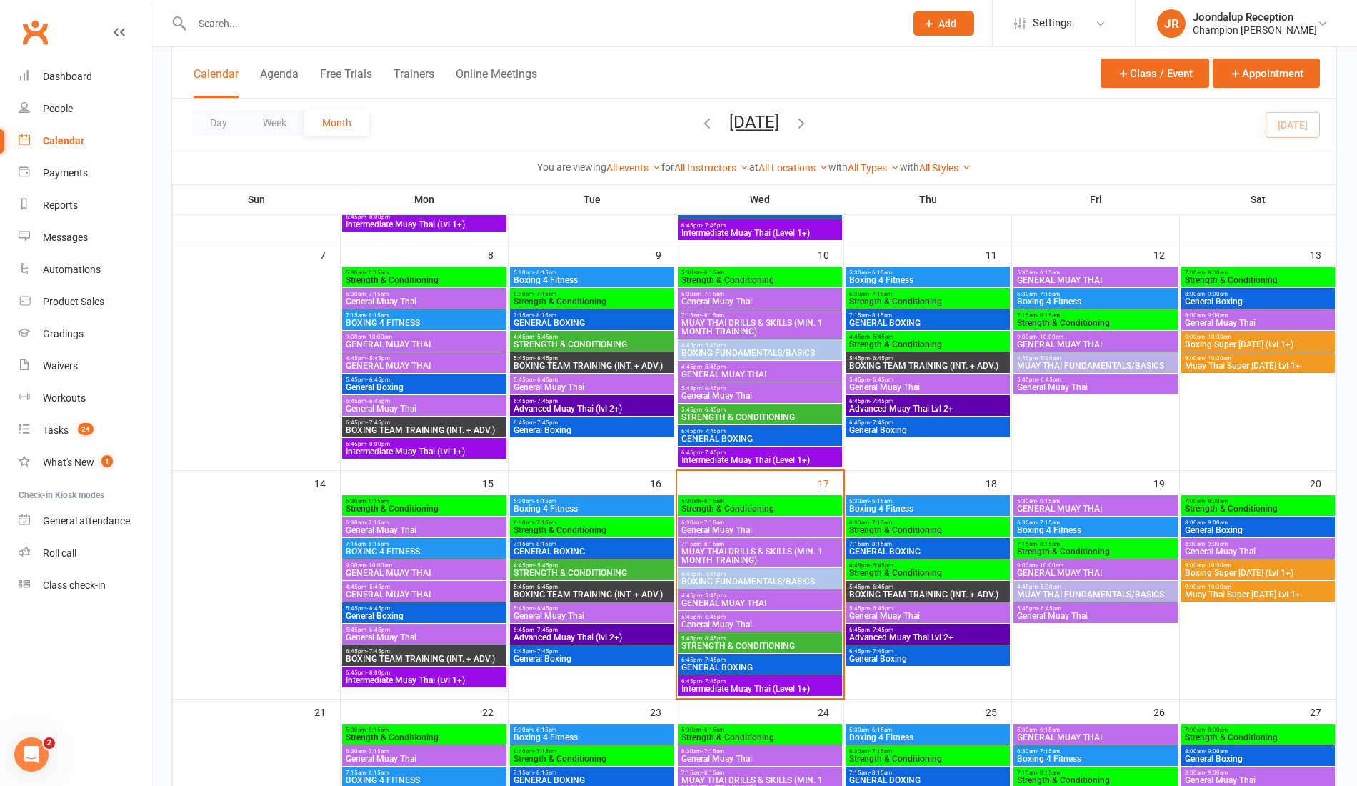
click at [732, 396] on span "General Muay Thai" at bounding box center [760, 395] width 159 height 9
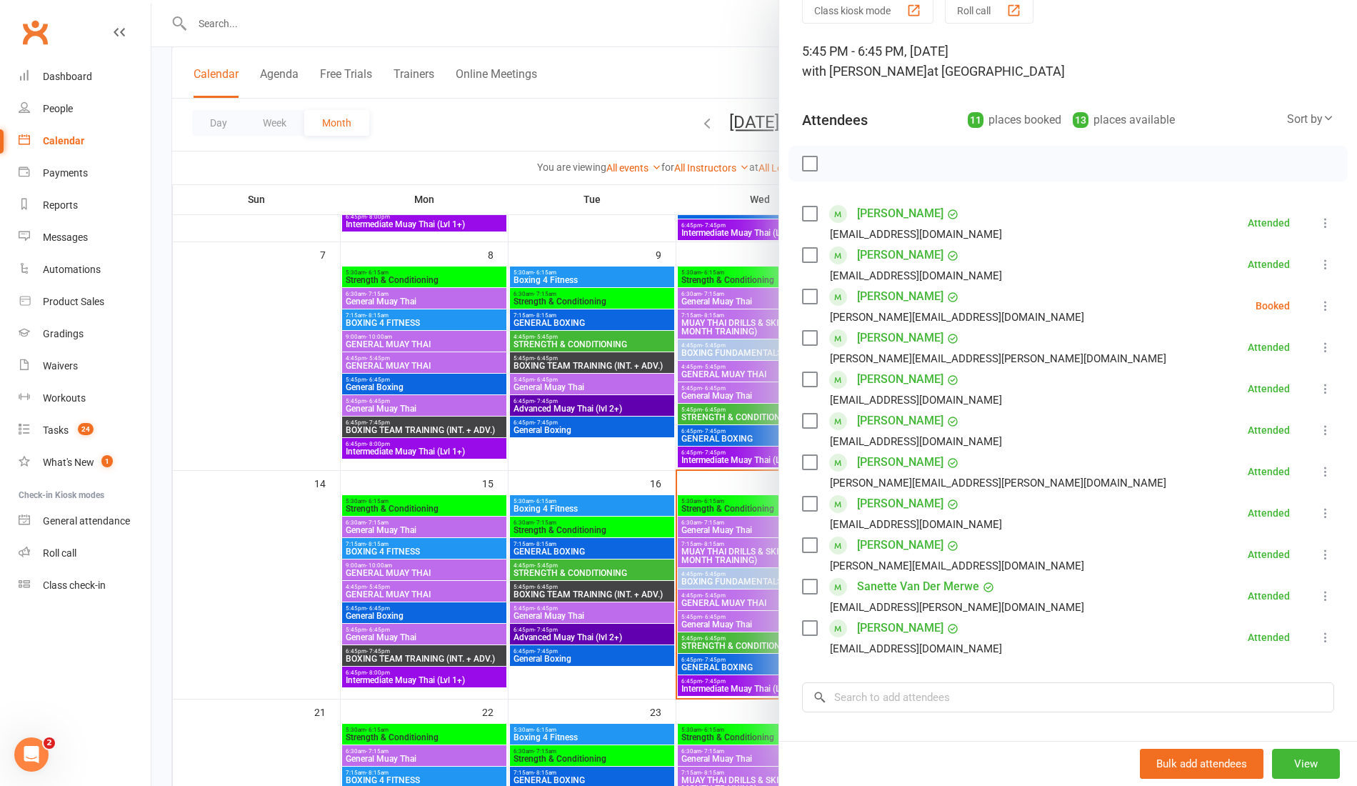
scroll to position [290, 0]
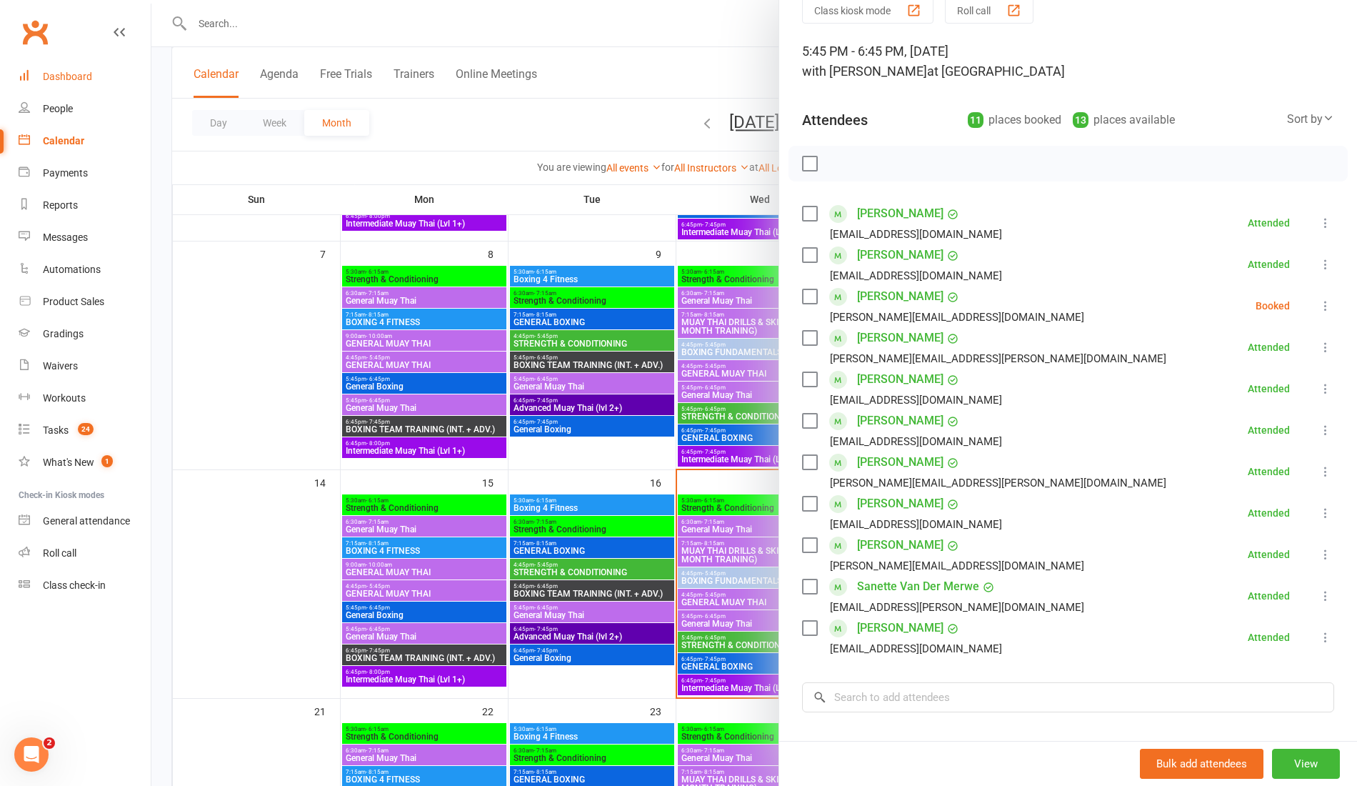
click at [50, 79] on div "Dashboard" at bounding box center [67, 76] width 49 height 11
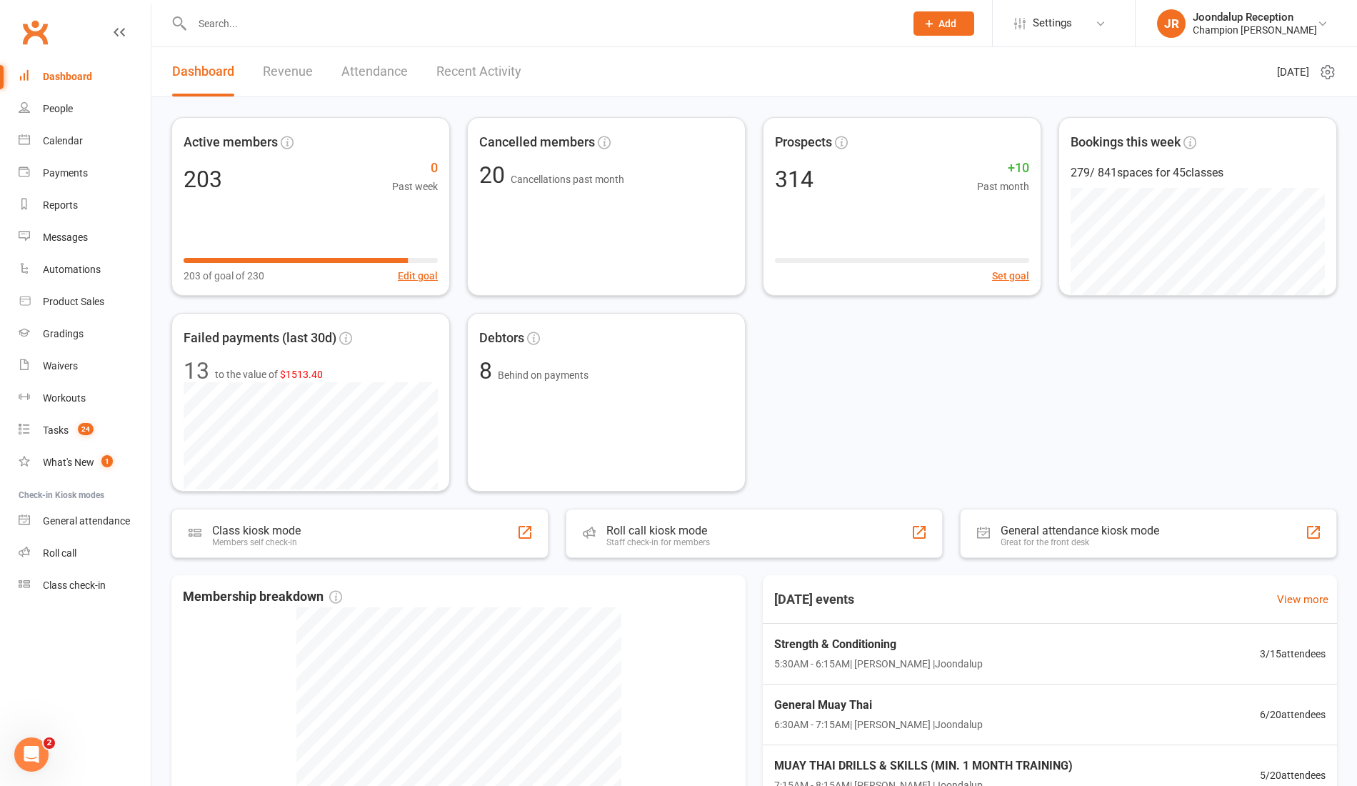
click at [480, 87] on link "Recent Activity" at bounding box center [478, 71] width 85 height 49
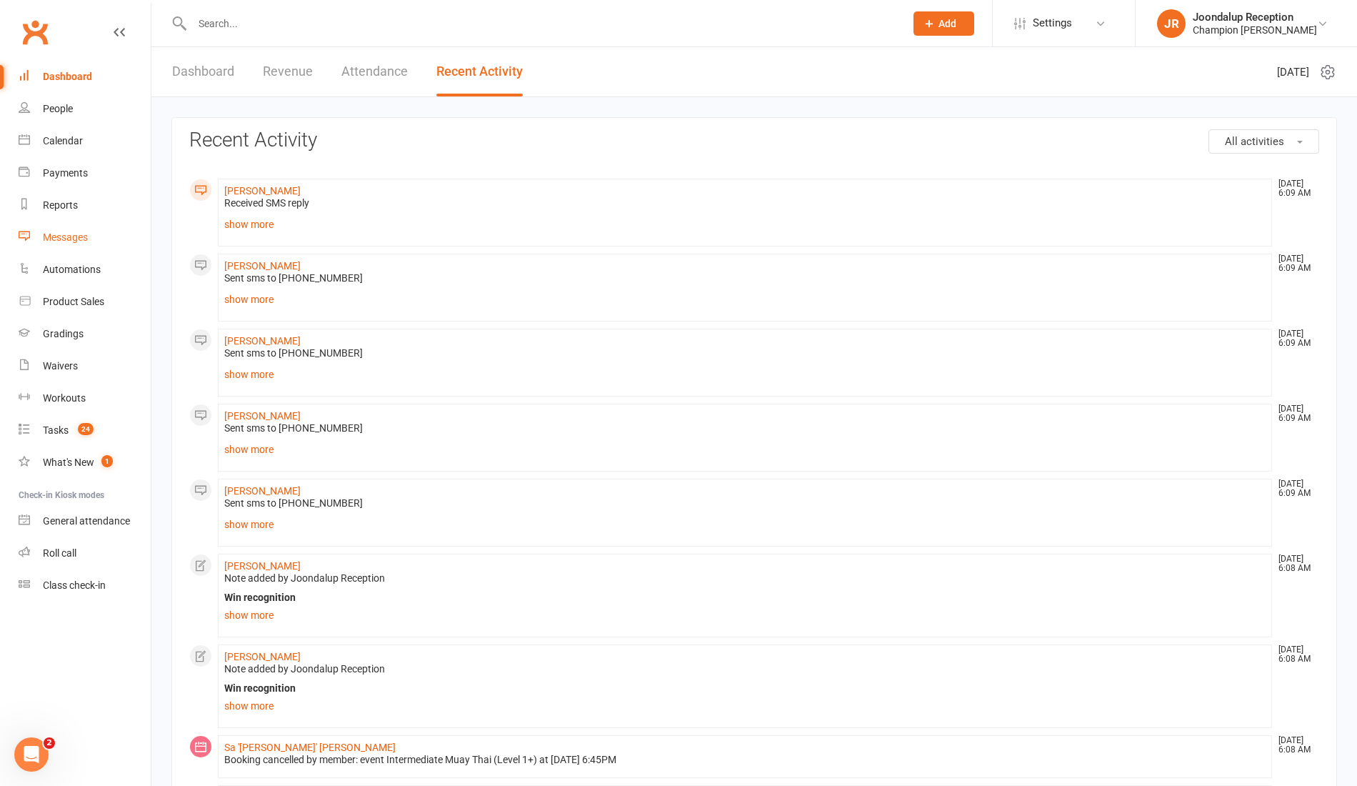
click at [58, 226] on link "Messages" at bounding box center [85, 237] width 132 height 32
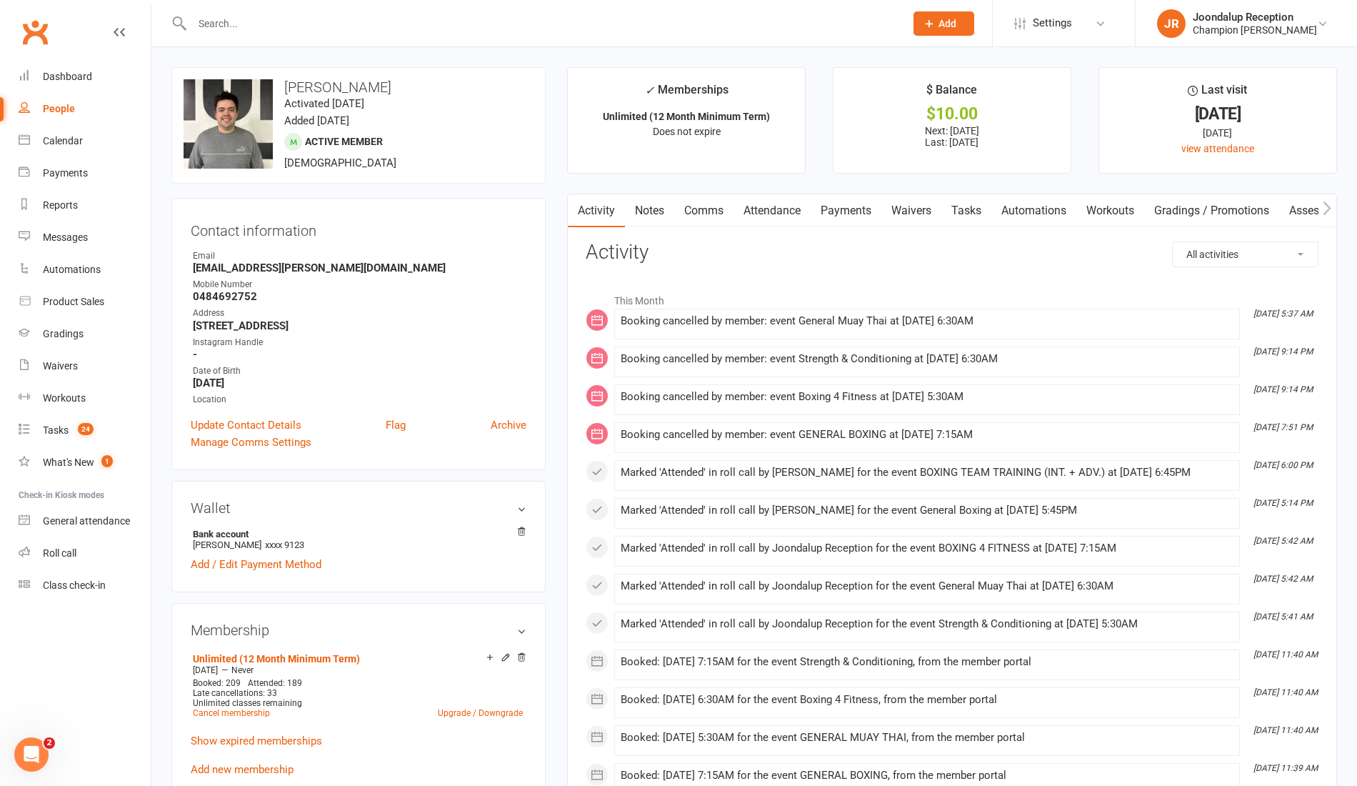
click at [646, 207] on link "Notes" at bounding box center [649, 210] width 49 height 33
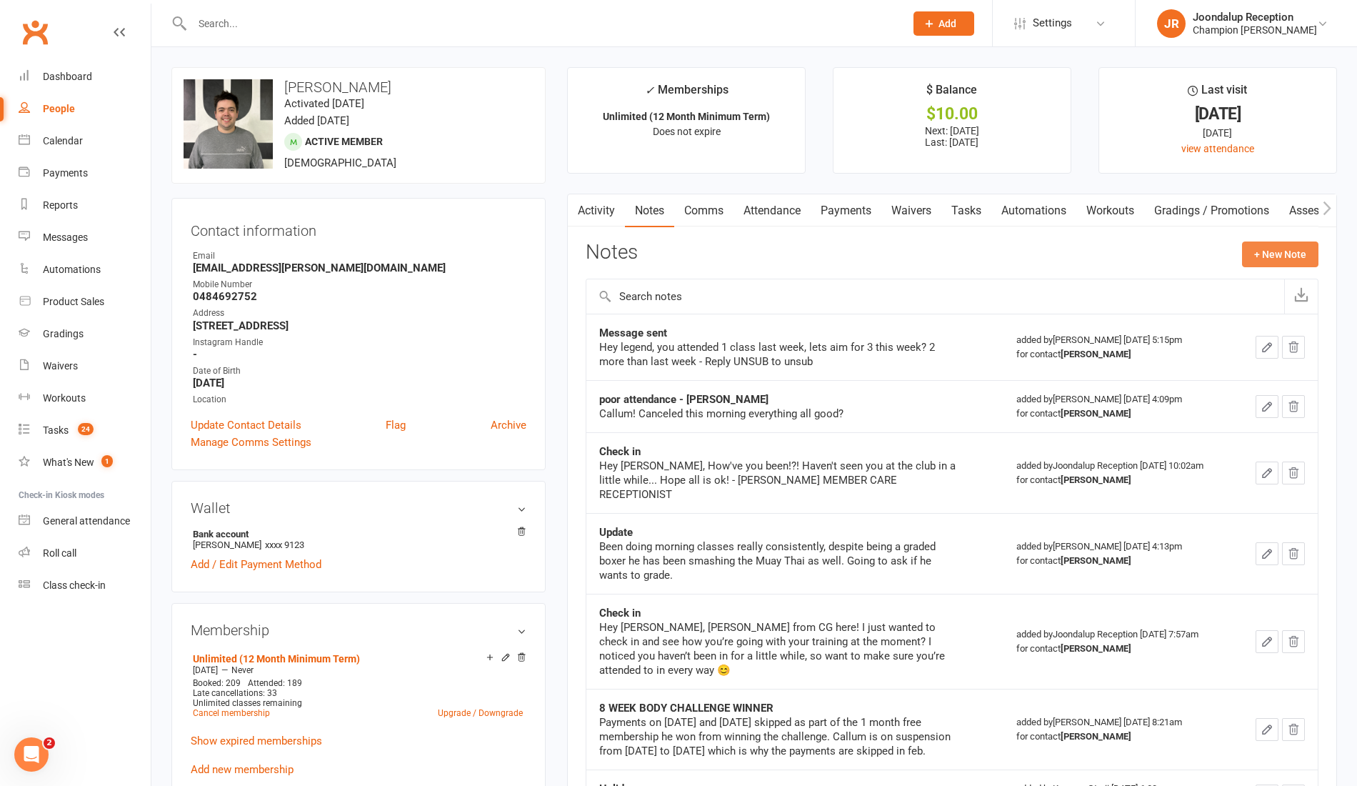
click at [1263, 261] on button "+ New Note" at bounding box center [1280, 254] width 76 height 26
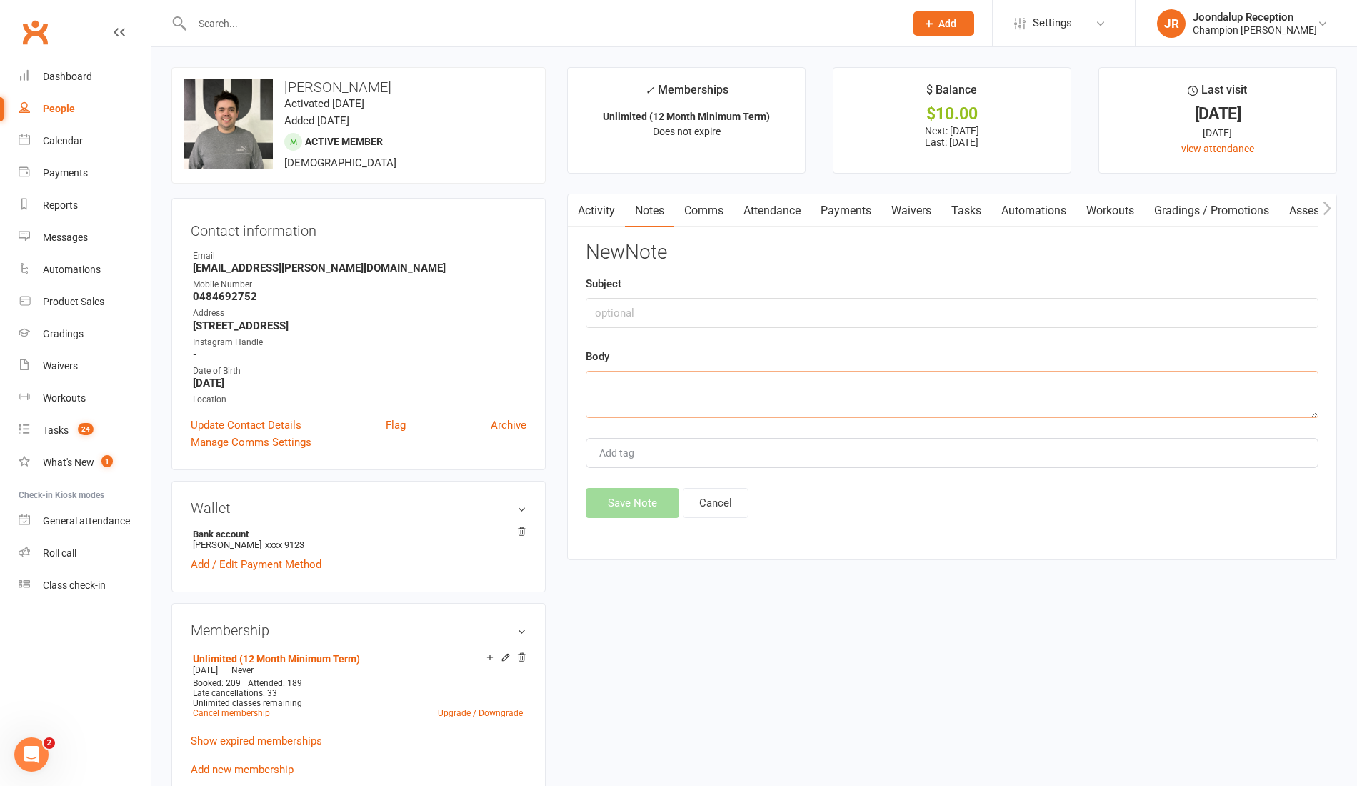
click at [840, 388] on textarea at bounding box center [952, 394] width 733 height 47
paste textarea "Shoutout {contact-first-name}, 3+ sessions last week despite your work commitme…"
type textarea "Shoutout {contact-first-name}, 3+ sessions last week despite your work commitme…"
click at [728, 490] on button "Cancel" at bounding box center [716, 503] width 66 height 30
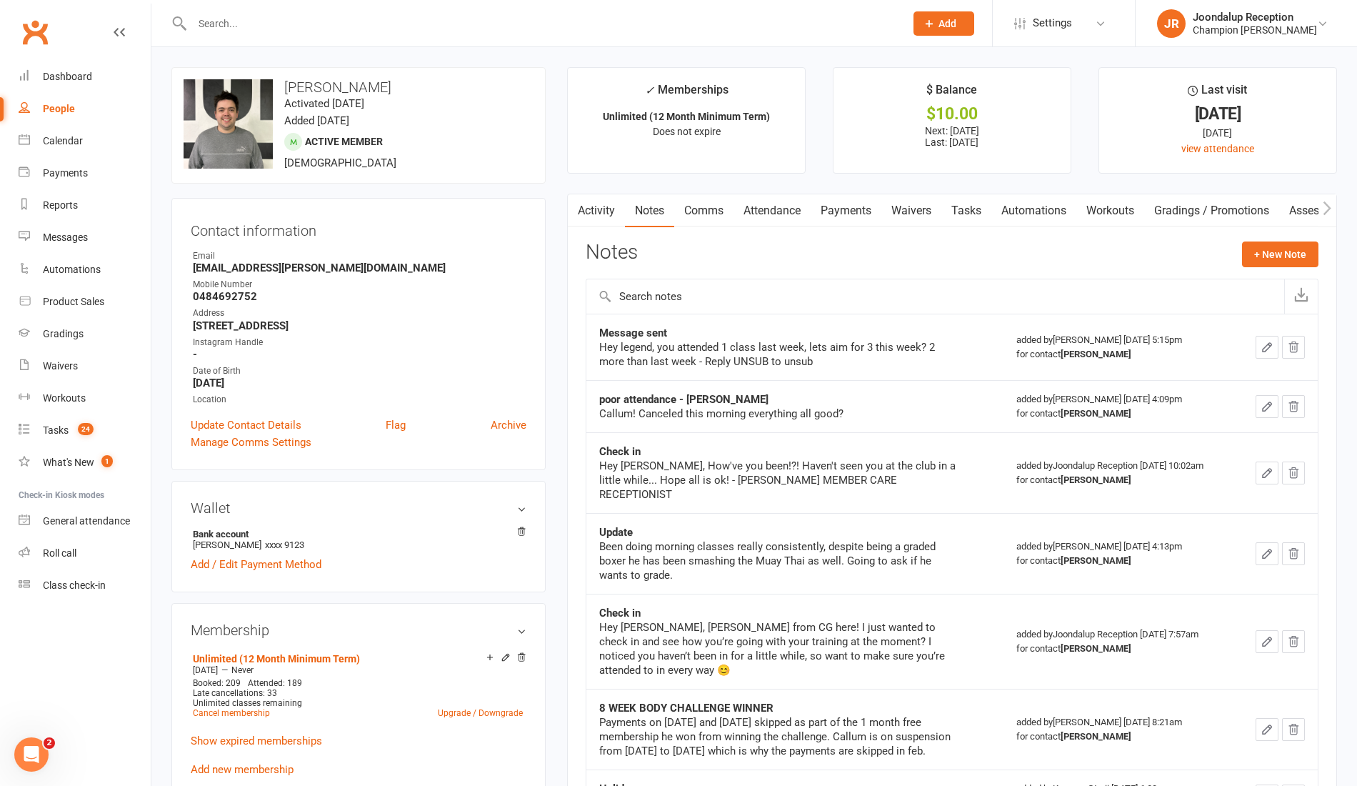
click at [313, 25] on input "text" at bounding box center [541, 24] width 707 height 20
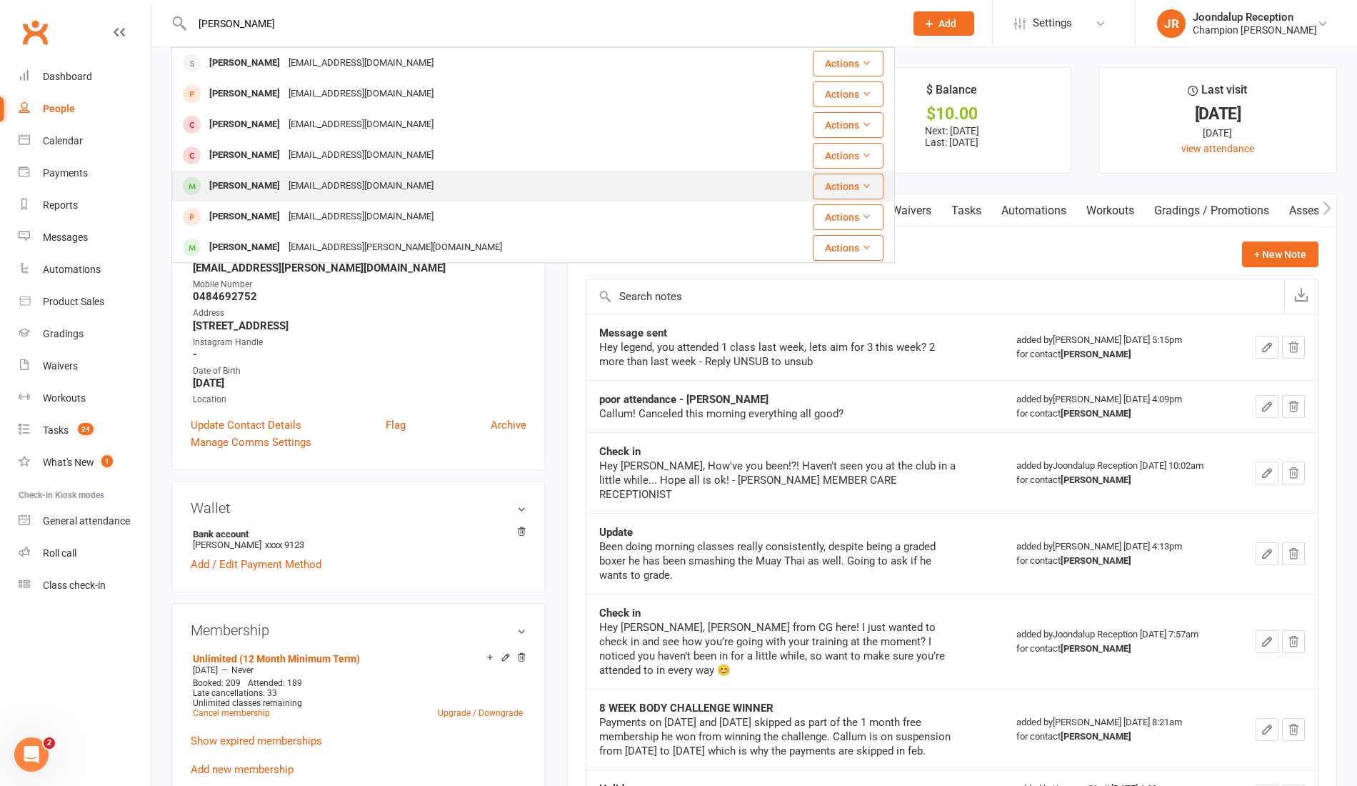
type input "ROSS"
click at [294, 190] on div "rfrancis0796@gmail.com" at bounding box center [361, 186] width 154 height 21
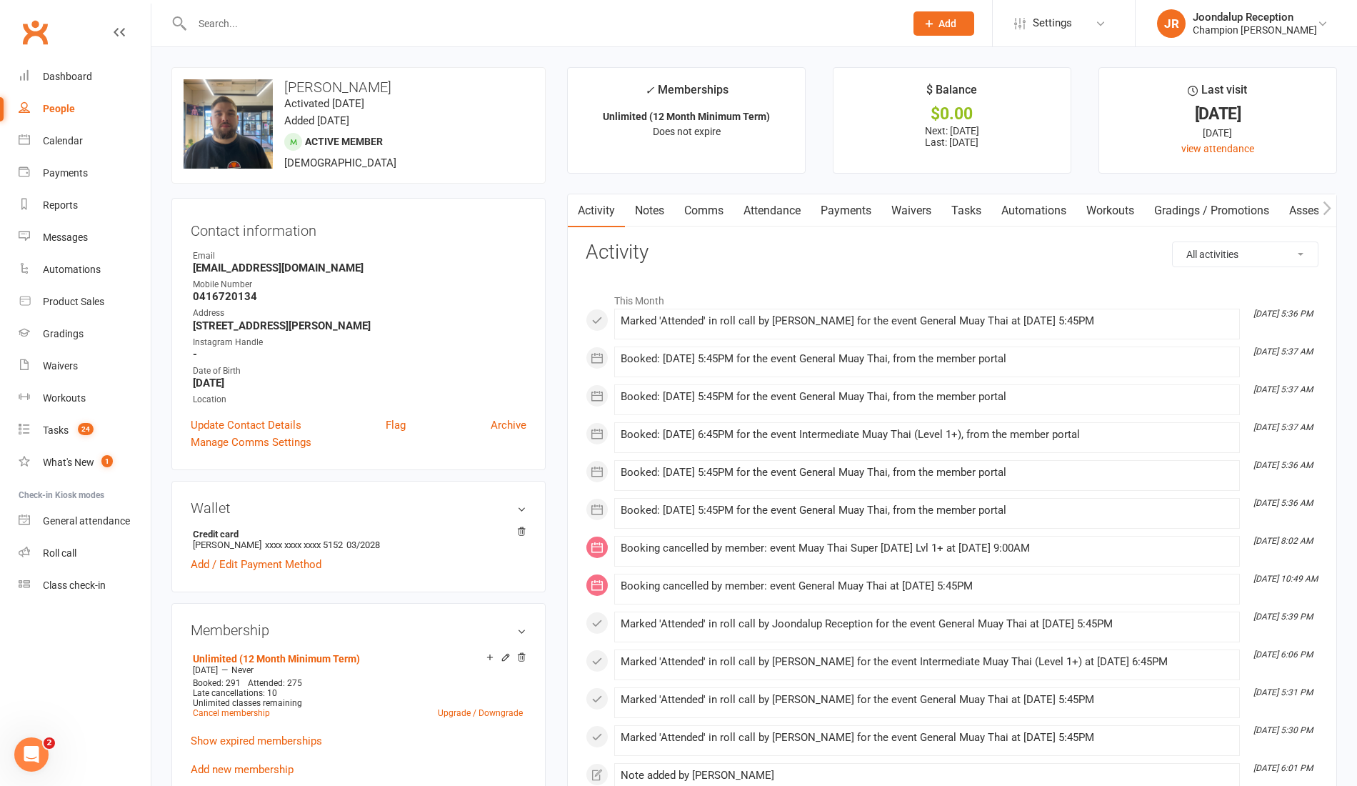
click at [654, 209] on link "Notes" at bounding box center [649, 210] width 49 height 33
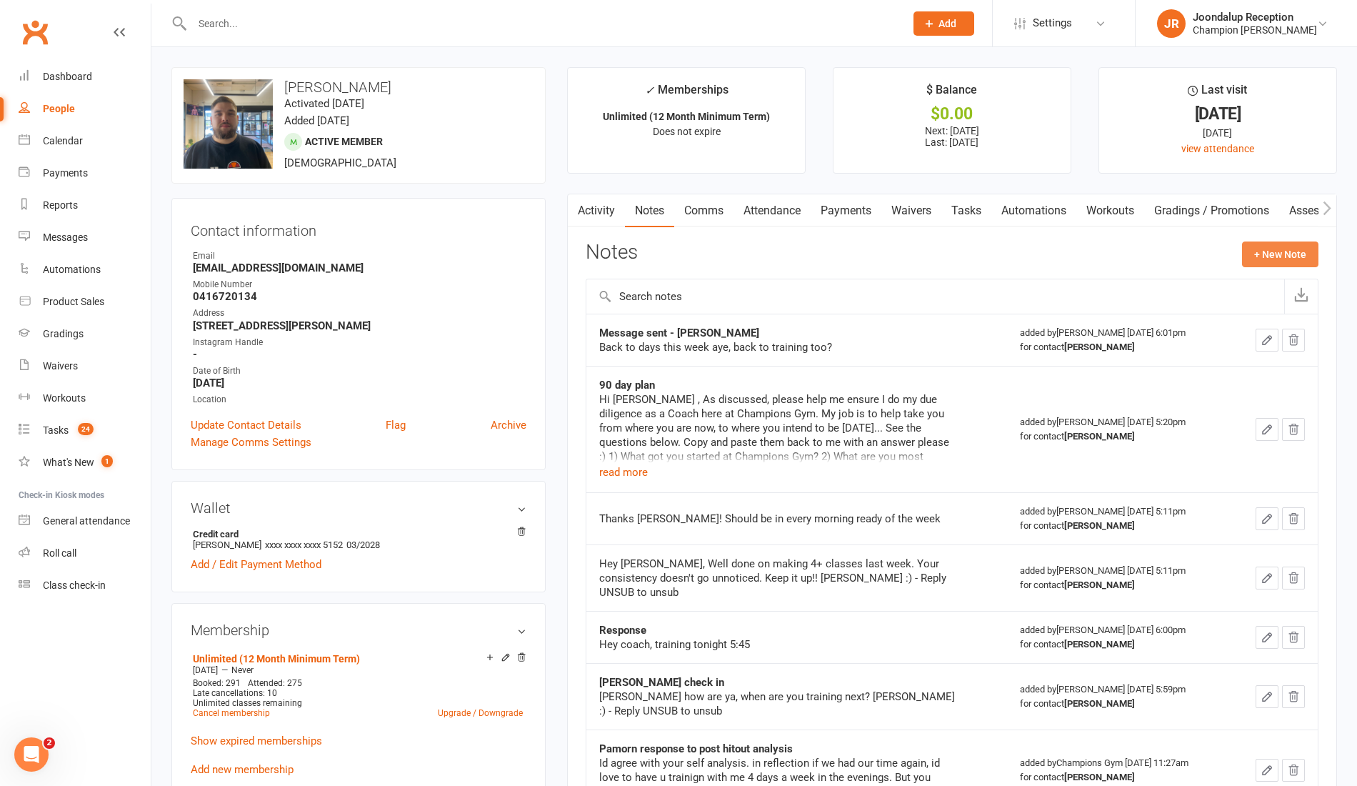
click at [1290, 243] on button "+ New Note" at bounding box center [1280, 254] width 76 height 26
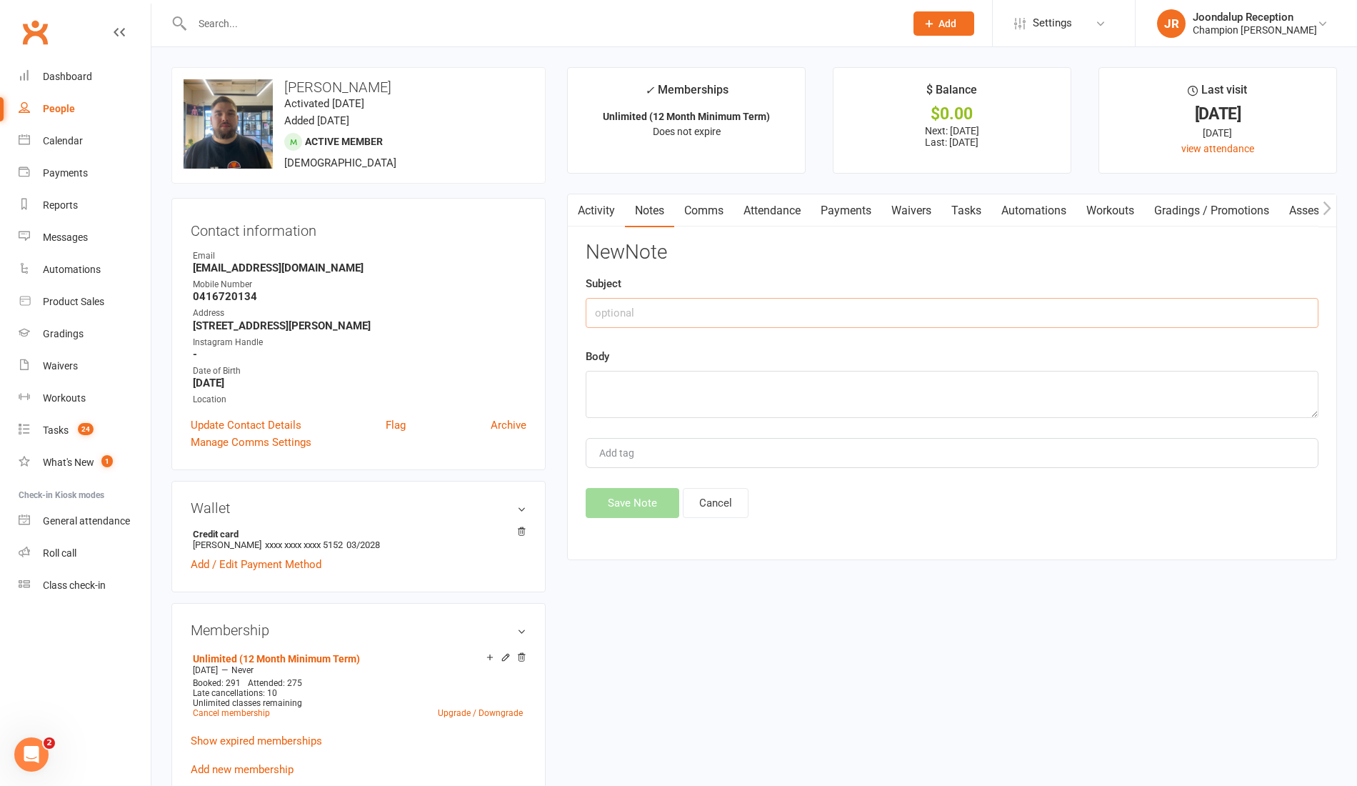
click at [926, 306] on input "text" at bounding box center [952, 313] width 733 height 30
type input "Win recognition"
click at [856, 400] on textarea at bounding box center [952, 394] width 733 height 47
paste textarea "Shoutout {contact-first-name}, 3+ sessions last week despite your work commitme…"
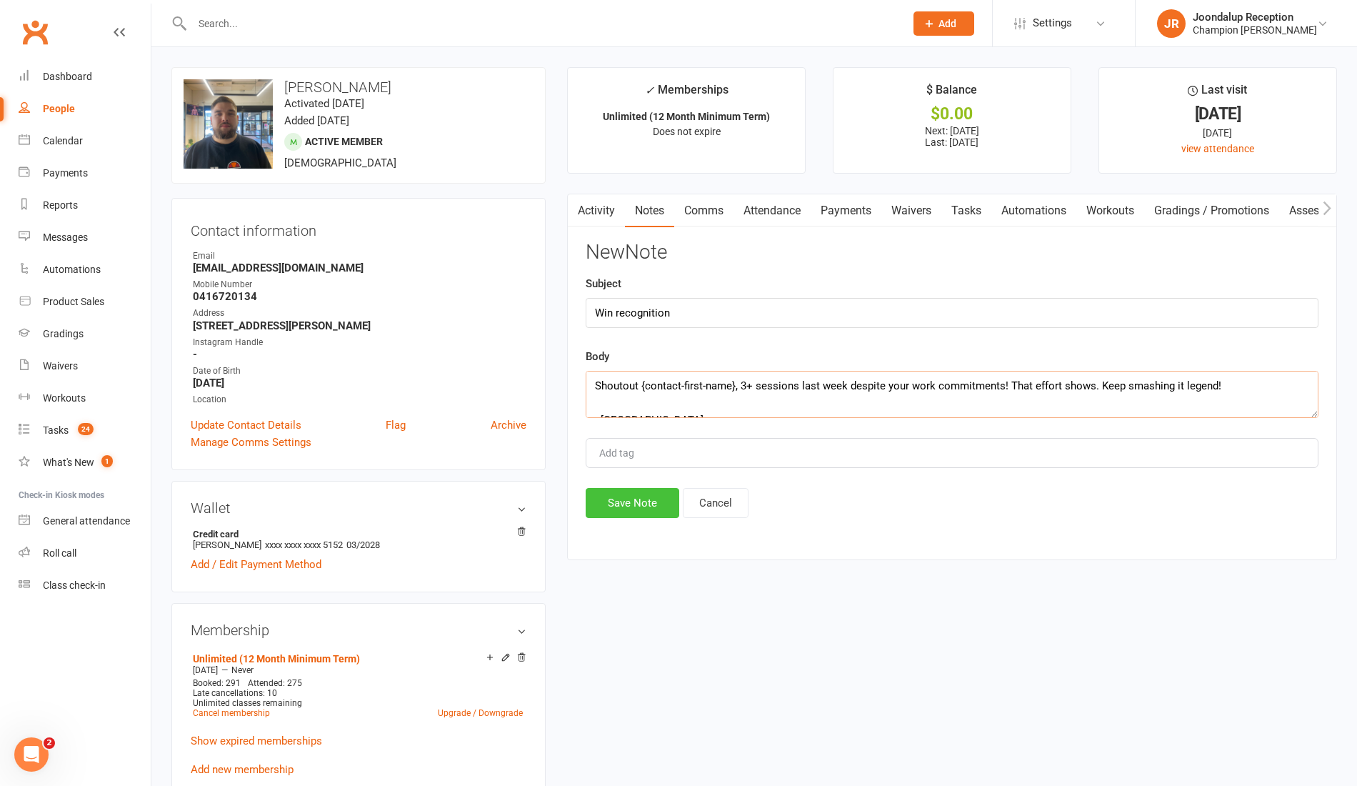
type textarea "Shoutout {contact-first-name}, 3+ sessions last week despite your work commitme…"
click at [619, 490] on button "Save Note" at bounding box center [633, 503] width 94 height 30
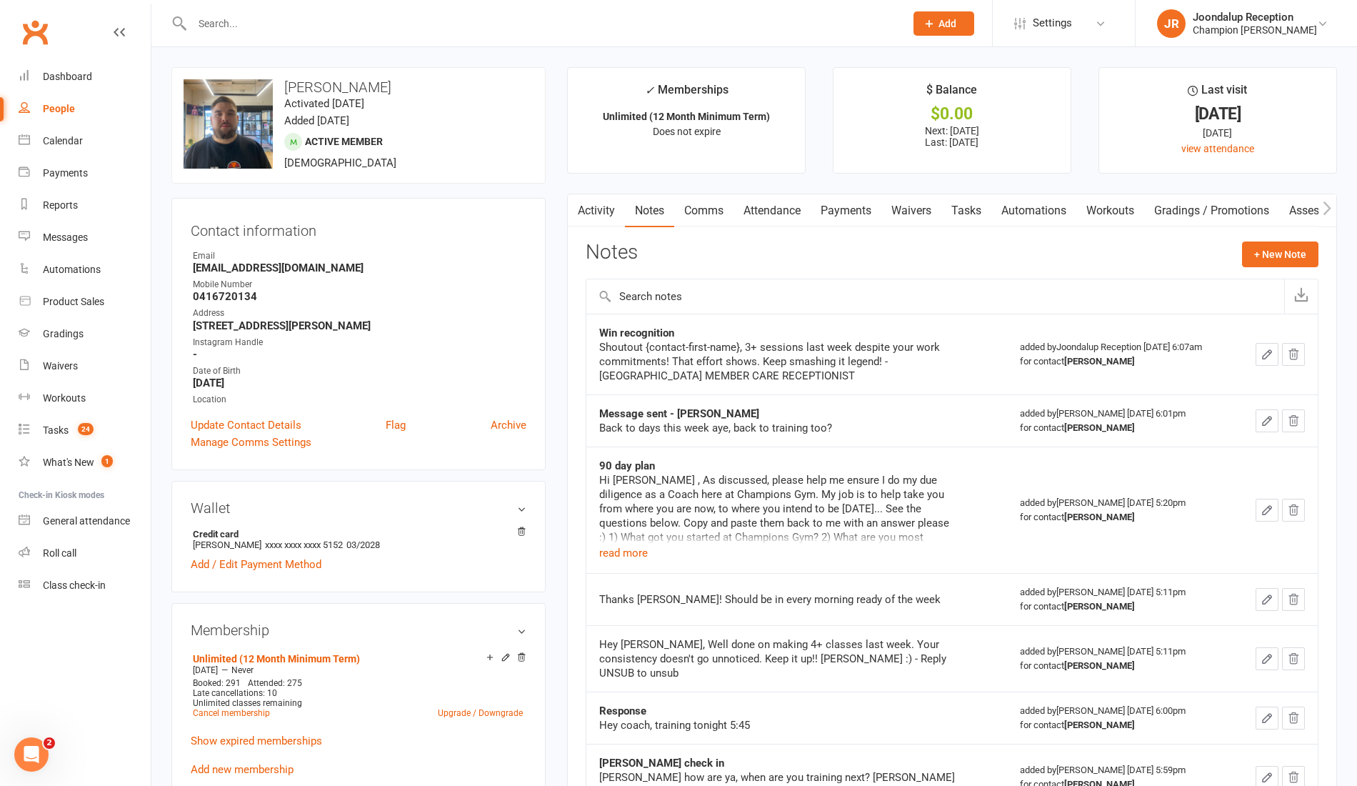
click at [214, 30] on input "text" at bounding box center [541, 24] width 707 height 20
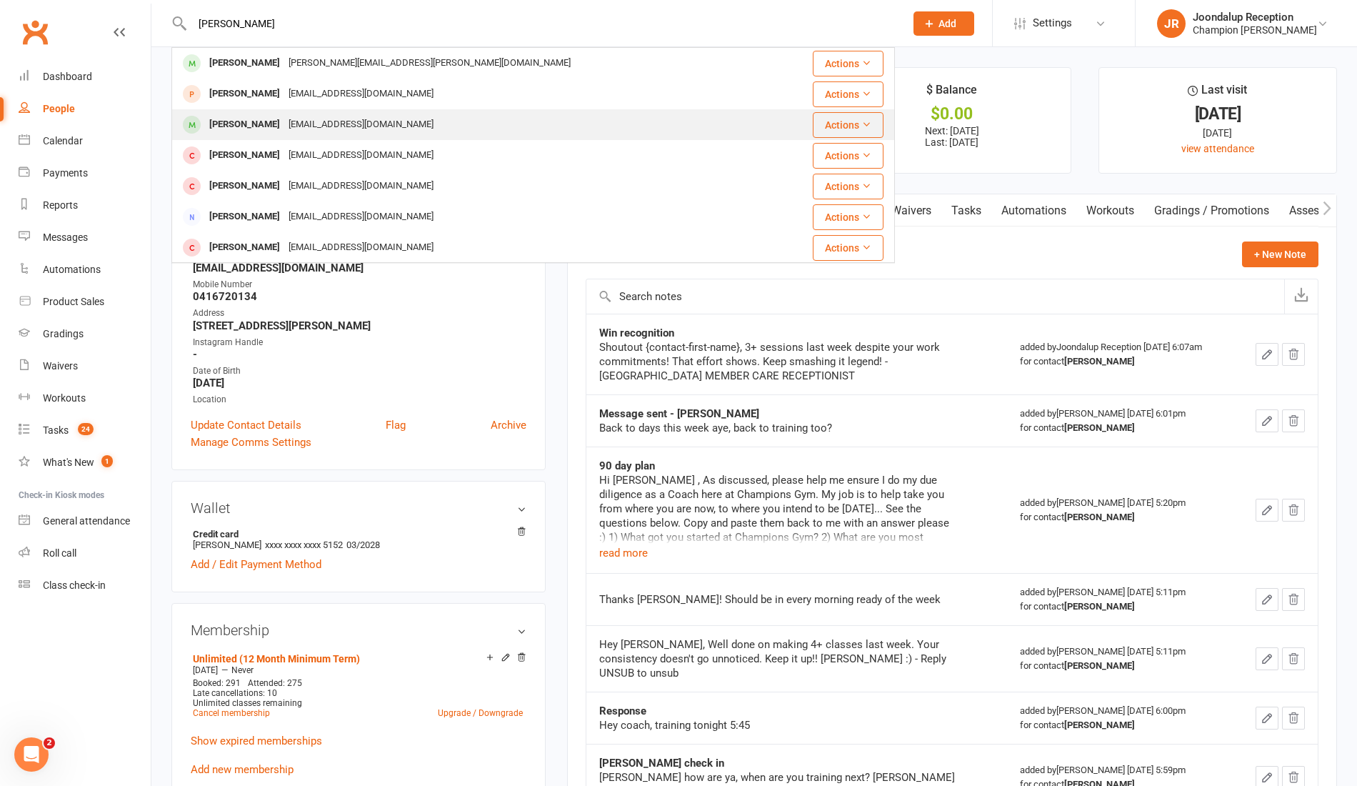
type input "thomas"
click at [261, 124] on div "Thomas Gooding" at bounding box center [244, 124] width 79 height 21
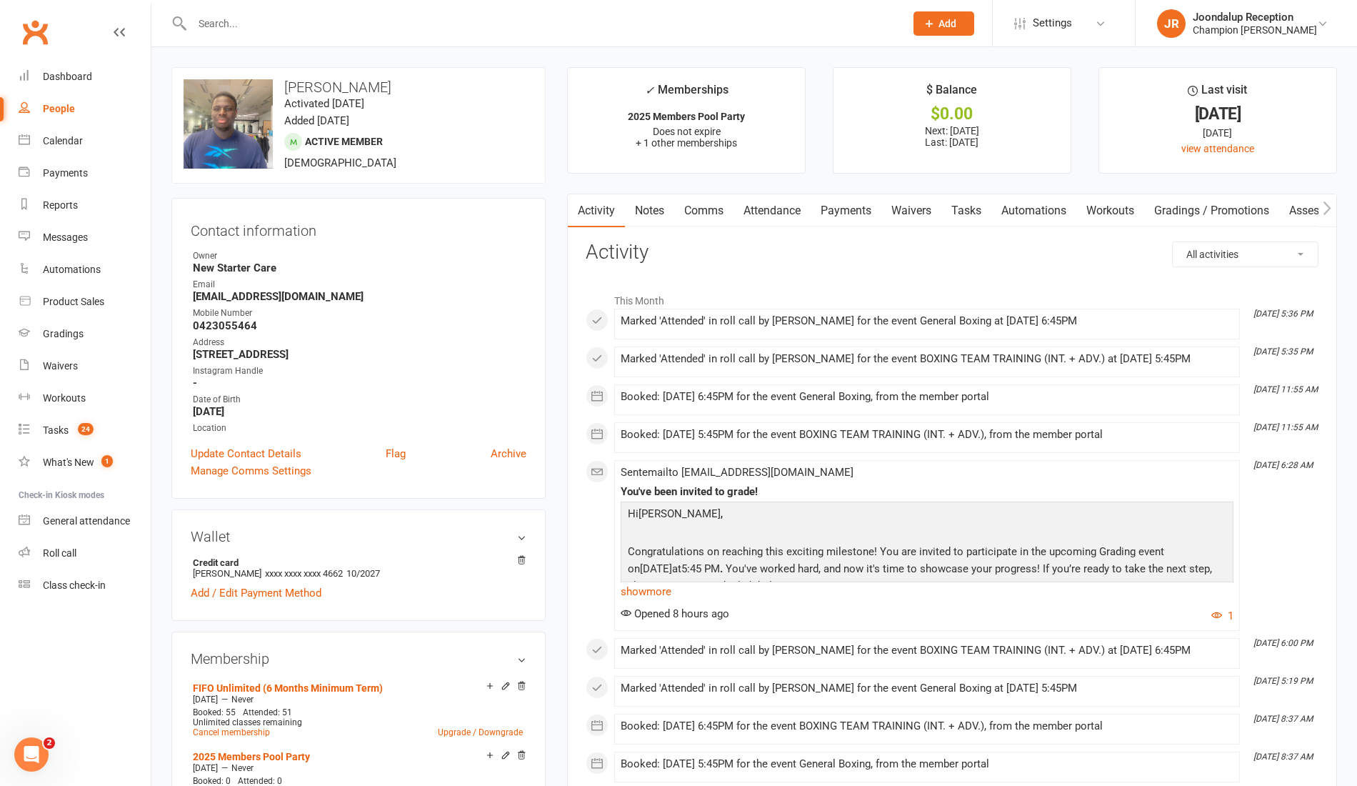
click at [654, 209] on link "Notes" at bounding box center [649, 210] width 49 height 33
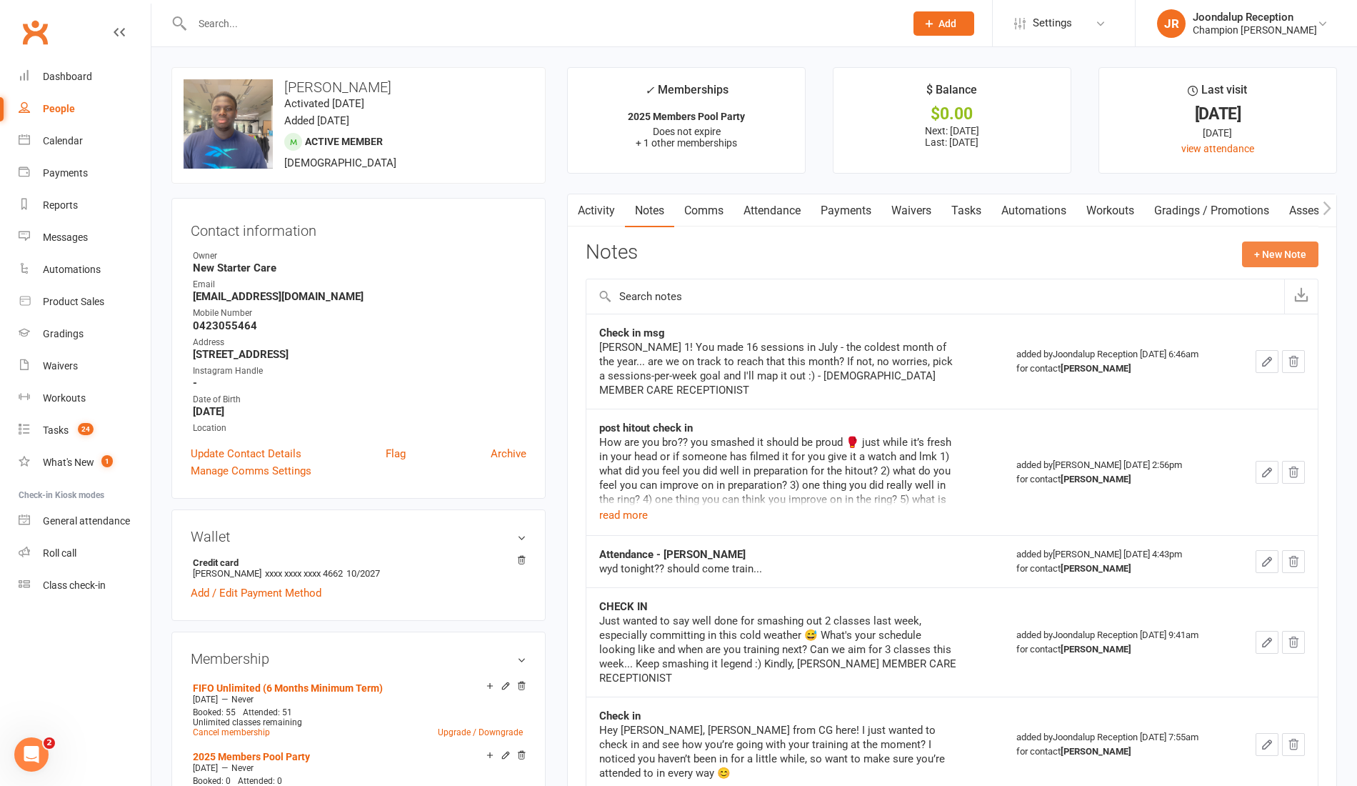
click at [1262, 254] on button "+ New Note" at bounding box center [1280, 254] width 76 height 26
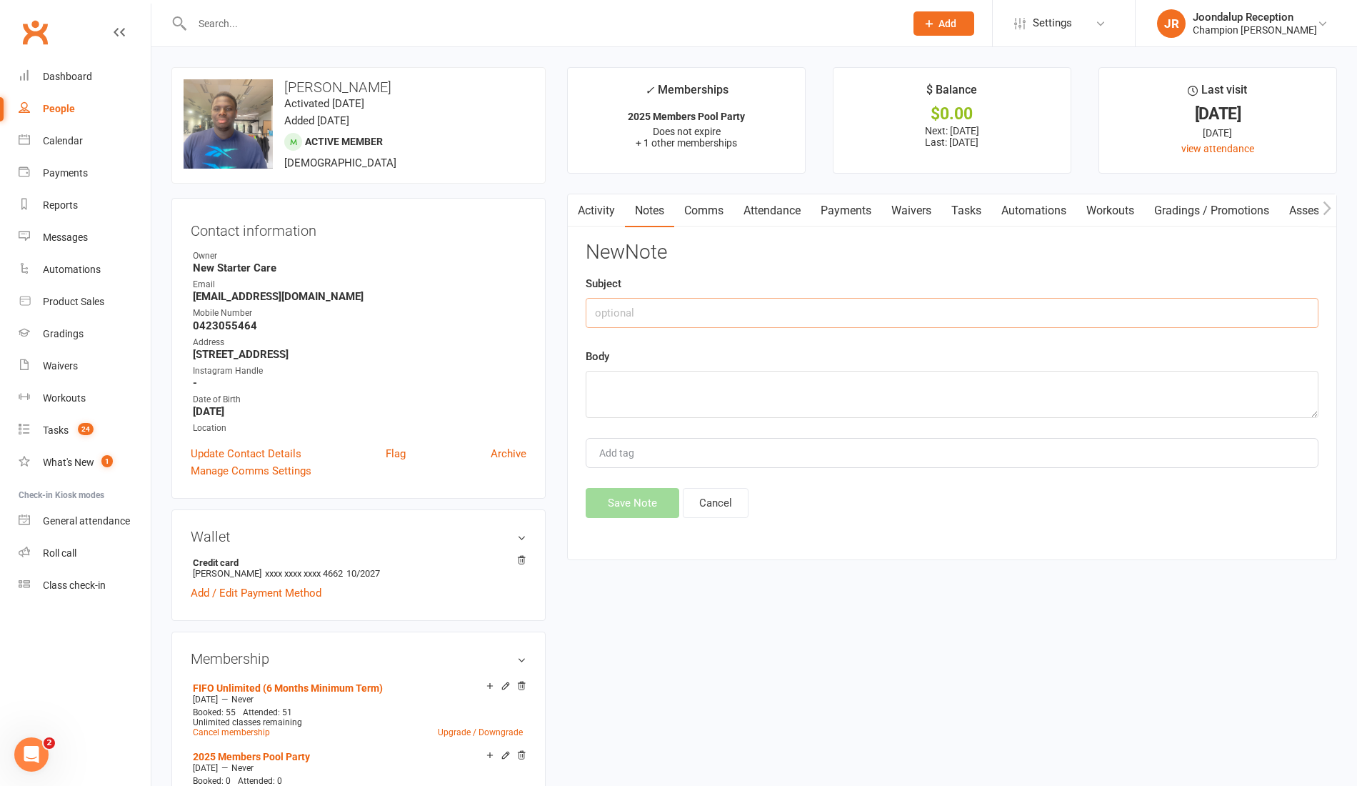
click at [908, 307] on input "text" at bounding box center [952, 313] width 733 height 30
type input "Win recognition"
click at [856, 385] on textarea at bounding box center [952, 394] width 733 height 47
paste textarea "Shoutout {contact-first-name}, 3+ sessions last week despite your work commitme…"
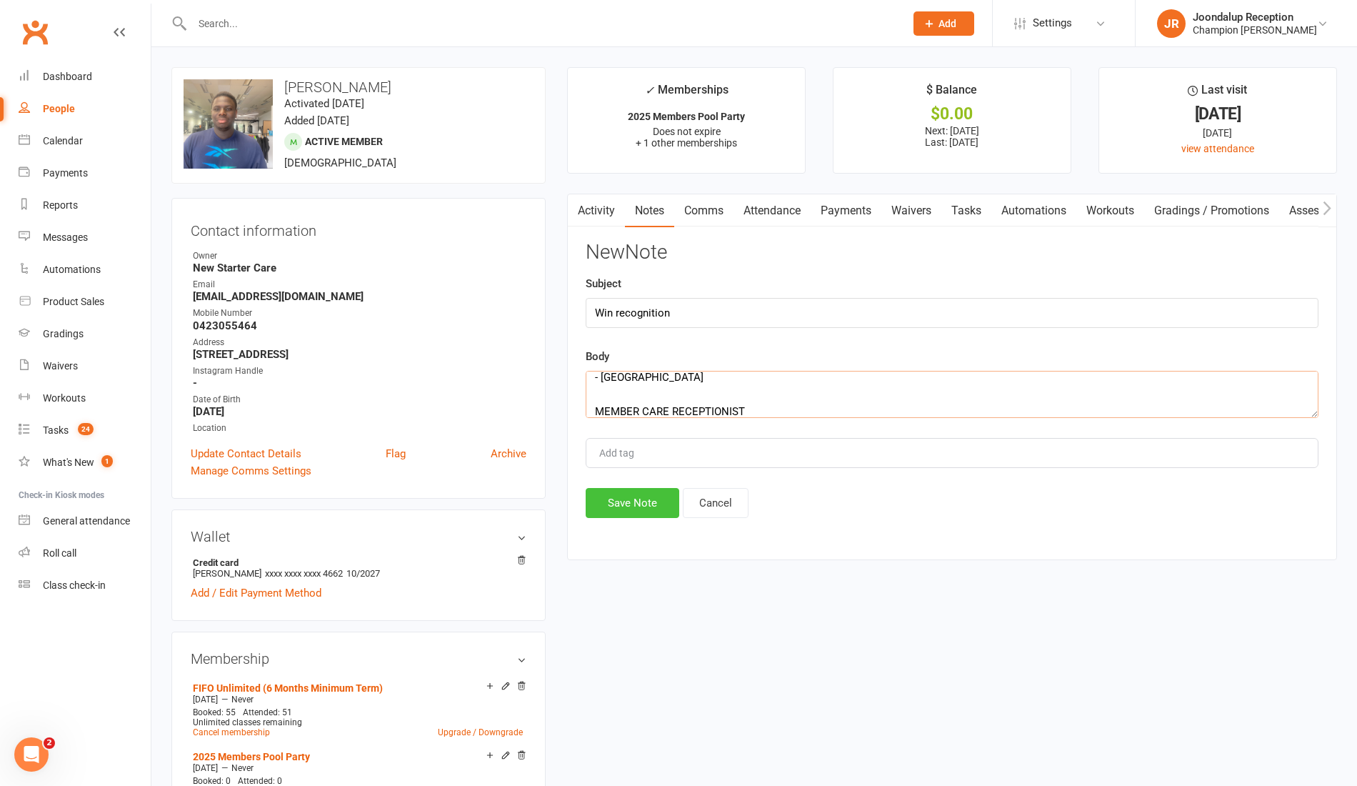
type textarea "Shoutout {contact-first-name}, 3+ sessions last week despite your work commitme…"
click at [626, 513] on button "Save Note" at bounding box center [633, 503] width 94 height 30
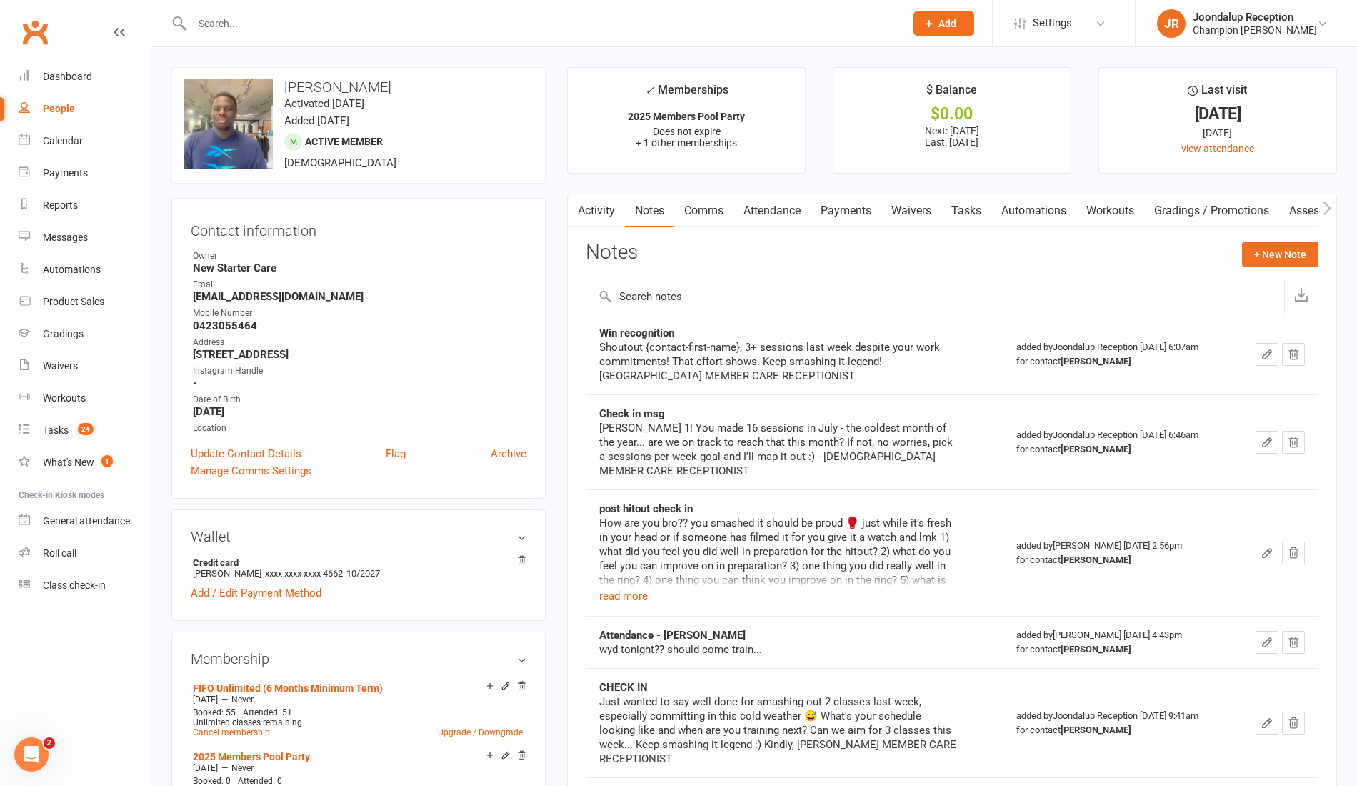
click at [603, 208] on link "Activity" at bounding box center [596, 210] width 57 height 33
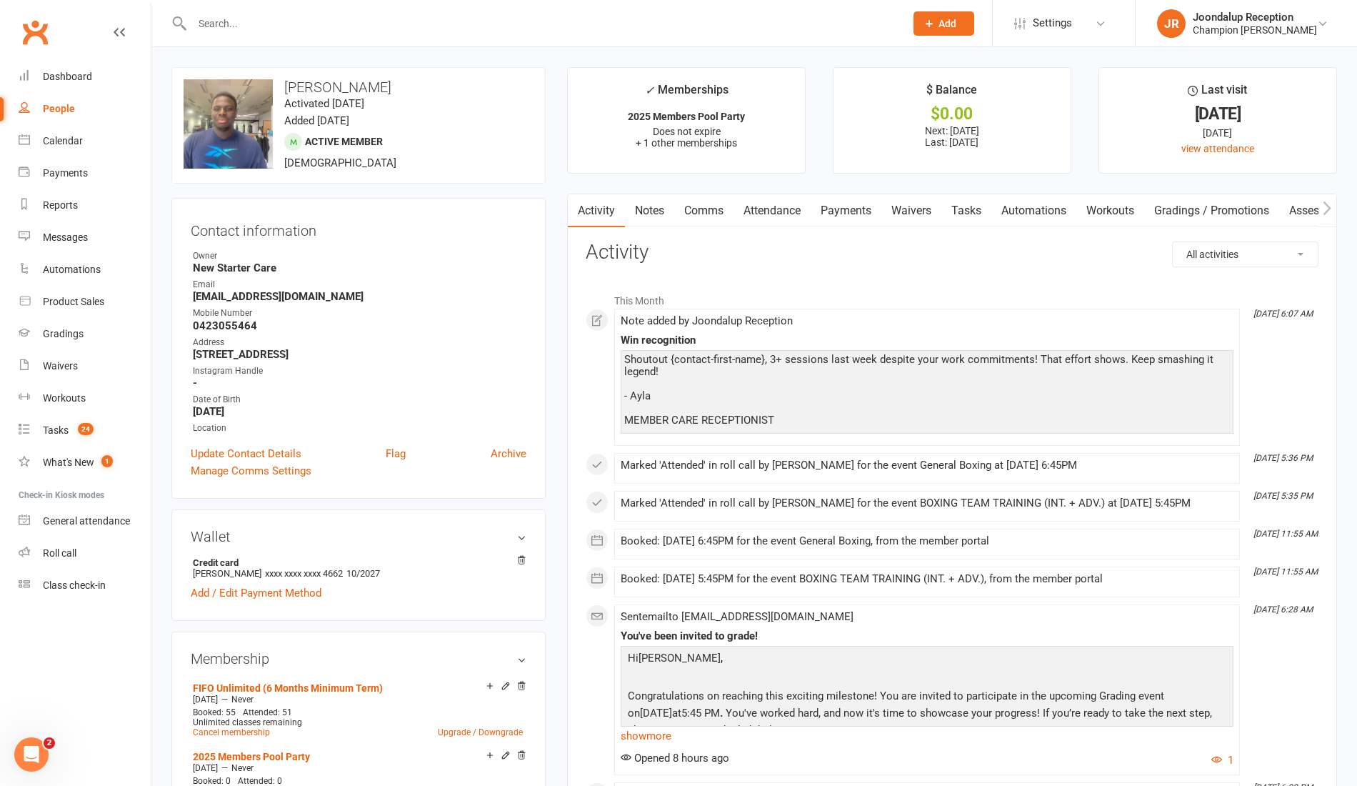
click at [260, 20] on input "text" at bounding box center [541, 24] width 707 height 20
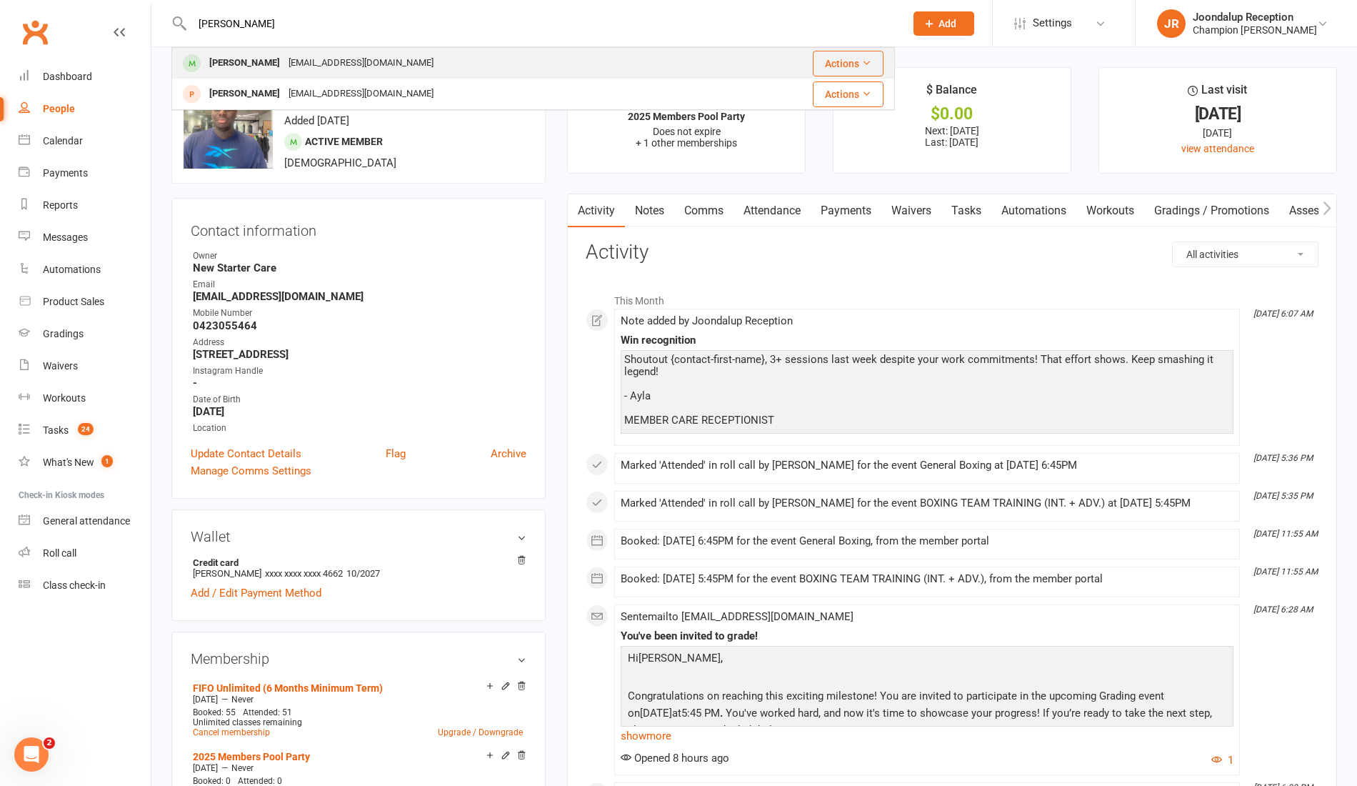
type input "theodore"
click at [279, 60] on div "Theodore McCallum" at bounding box center [244, 63] width 79 height 21
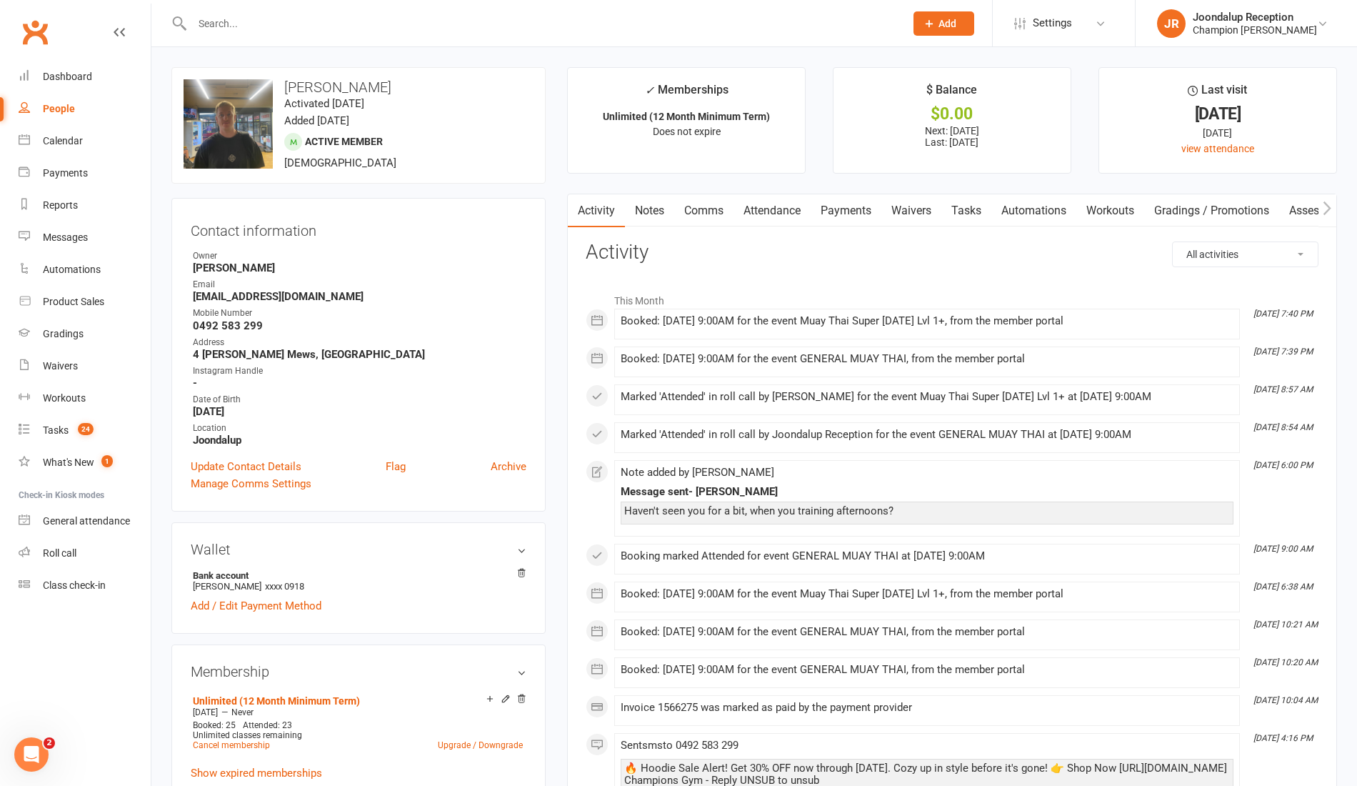
click at [666, 207] on link "Notes" at bounding box center [649, 210] width 49 height 33
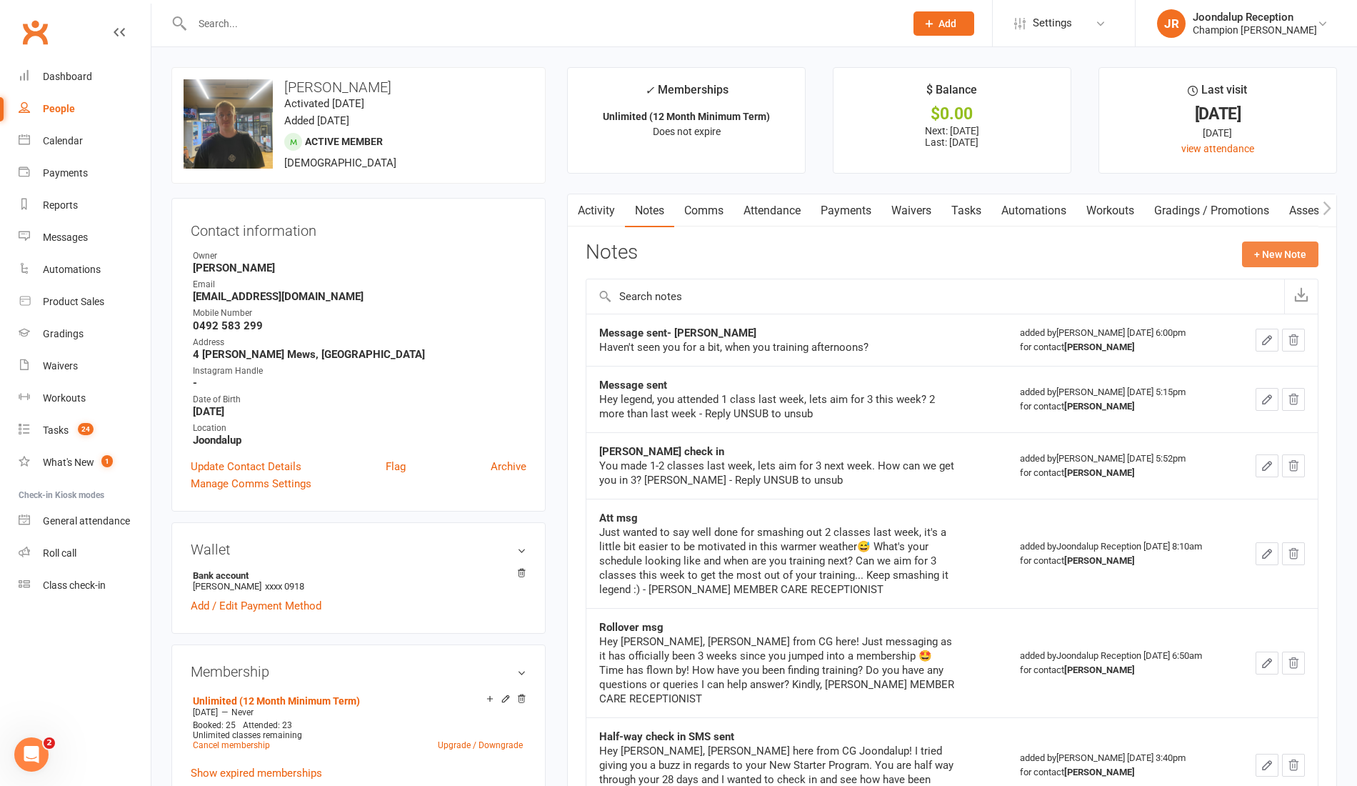
click at [1278, 251] on button "+ New Note" at bounding box center [1280, 254] width 76 height 26
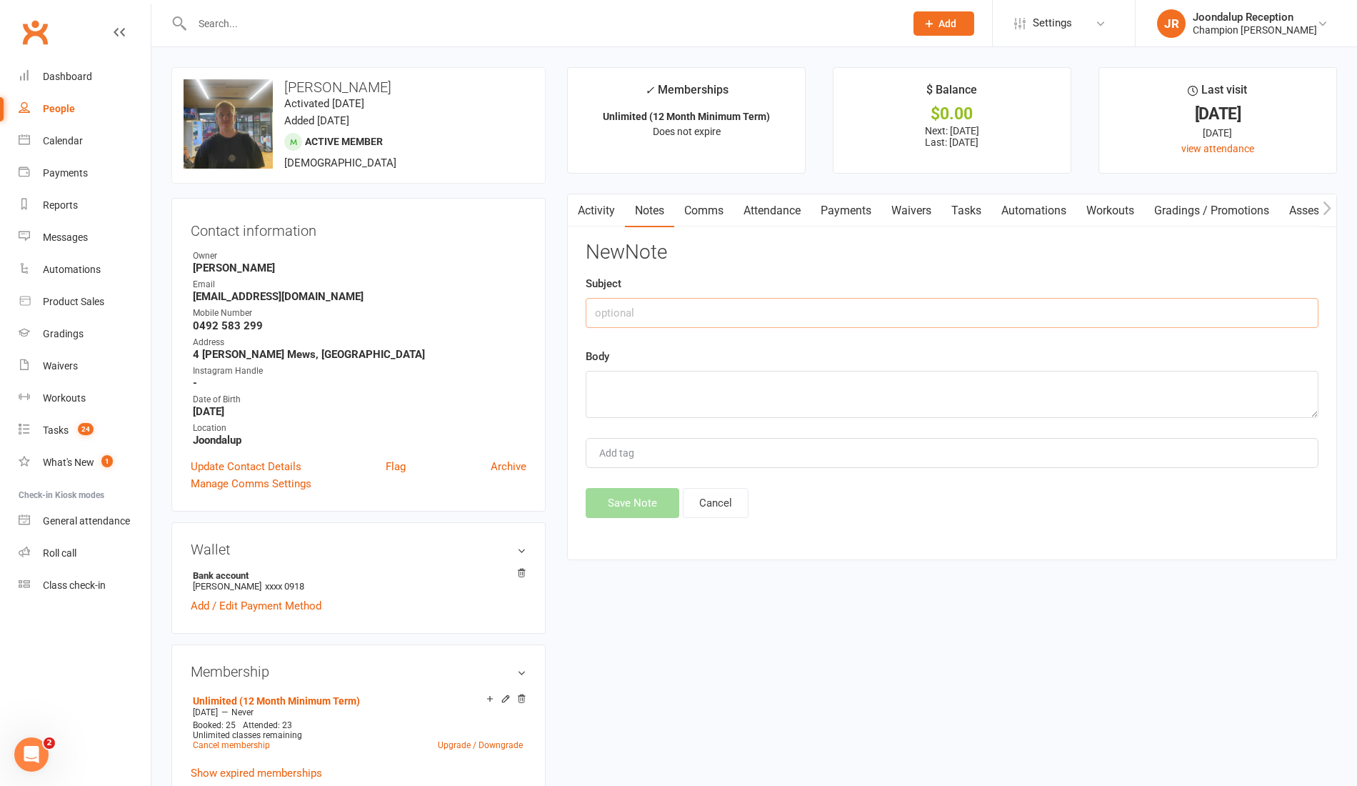
click at [785, 314] on input "text" at bounding box center [952, 313] width 733 height 30
type input "Win recognition"
click at [805, 391] on textarea at bounding box center [952, 394] width 733 height 47
paste textarea "Shoutout {contact-first-name}, 3+ sessions last week despite your work commitme…"
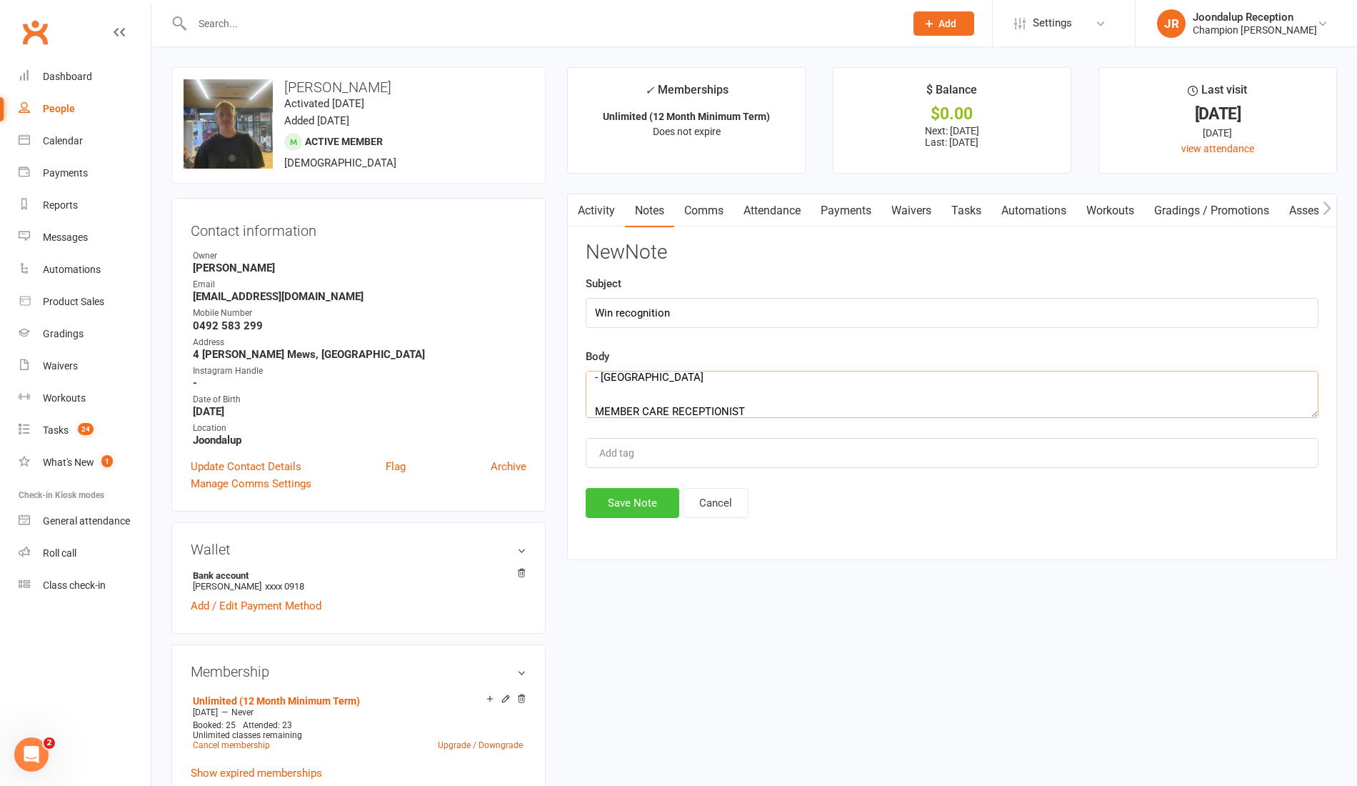
type textarea "Shoutout {contact-first-name}, 3+ sessions last week despite your work commitme…"
click at [627, 506] on button "Save Note" at bounding box center [633, 503] width 94 height 30
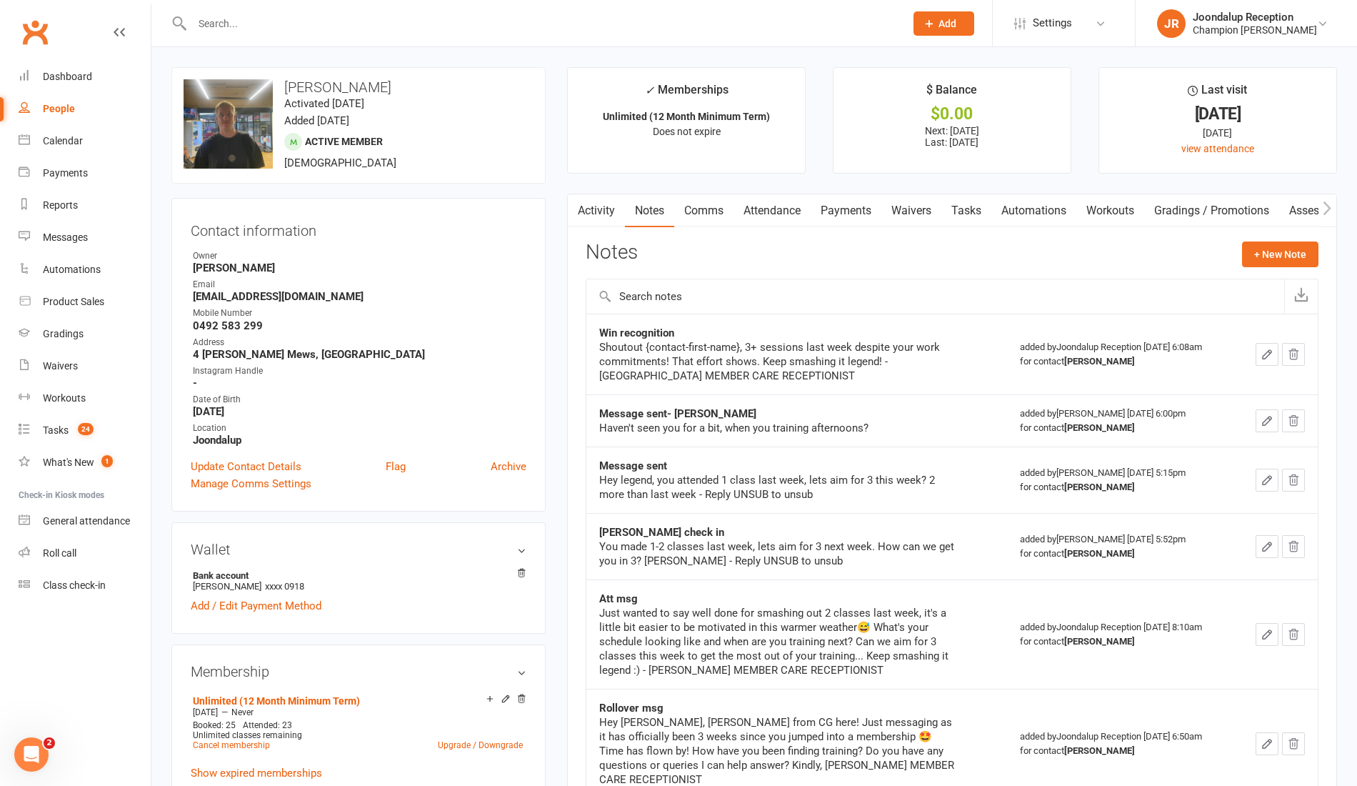
click at [222, 32] on input "text" at bounding box center [541, 24] width 707 height 20
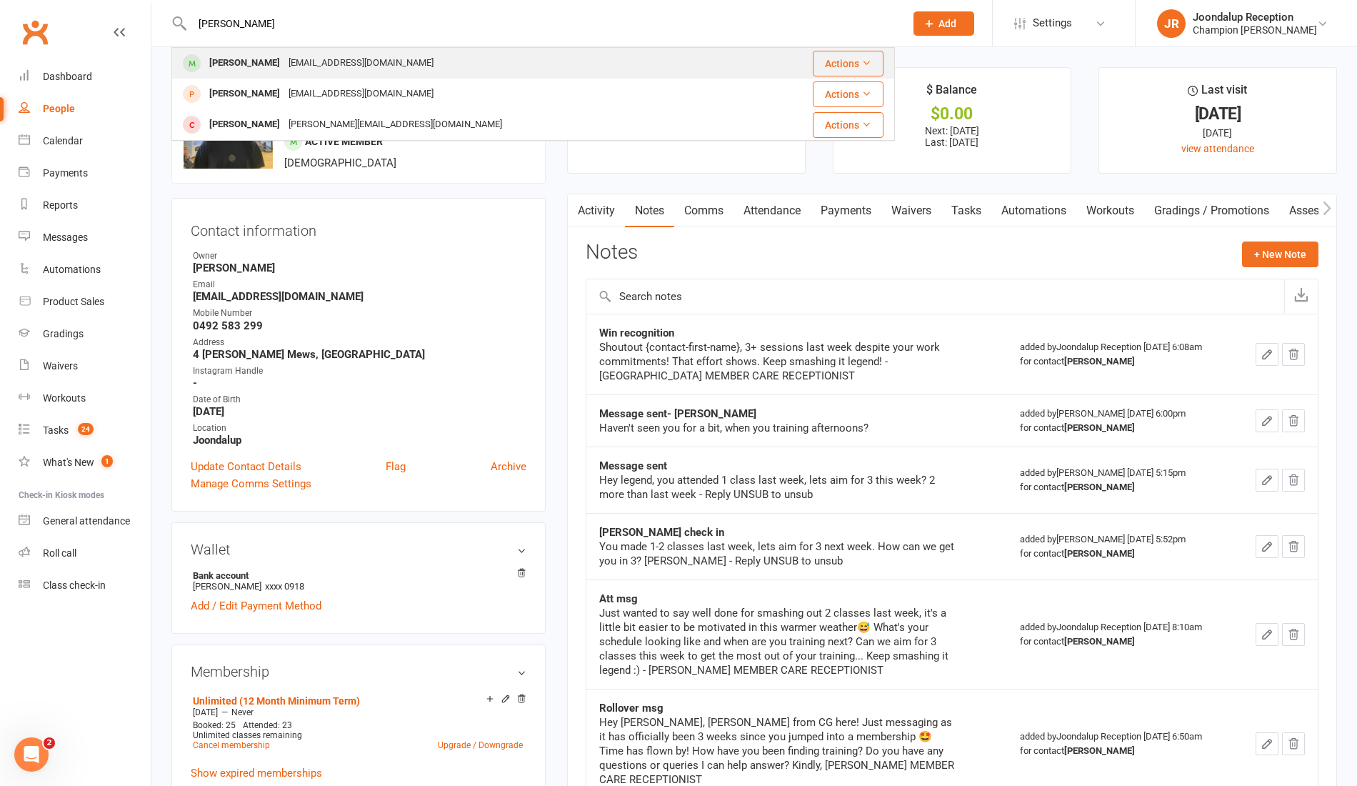
type input "erin"
click at [254, 55] on div "[PERSON_NAME]" at bounding box center [244, 63] width 79 height 21
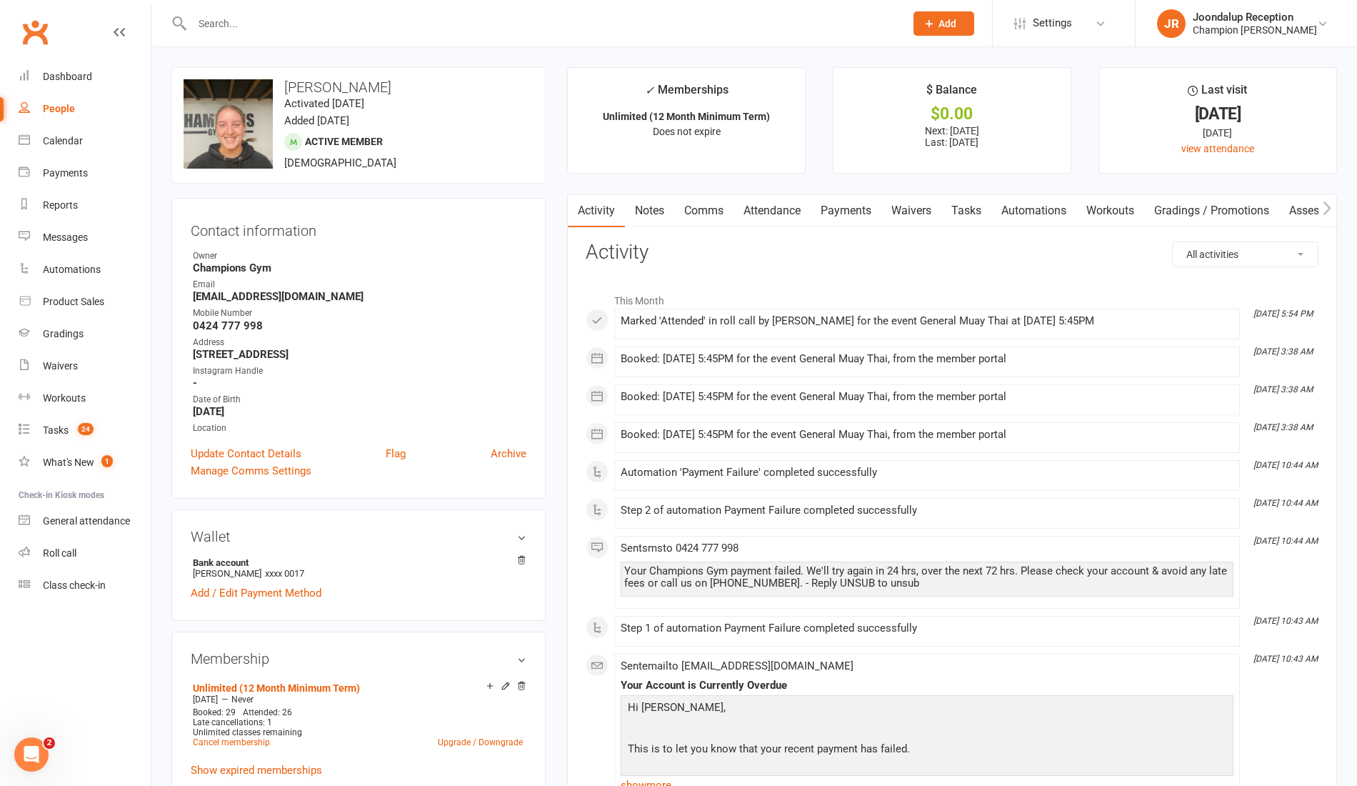
click at [665, 214] on link "Notes" at bounding box center [649, 210] width 49 height 33
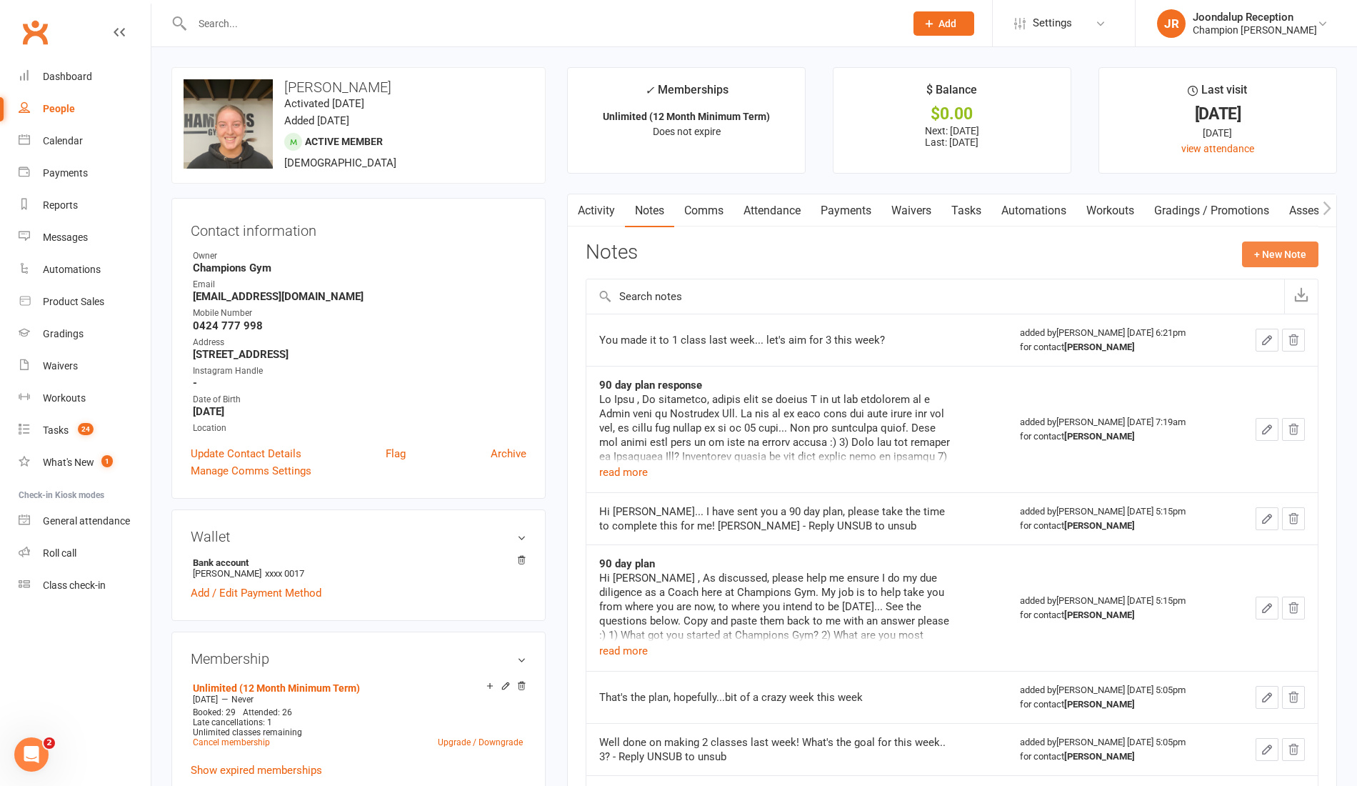
click at [1273, 254] on button "+ New Note" at bounding box center [1280, 254] width 76 height 26
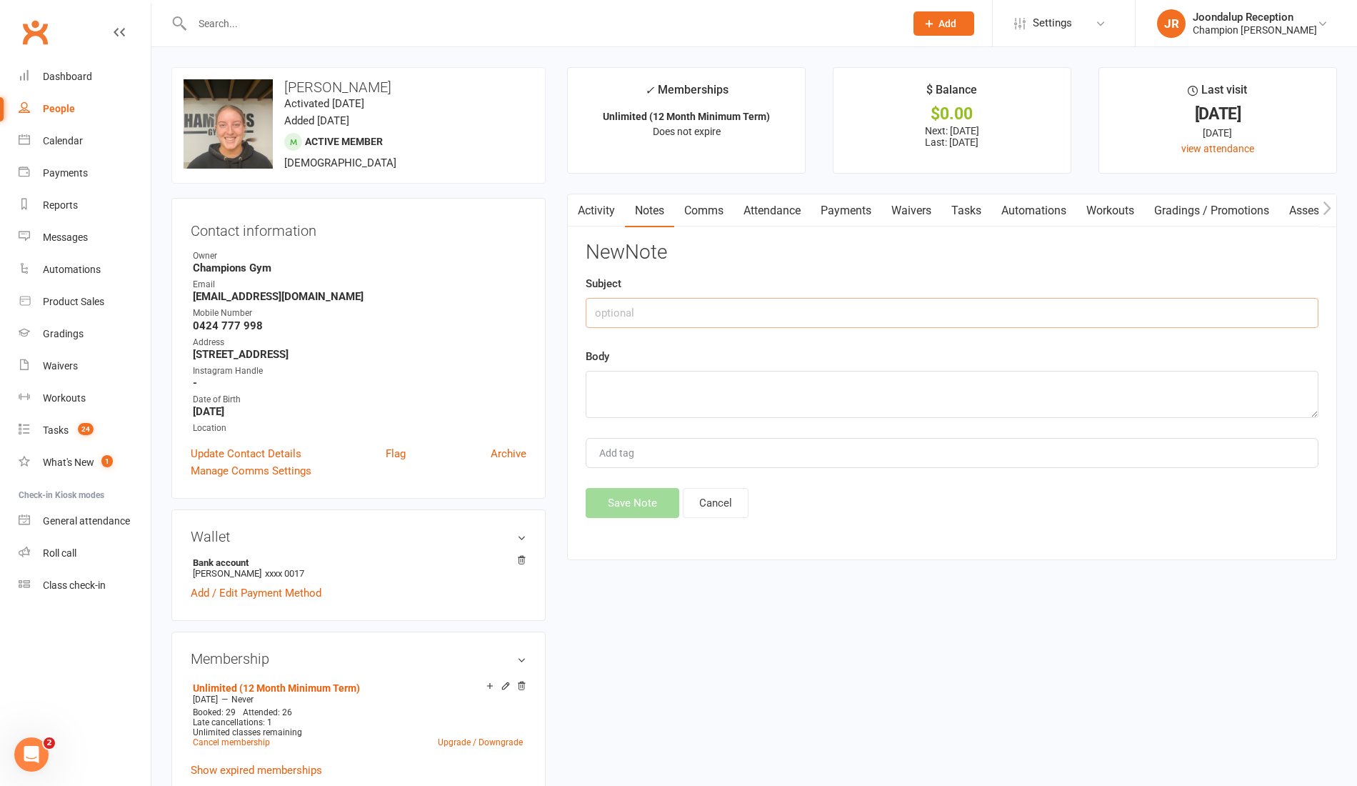
click at [724, 326] on input "text" at bounding box center [952, 313] width 733 height 30
type input "Win recognition"
click at [852, 390] on textarea at bounding box center [952, 394] width 733 height 47
paste textarea "Shoutout {contact-first-name}, 3+ sessions last week despite your work commitme…"
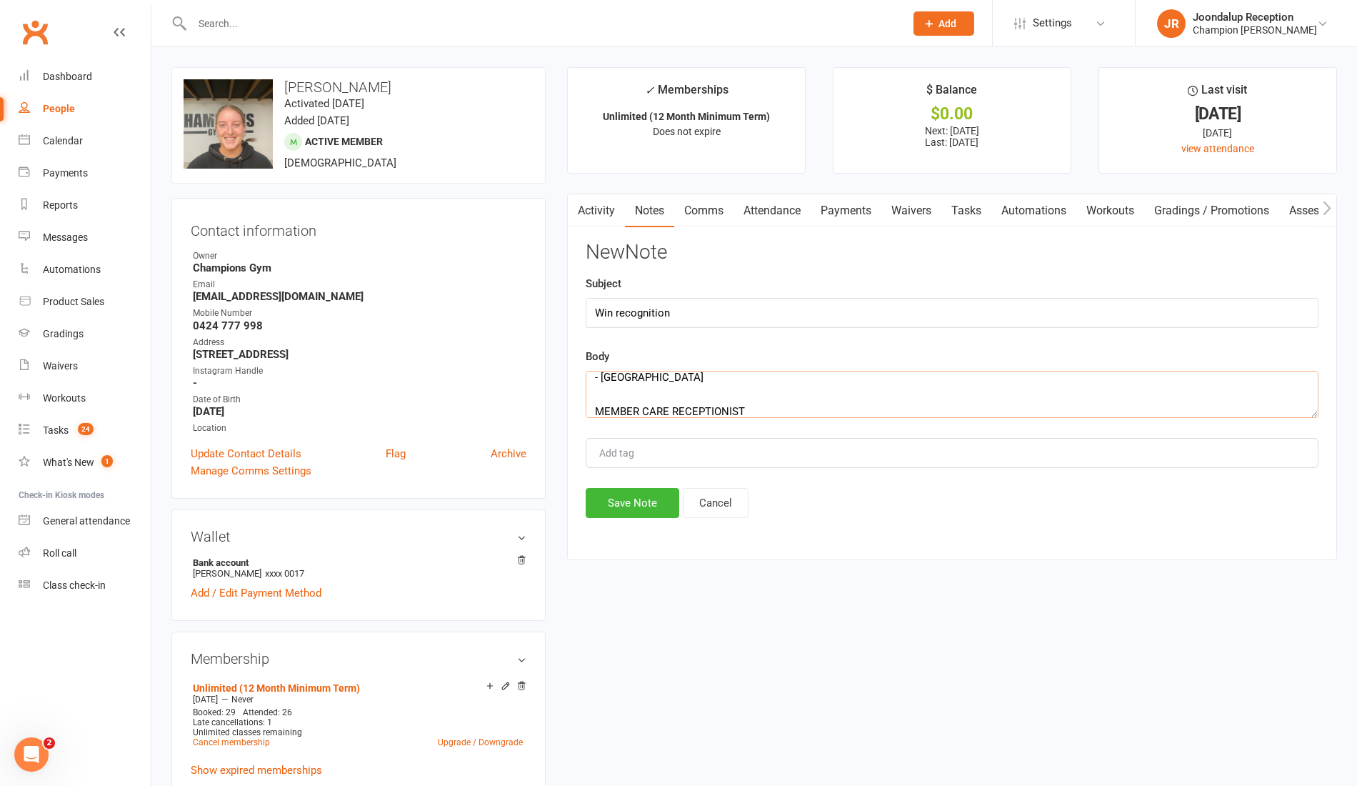
type textarea "Shoutout {contact-first-name}, 3+ sessions last week despite your work commitme…"
click at [653, 501] on button "Save Note" at bounding box center [633, 503] width 94 height 30
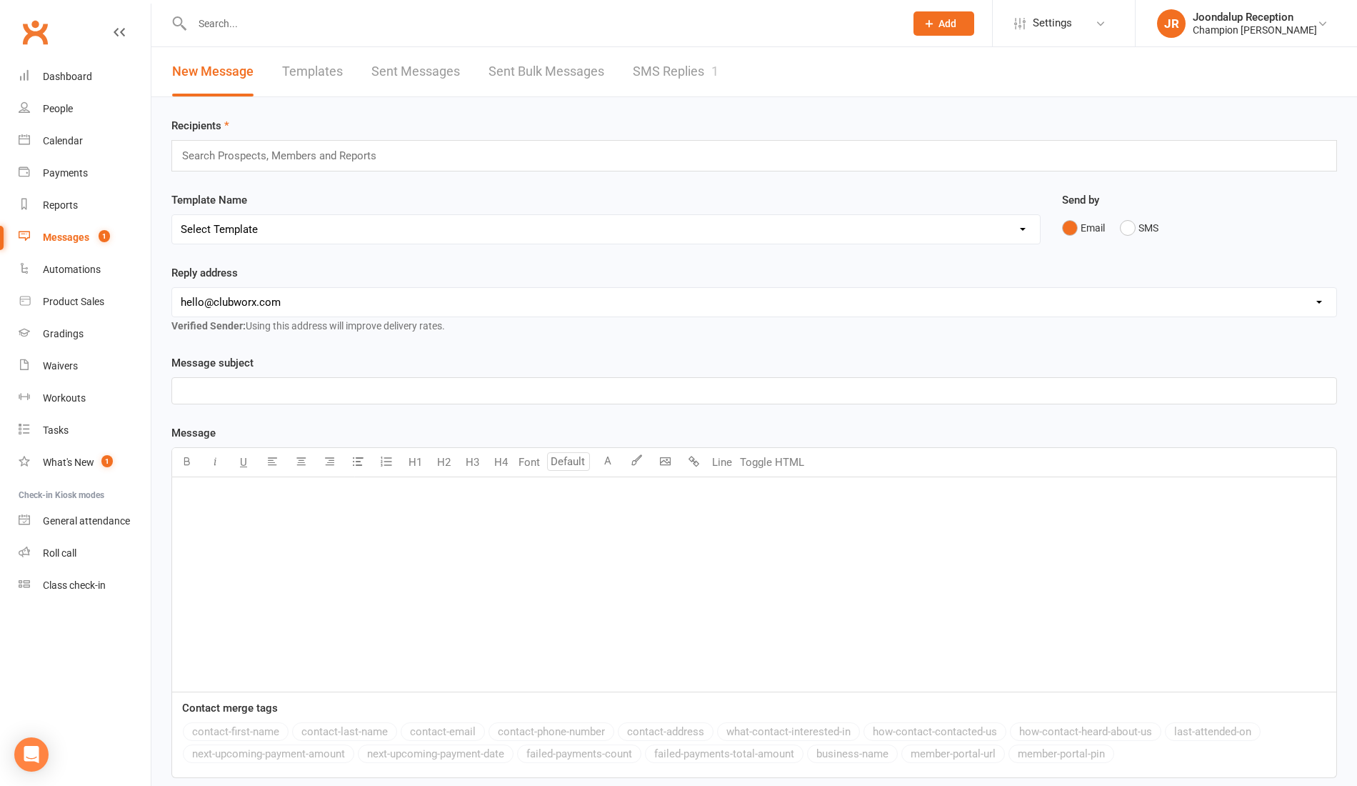
click at [682, 70] on link "SMS Replies 1" at bounding box center [676, 71] width 86 height 49
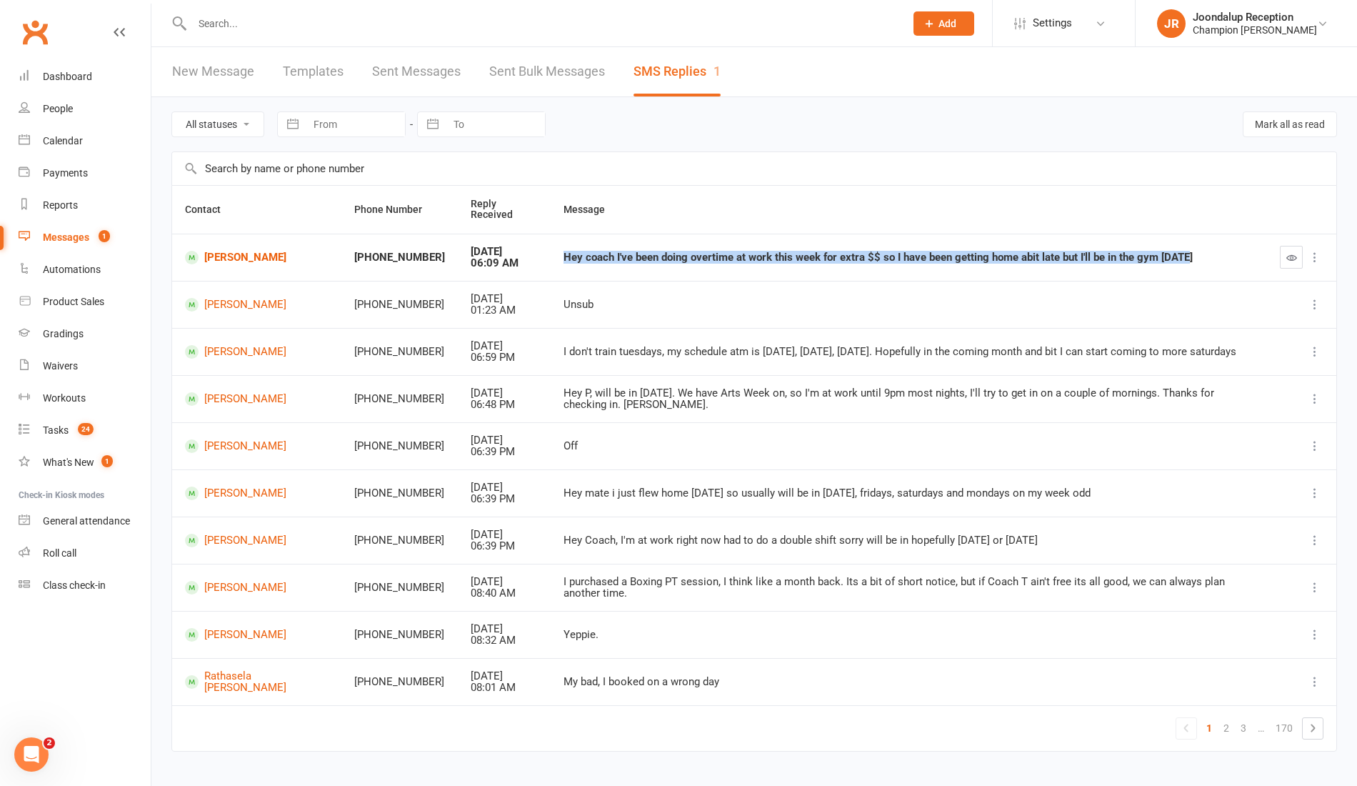
drag, startPoint x: 1135, startPoint y: 241, endPoint x: 474, endPoint y: 256, distance: 660.7
click at [474, 256] on tr "[PERSON_NAME] +61428894475 [DATE] 06:09 AM Hey coach I've been doing overtime a…" at bounding box center [754, 257] width 1164 height 47
copy tr "Hey coach I've been doing overtime at work this week for extra $$ so I have bee…"
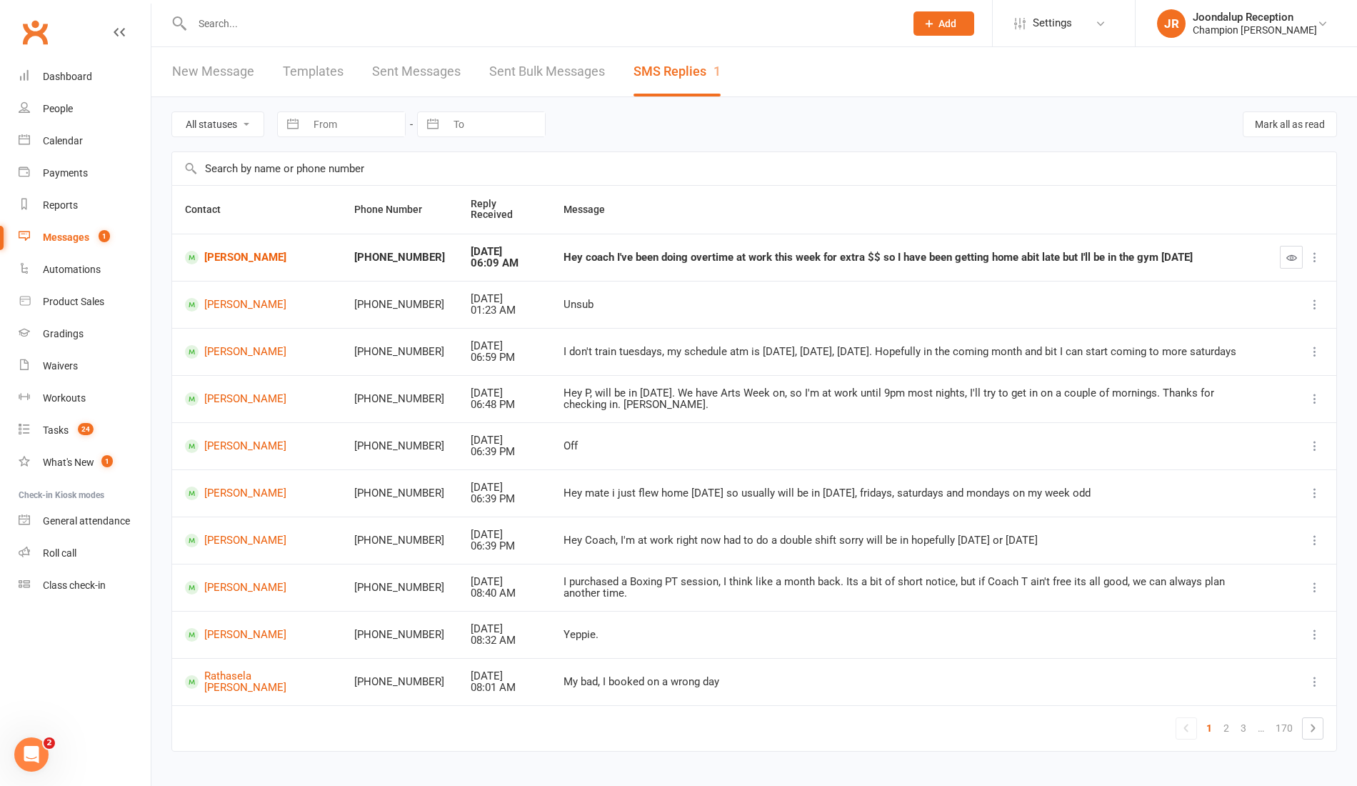
click at [1304, 253] on div at bounding box center [1302, 257] width 44 height 23
click at [1282, 246] on button "button" at bounding box center [1291, 257] width 23 height 23
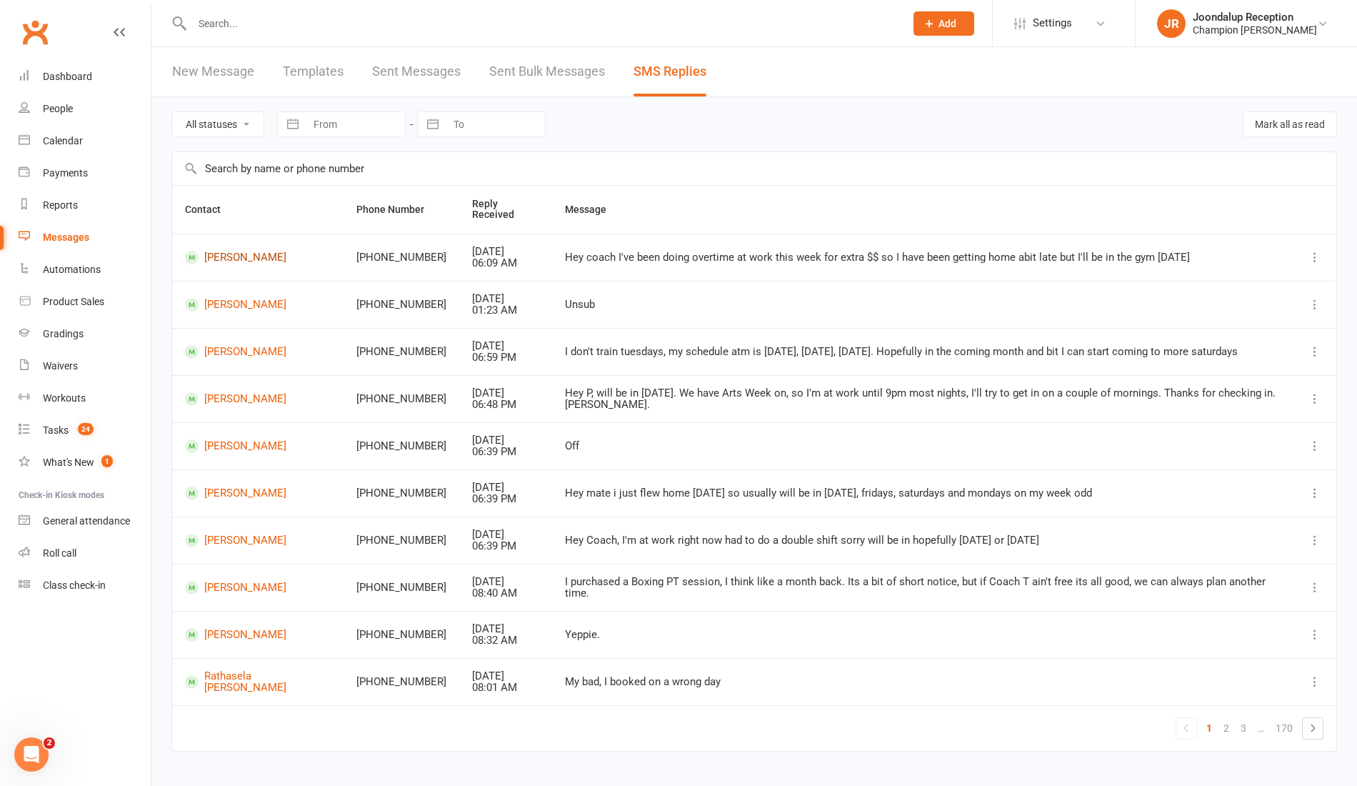
click at [274, 251] on link "[PERSON_NAME]" at bounding box center [258, 258] width 146 height 14
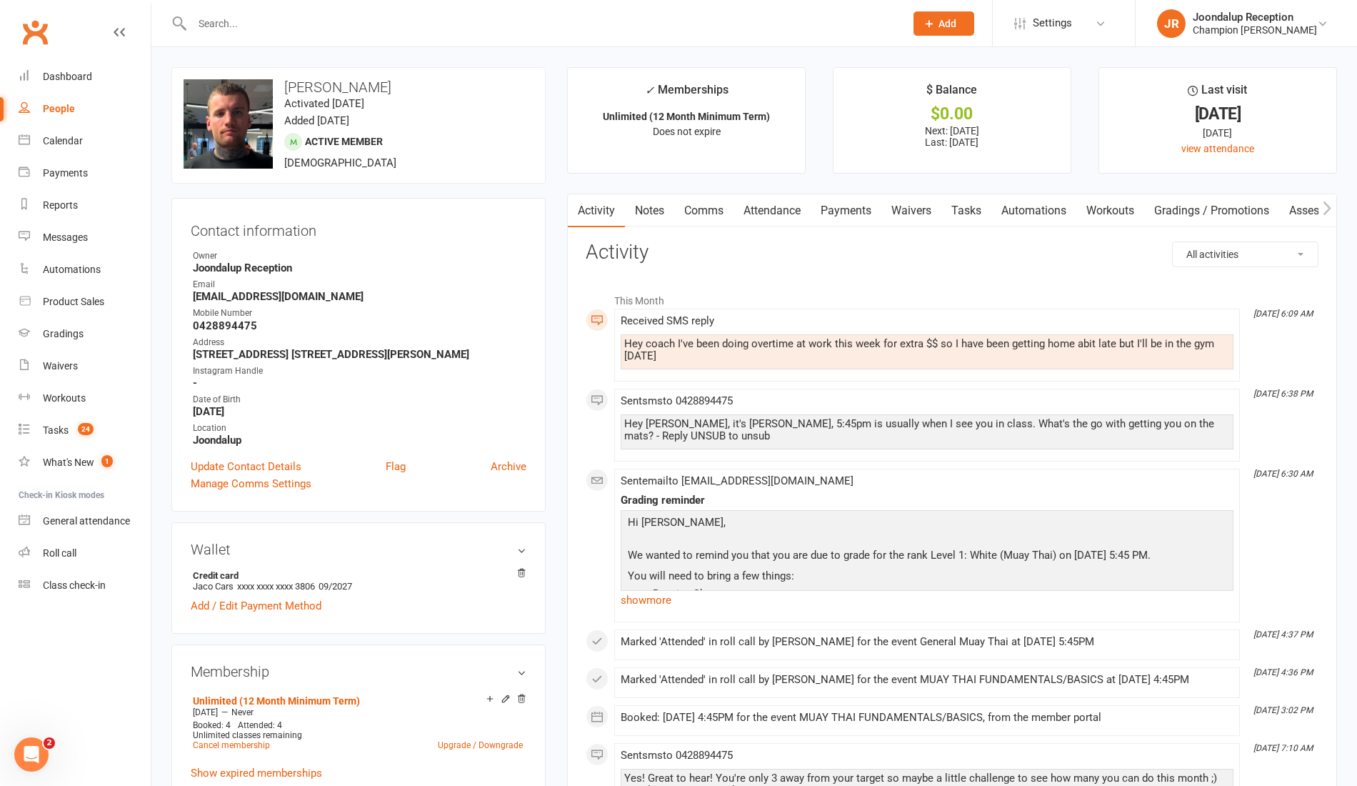
click at [655, 207] on link "Notes" at bounding box center [649, 210] width 49 height 33
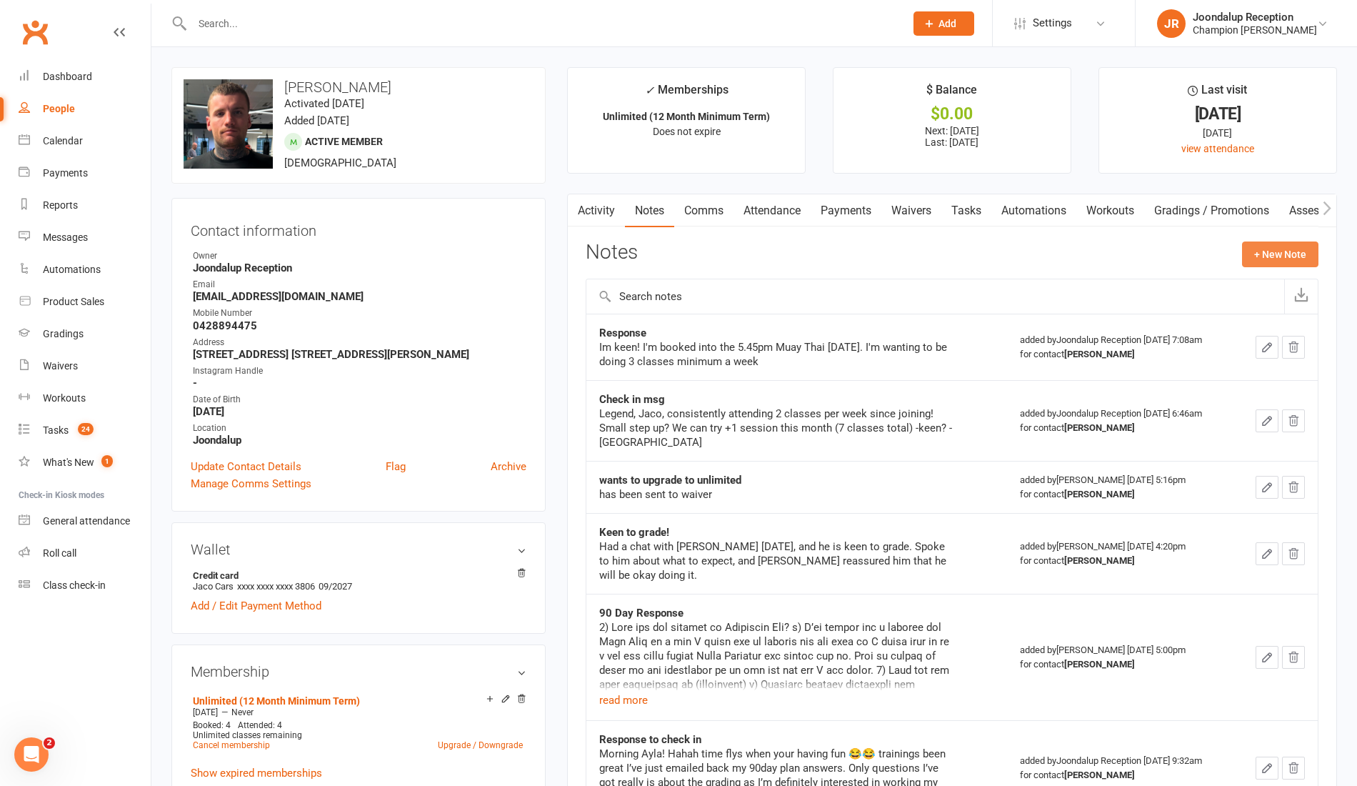
click at [1287, 251] on button "+ New Note" at bounding box center [1280, 254] width 76 height 26
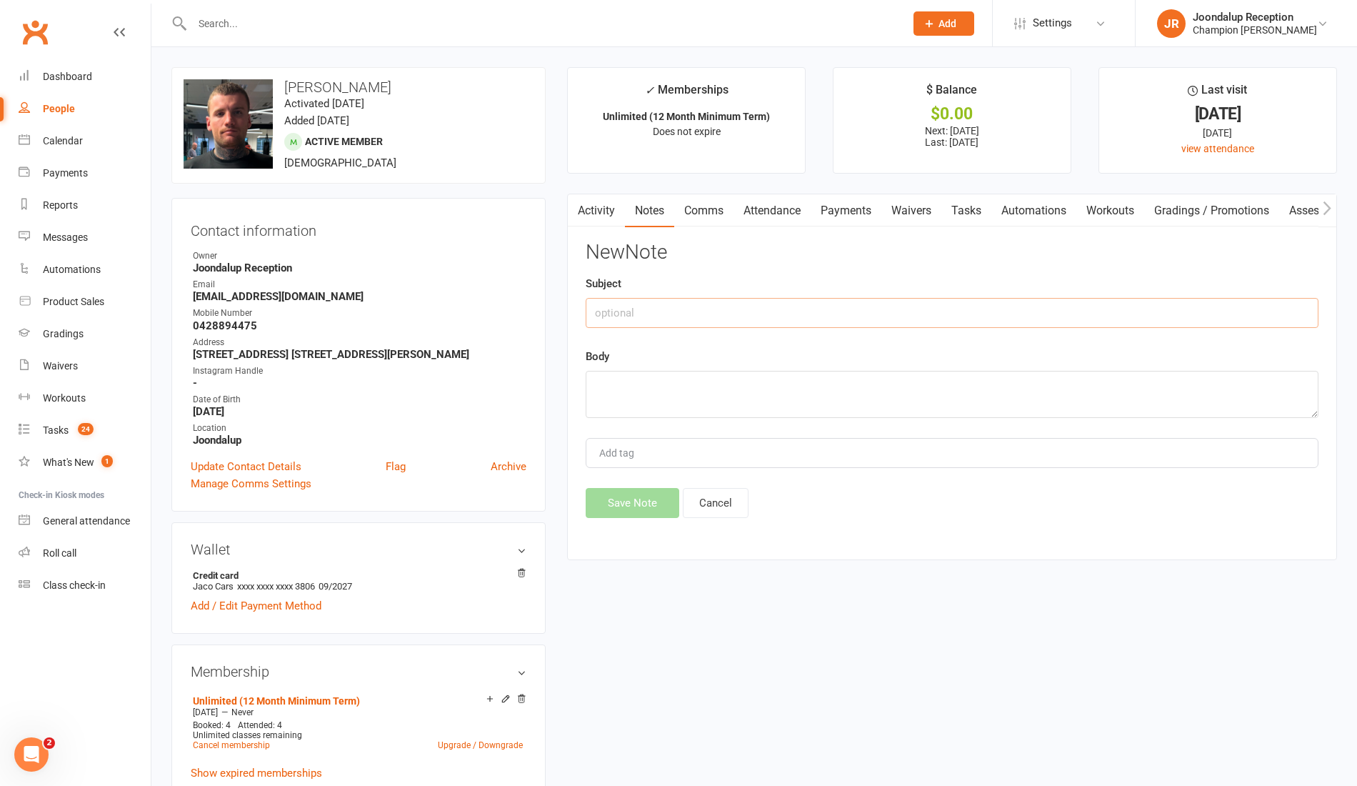
click at [818, 316] on input "text" at bounding box center [952, 313] width 733 height 30
type input "Response"
click at [878, 390] on textarea at bounding box center [952, 394] width 733 height 47
paste textarea "Hey coach I've been doing overtime at work this week for extra $$ so I have bee…"
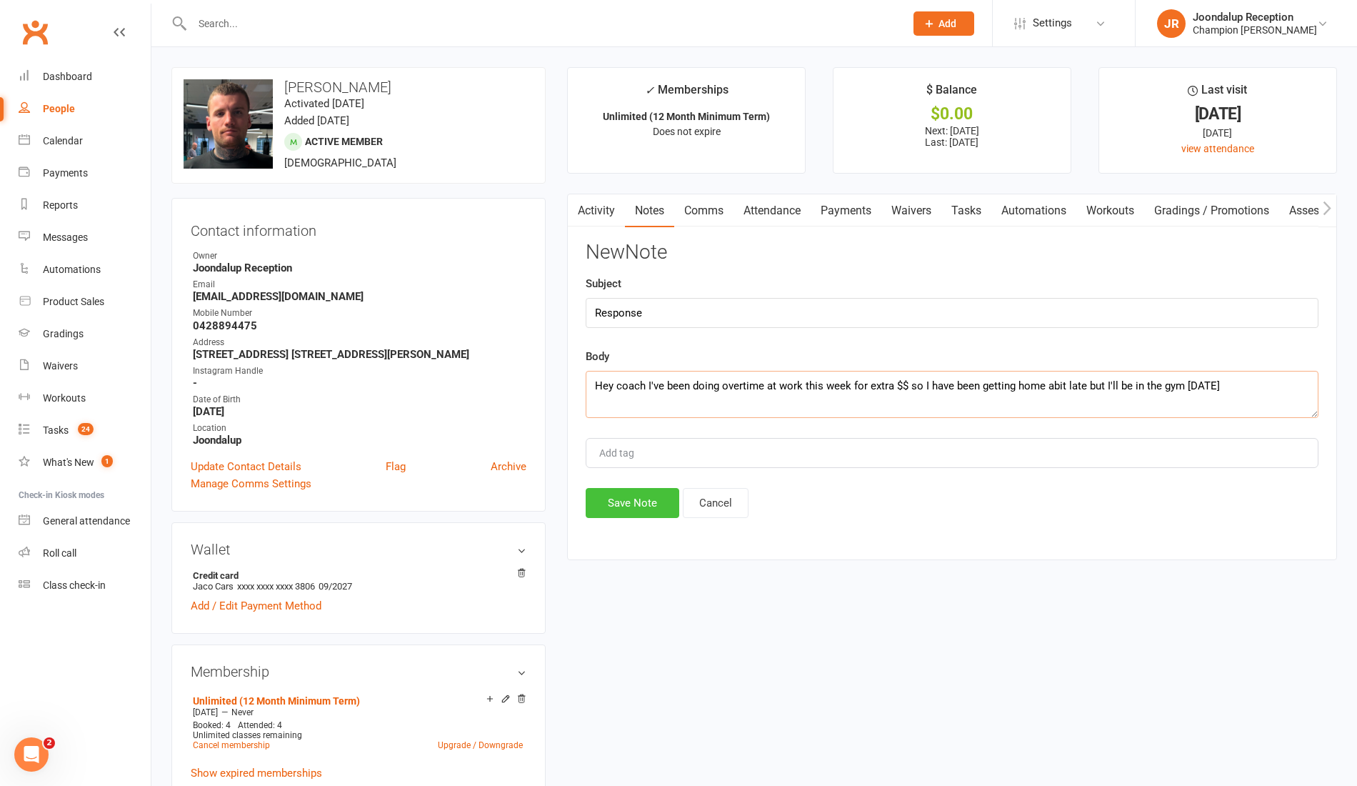
type textarea "Hey coach I've been doing overtime at work this week for extra $$ so I have bee…"
click at [634, 499] on button "Save Note" at bounding box center [633, 503] width 94 height 30
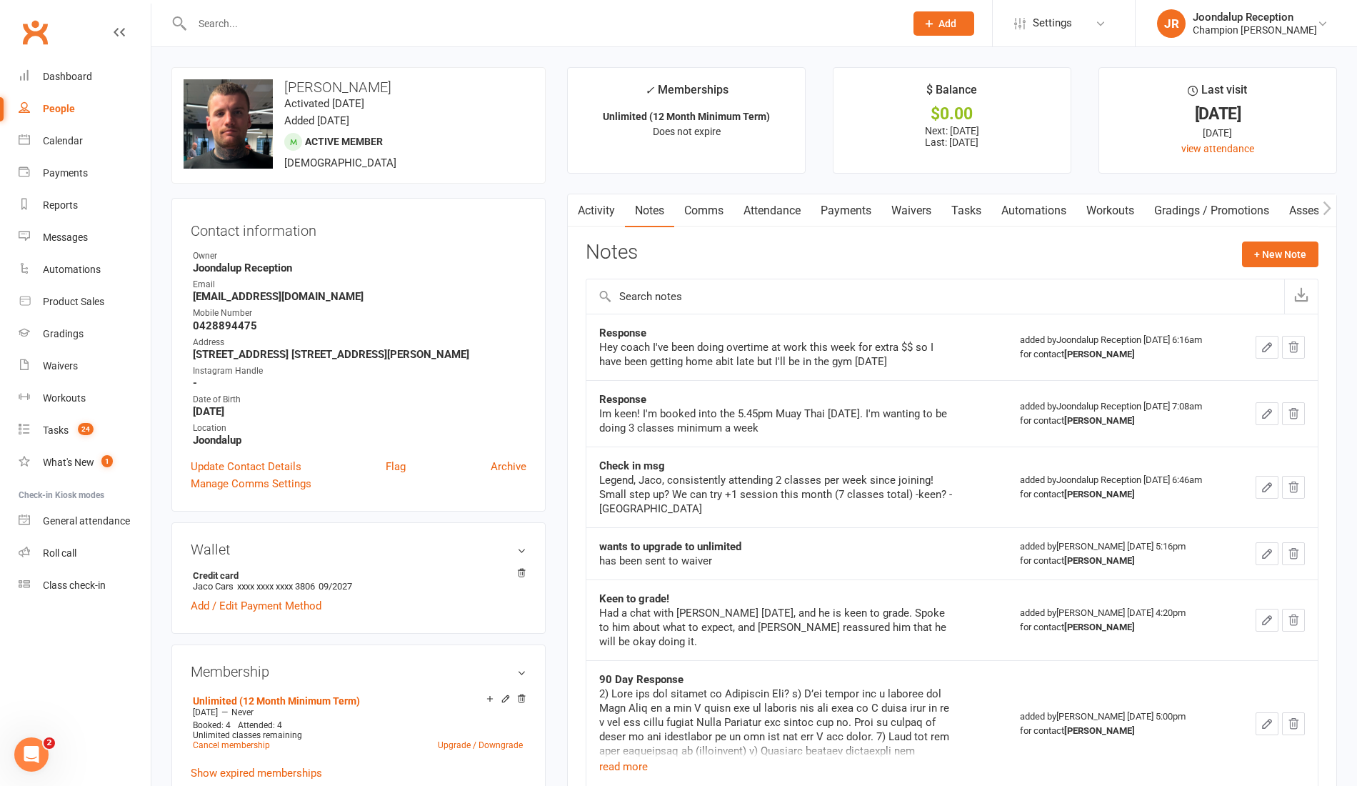
click at [221, 24] on input "text" at bounding box center [541, 24] width 707 height 20
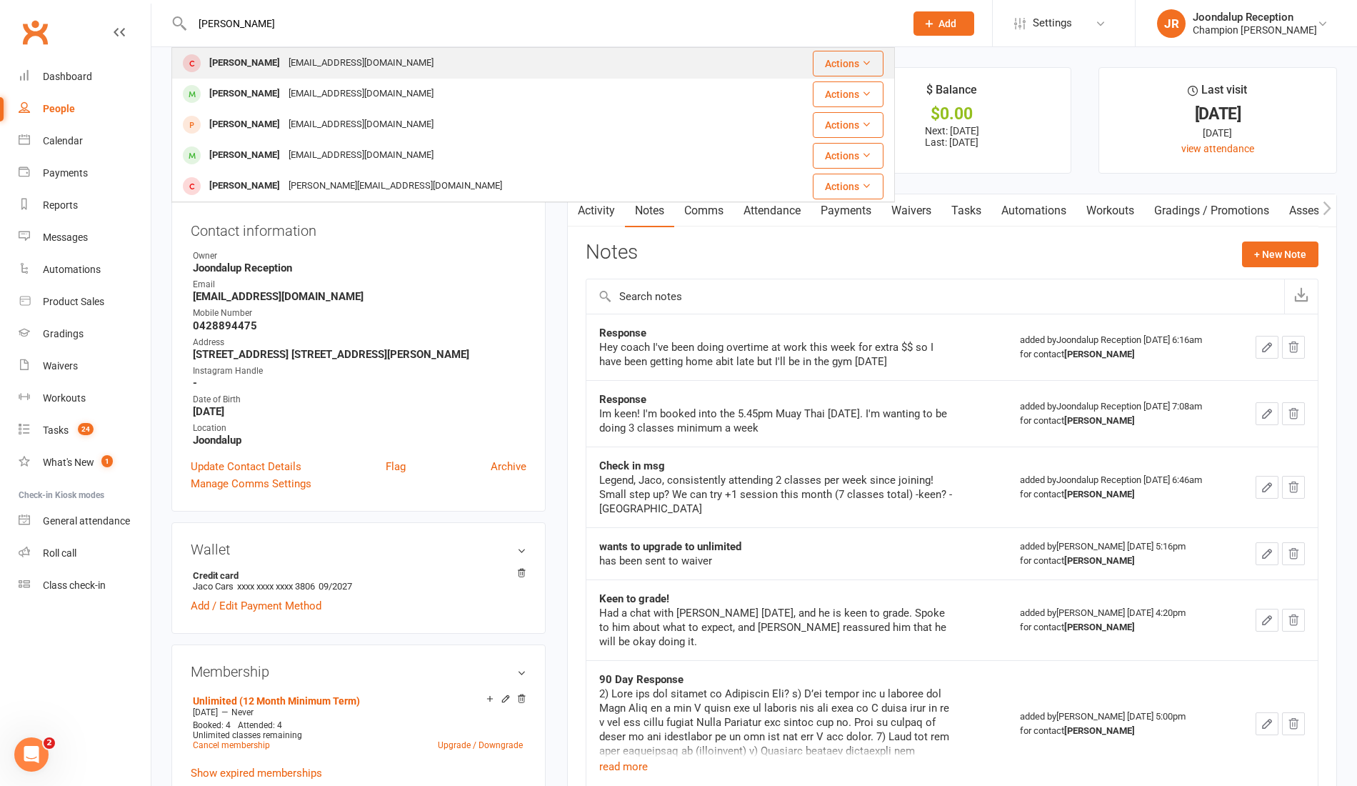
type input "[PERSON_NAME]"
click at [249, 71] on div "[PERSON_NAME]" at bounding box center [244, 63] width 79 height 21
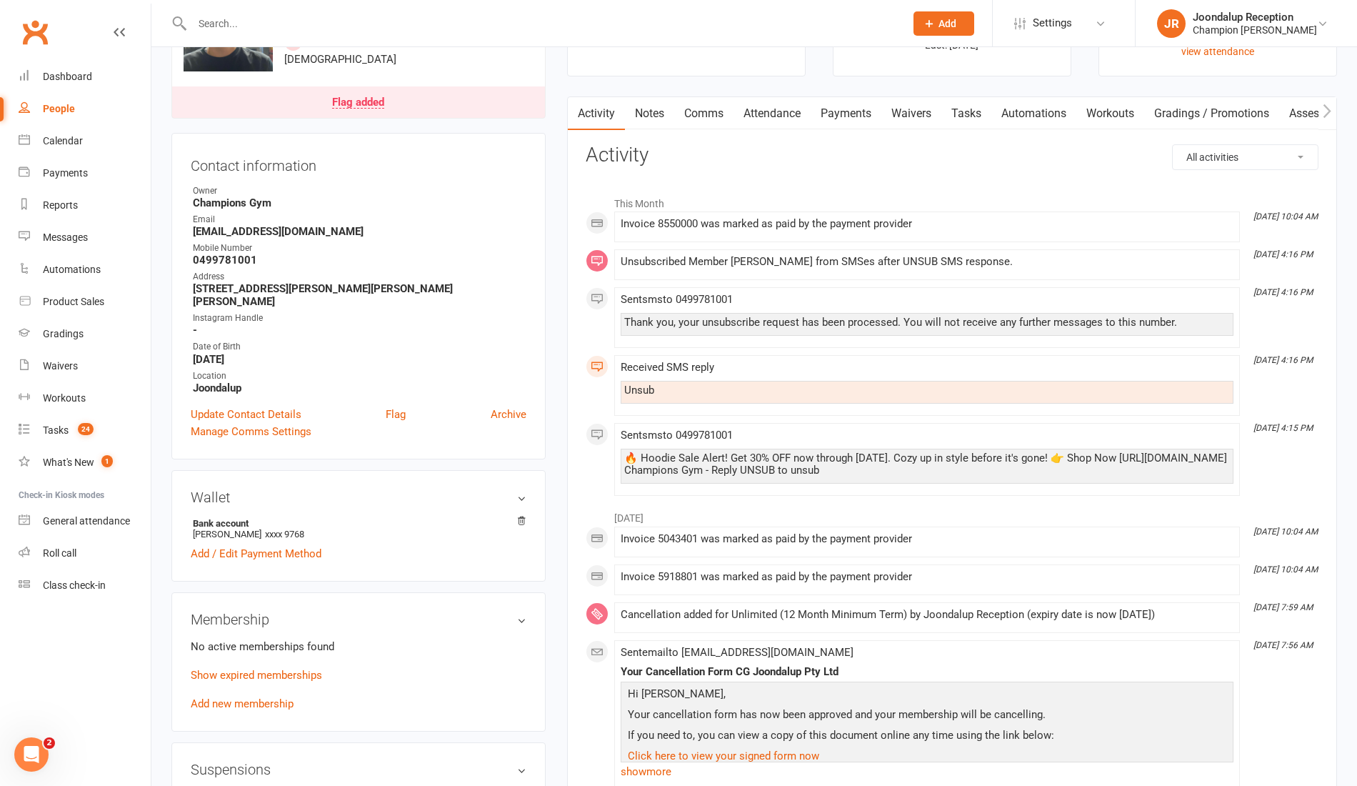
scroll to position [113, 0]
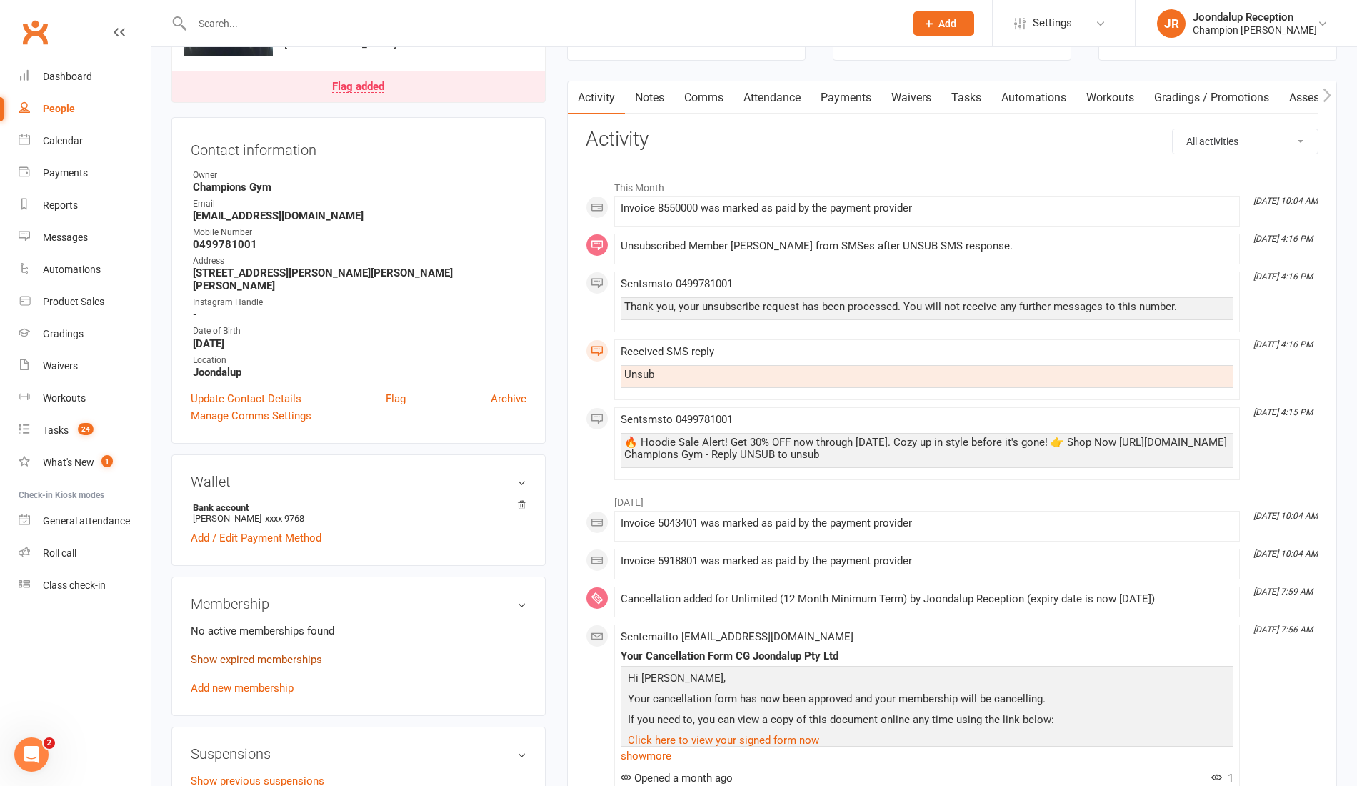
click at [280, 653] on link "Show expired memberships" at bounding box center [256, 659] width 131 height 13
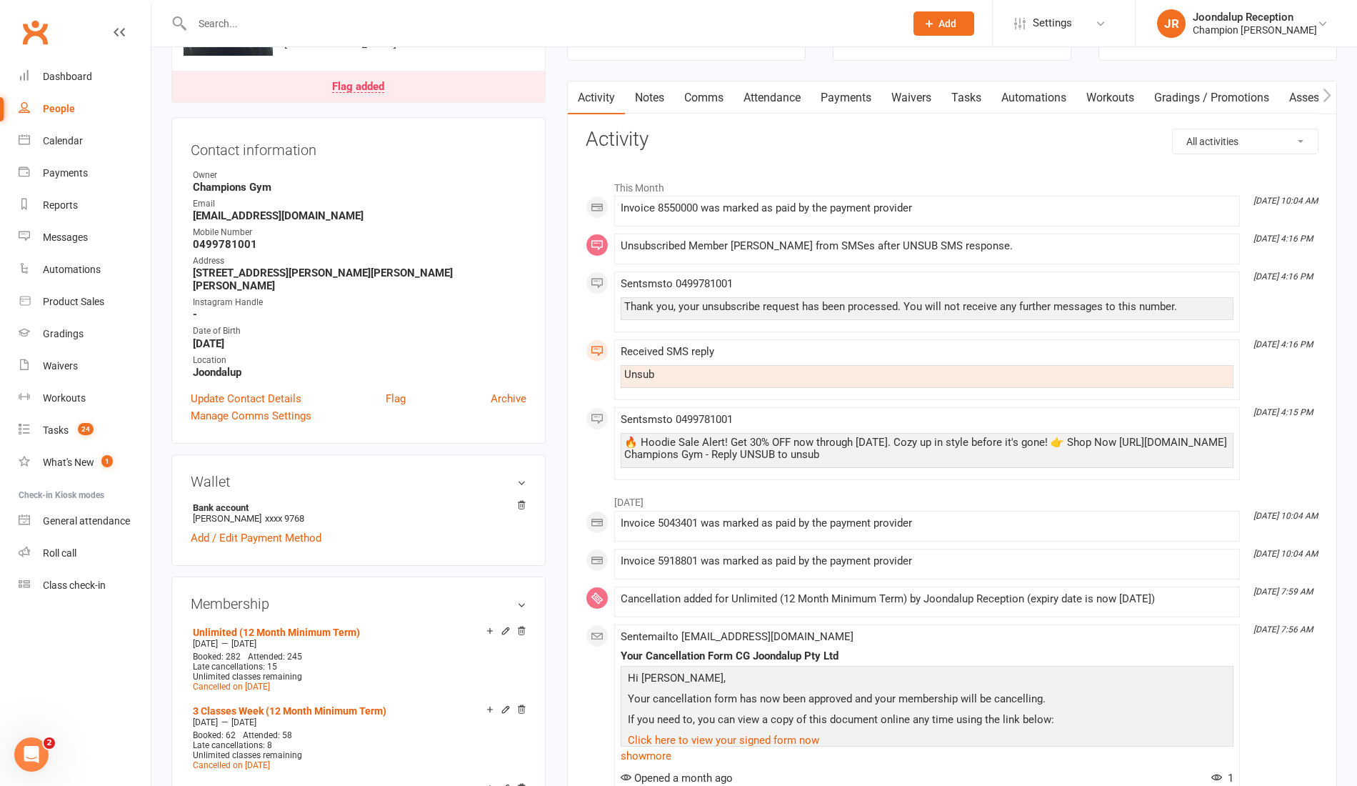
click at [274, 25] on input "text" at bounding box center [541, 24] width 707 height 20
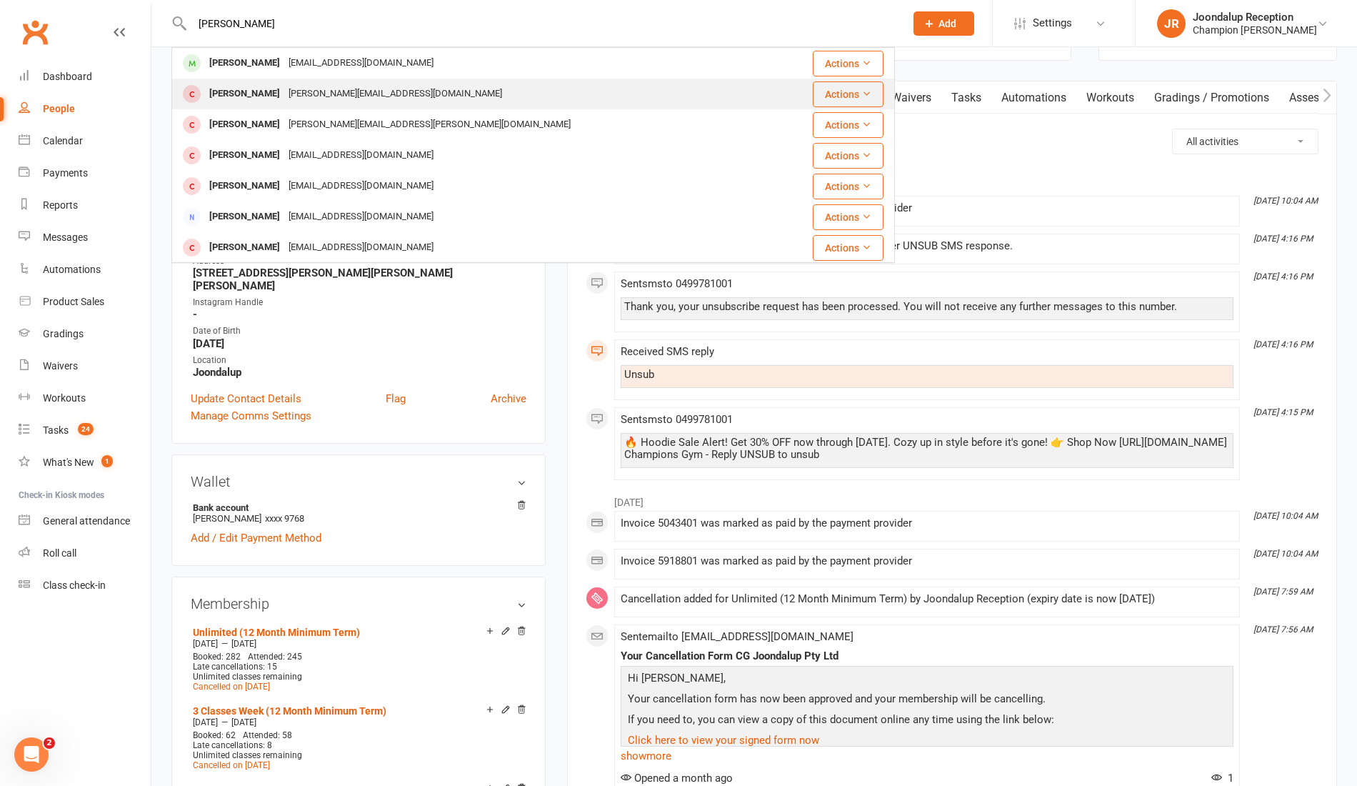
type input "[PERSON_NAME]"
click at [284, 103] on div "[PERSON_NAME]" at bounding box center [244, 94] width 79 height 21
